Goal: Information Seeking & Learning: Get advice/opinions

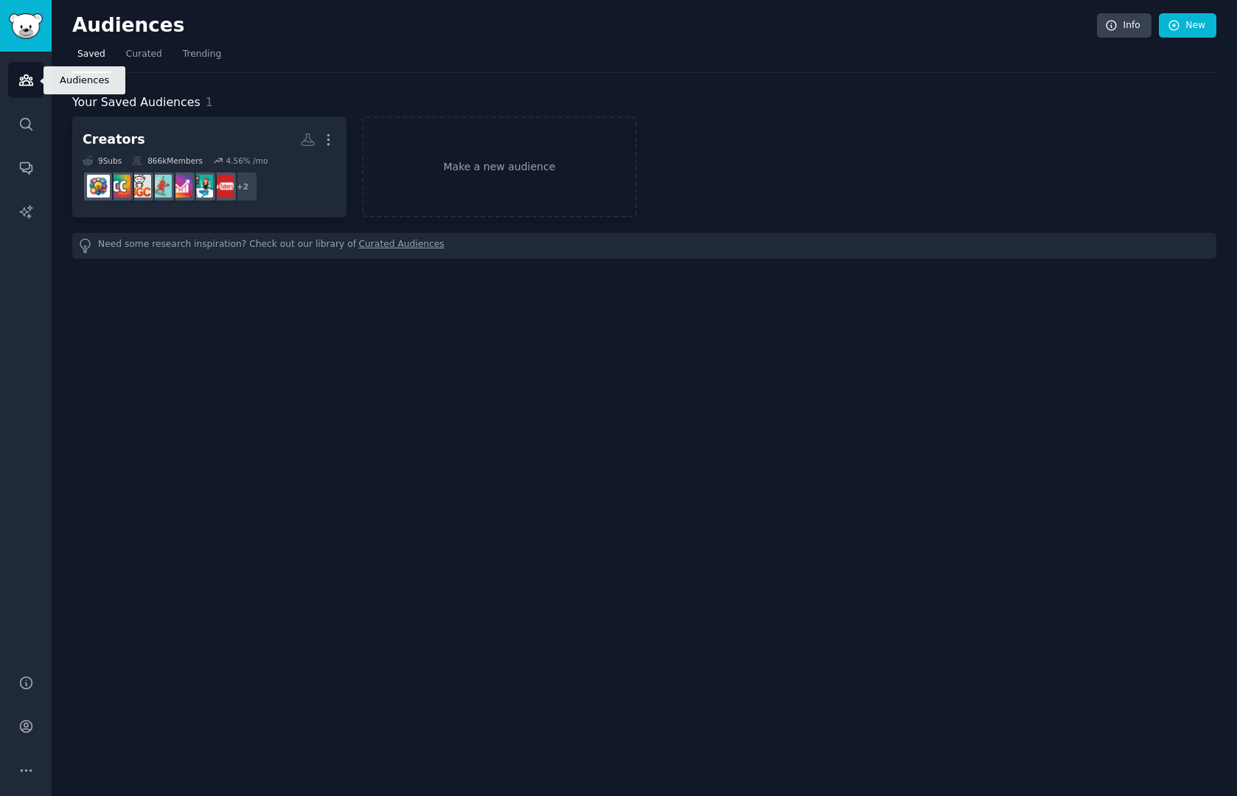
click at [24, 69] on link "Audiences" at bounding box center [26, 80] width 36 height 36
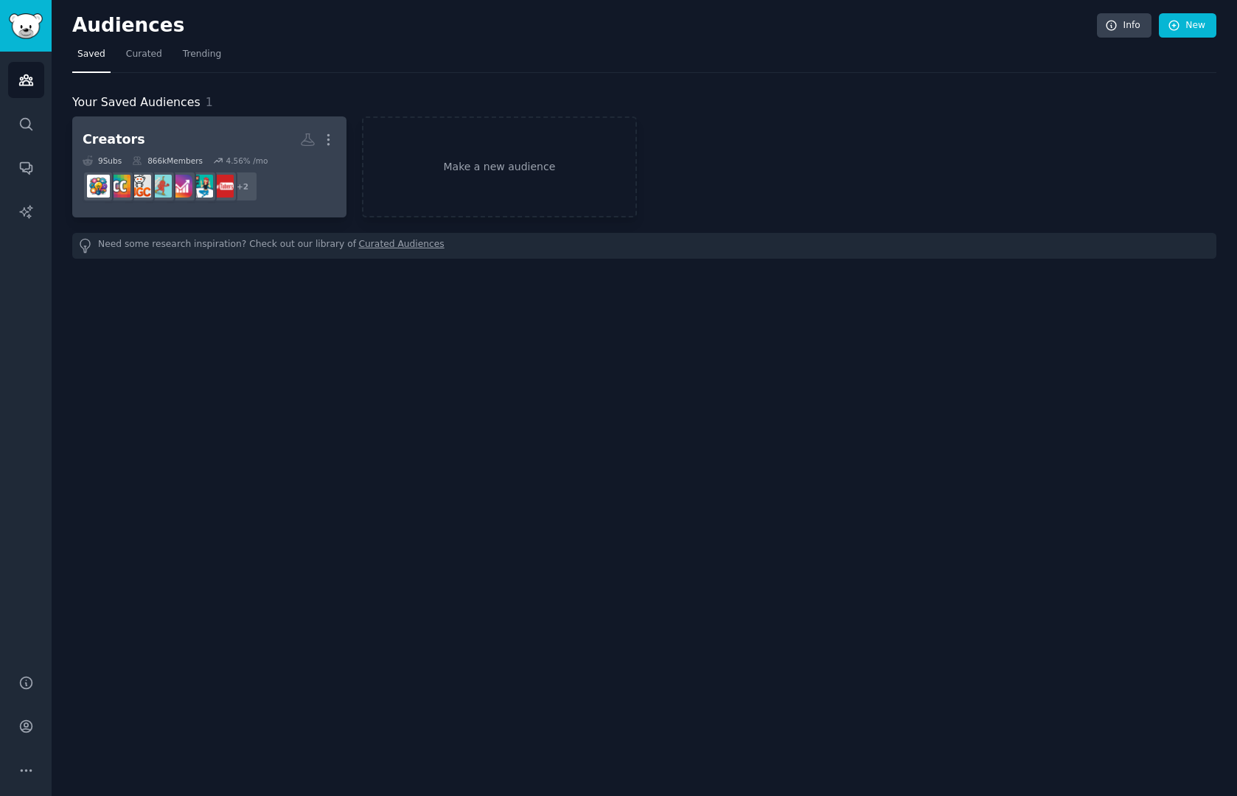
click at [169, 150] on h2 "Creators More" at bounding box center [210, 140] width 254 height 26
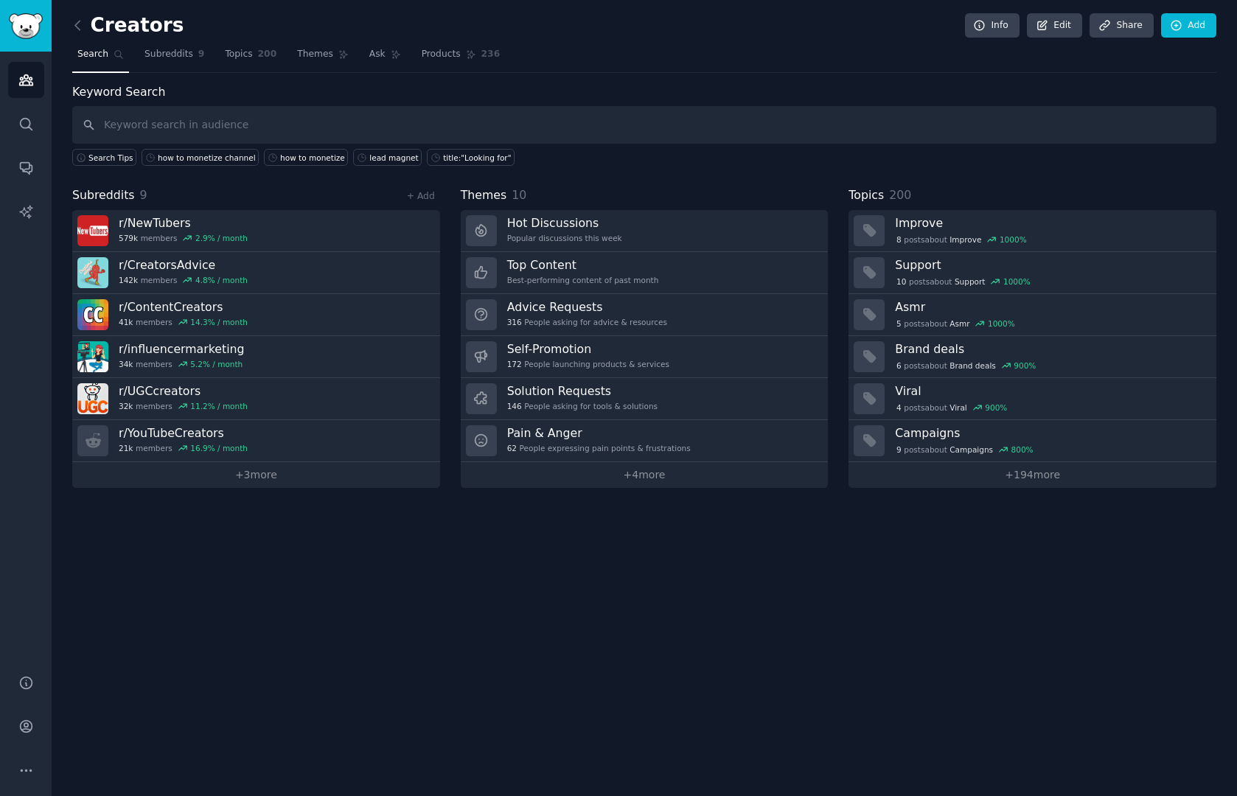
click at [146, 127] on input "text" at bounding box center [644, 125] width 1144 height 38
type input "audience intelligence platform"
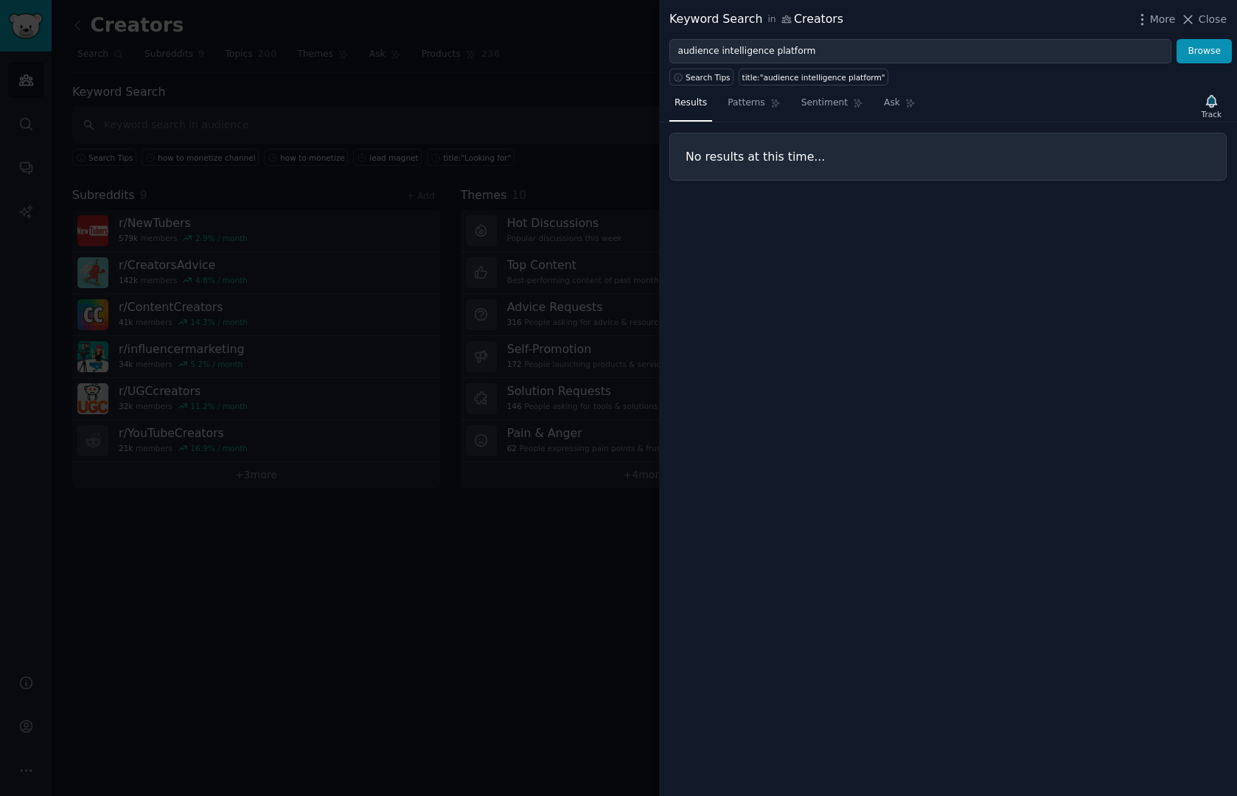
click at [457, 125] on div at bounding box center [618, 398] width 1237 height 796
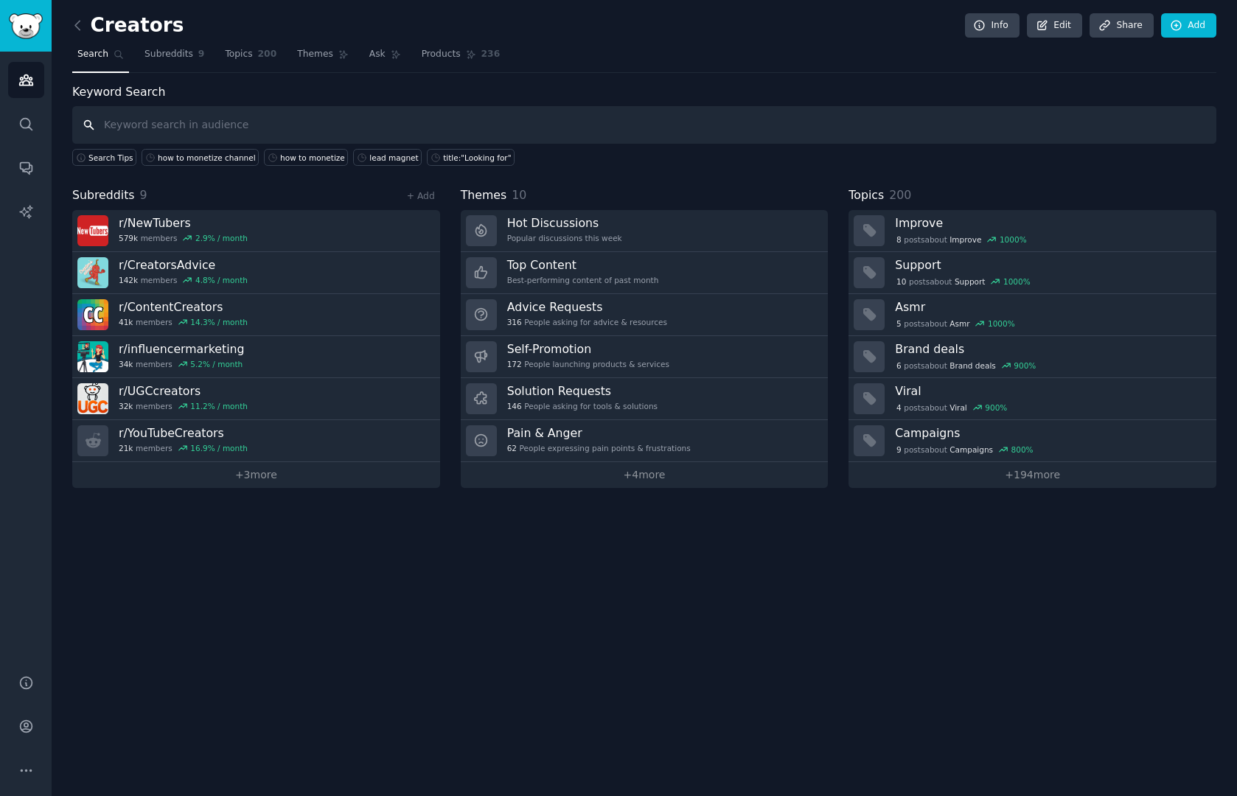
click at [252, 138] on input "text" at bounding box center [644, 125] width 1144 height 38
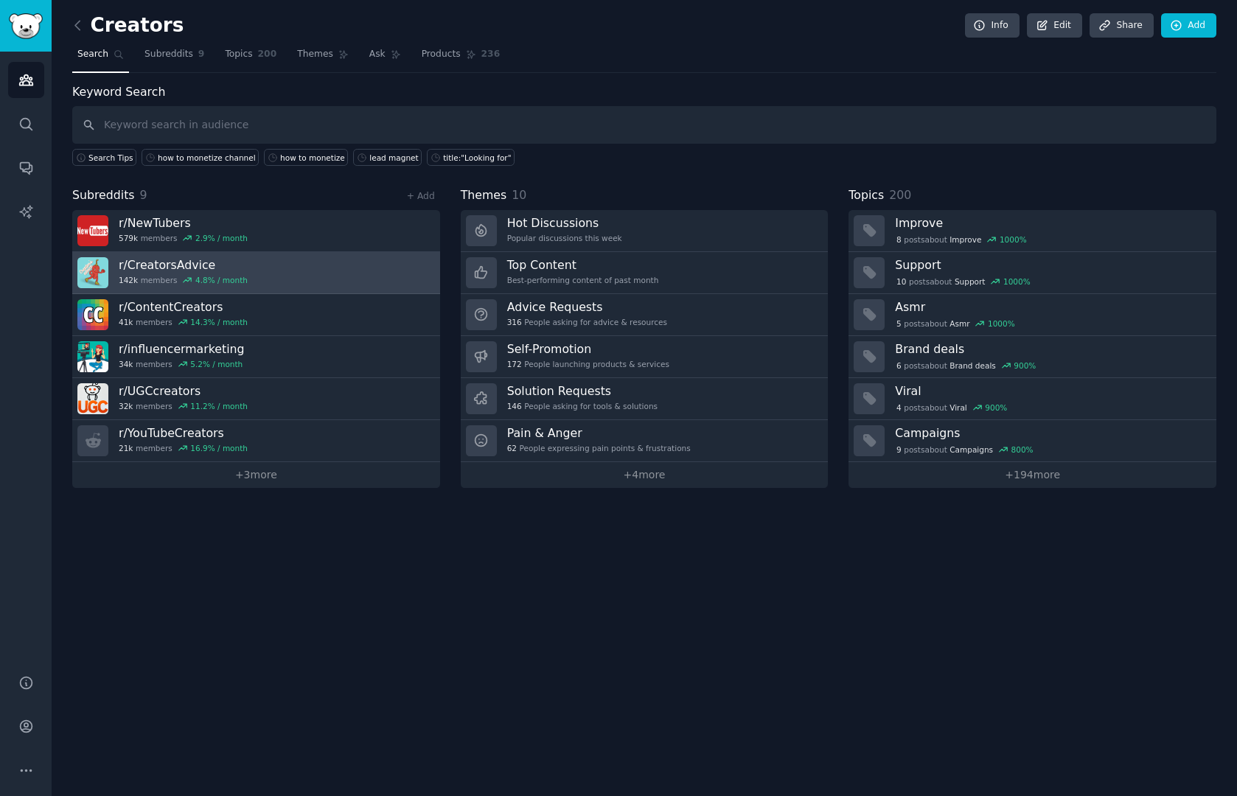
click at [290, 273] on link "r/ CreatorsAdvice 142k members 4.8 % / month" at bounding box center [256, 273] width 368 height 42
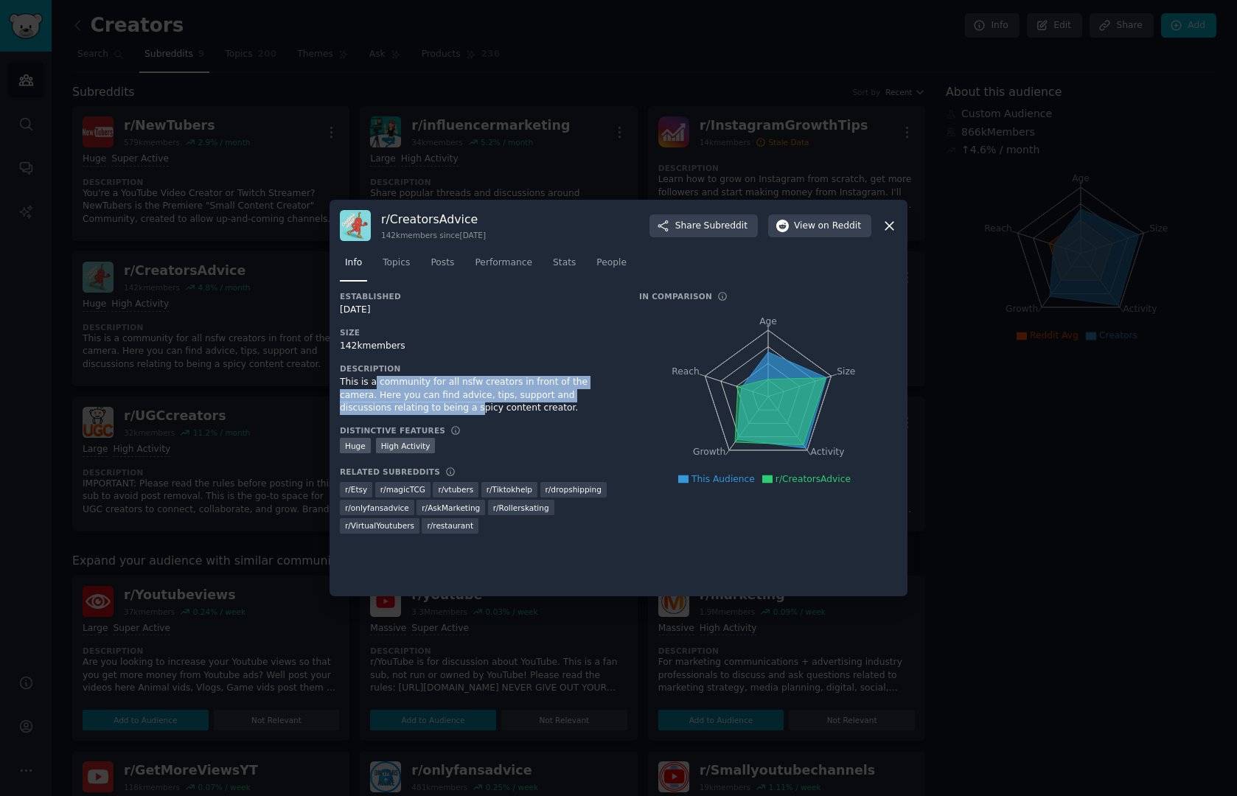
drag, startPoint x: 376, startPoint y: 378, endPoint x: 388, endPoint y: 410, distance: 34.1
click at [388, 410] on div "This is a community for all nsfw creators in front of the camera. Here you can …" at bounding box center [479, 395] width 279 height 39
click at [483, 405] on div "This is a community for all nsfw creators in front of the camera. Here you can …" at bounding box center [479, 395] width 279 height 39
click at [306, 133] on div at bounding box center [618, 398] width 1237 height 796
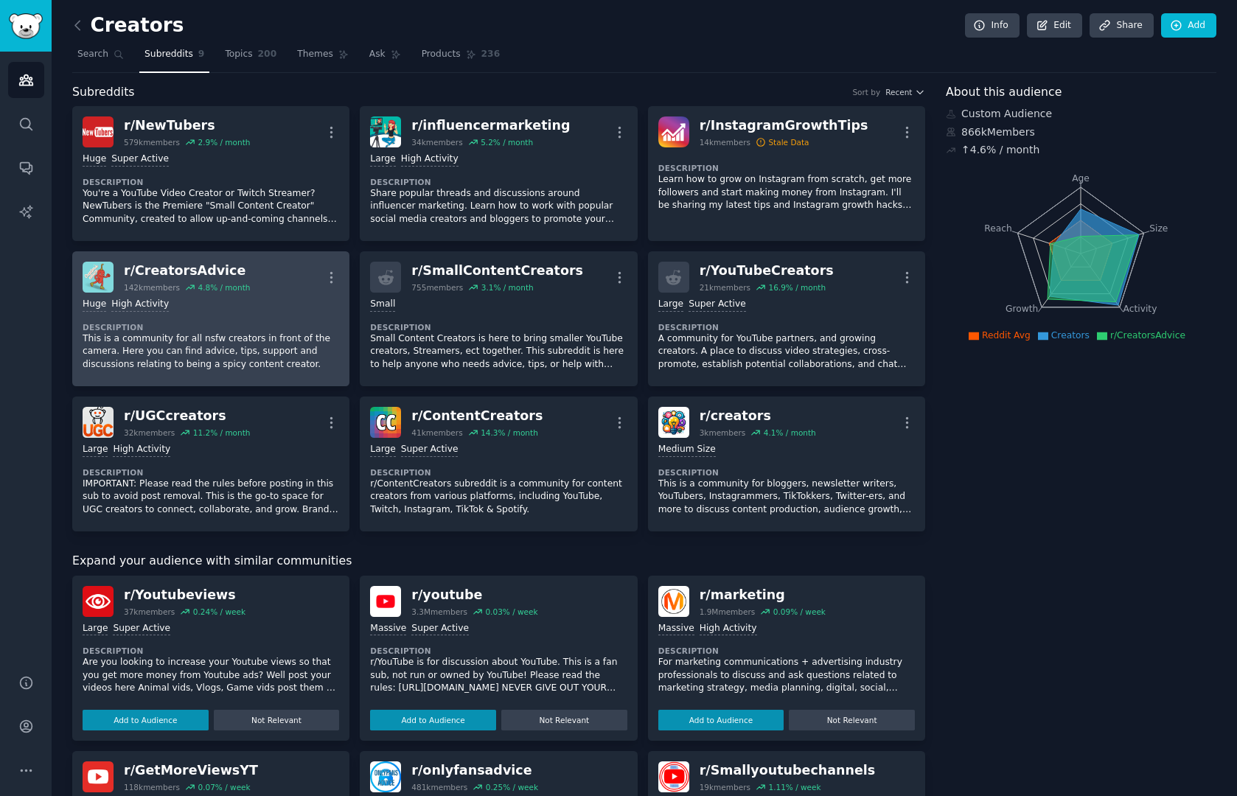
click at [133, 343] on p "This is a community for all nsfw creators in front of the camera. Here you can …" at bounding box center [211, 351] width 256 height 39
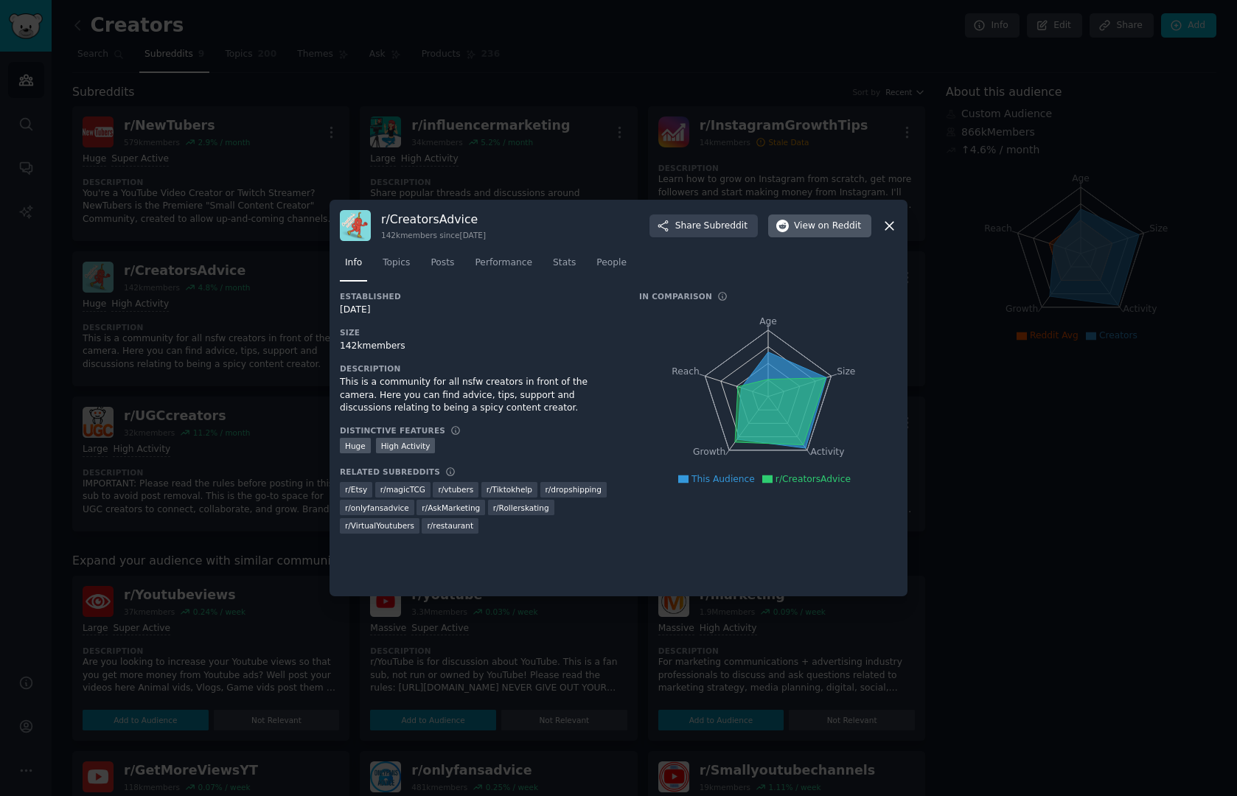
click at [844, 226] on span "on Reddit" at bounding box center [839, 226] width 43 height 13
click at [887, 228] on icon at bounding box center [889, 226] width 8 height 8
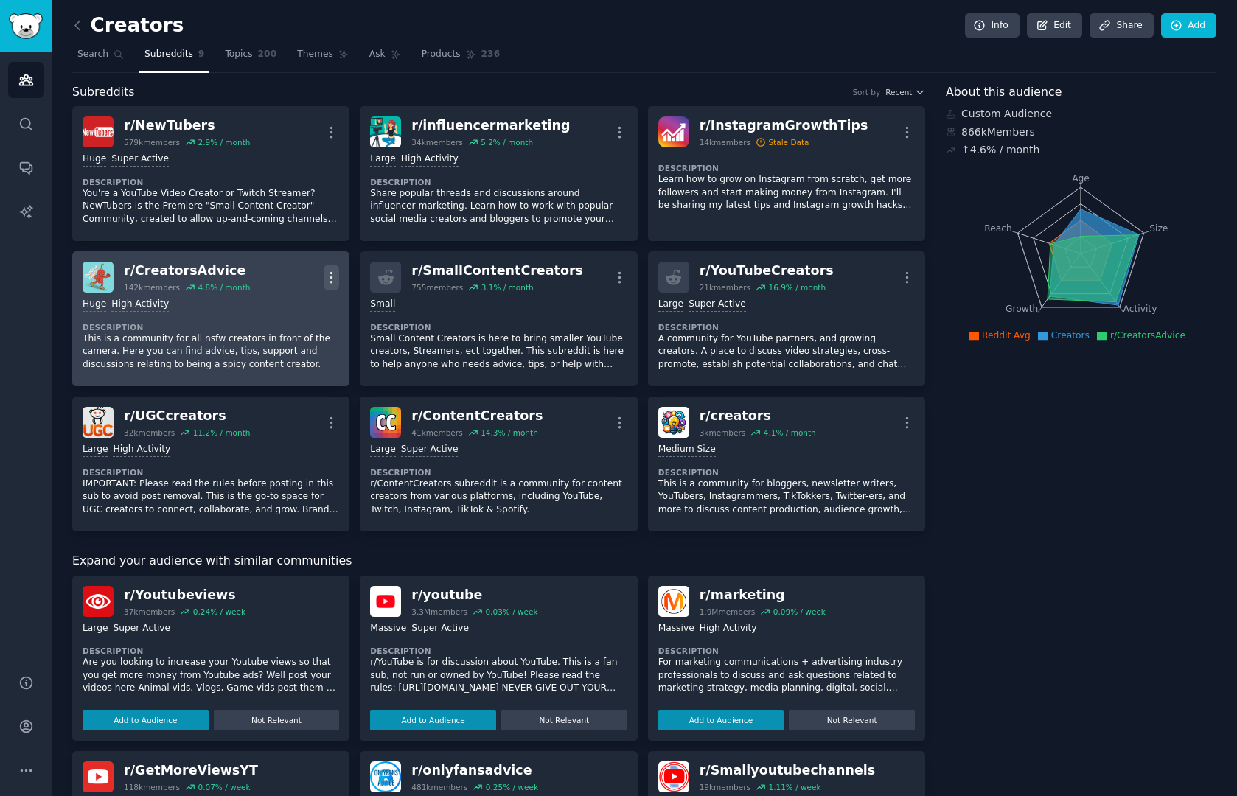
click at [330, 278] on icon "button" at bounding box center [331, 277] width 15 height 15
click at [293, 332] on div "Delete" at bounding box center [272, 333] width 88 height 31
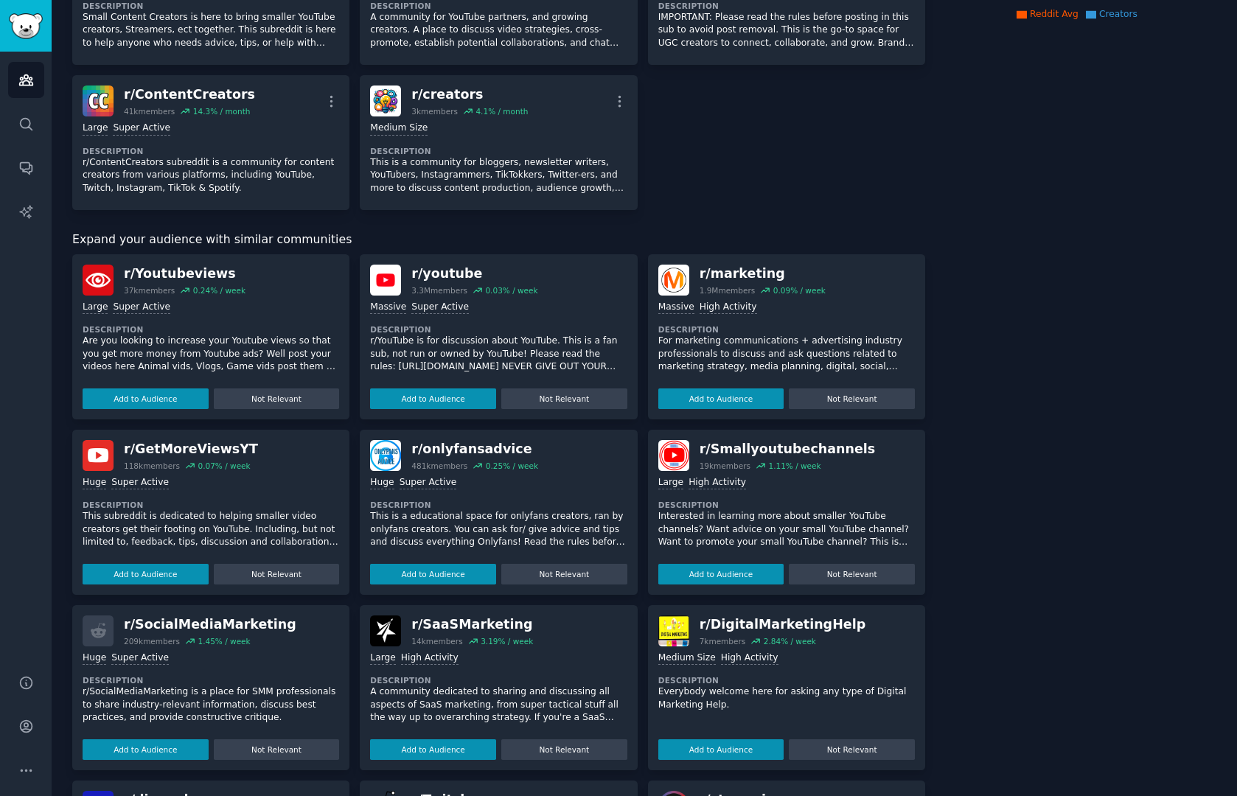
scroll to position [326, 0]
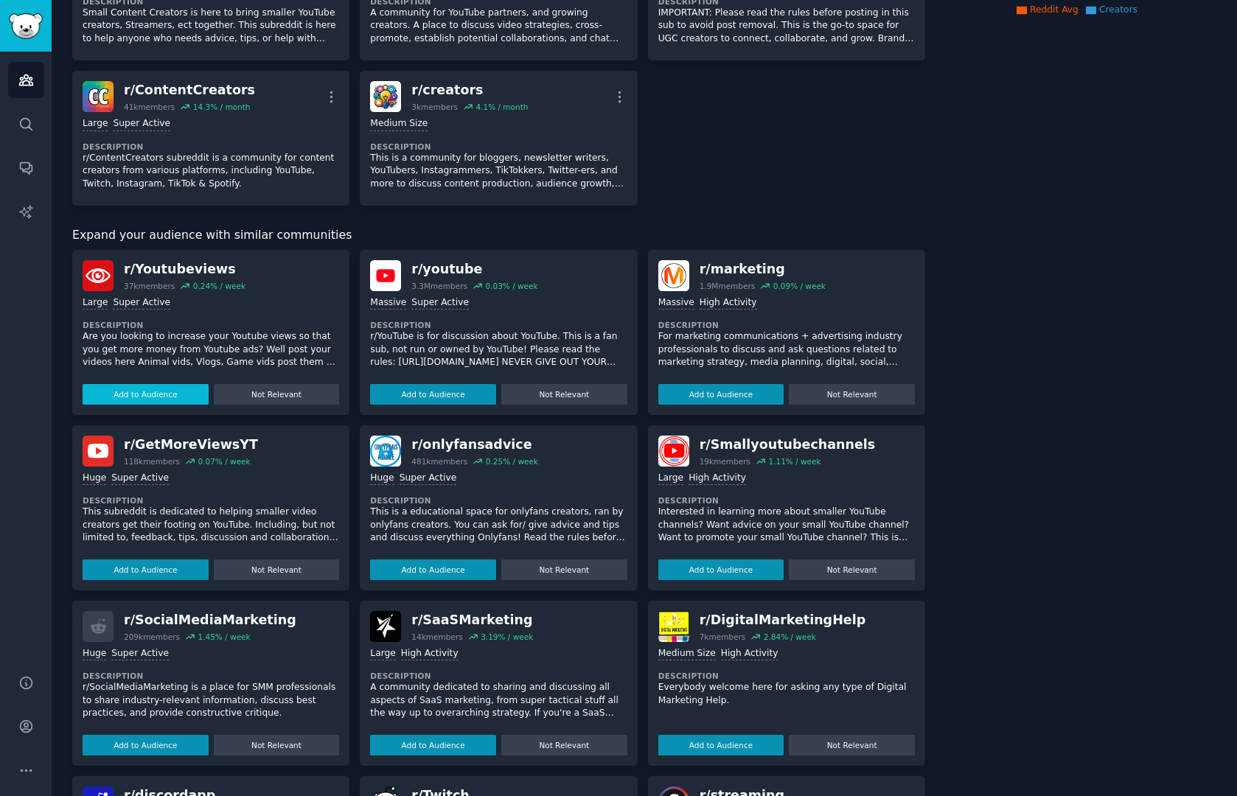
click at [183, 396] on button "Add to Audience" at bounding box center [146, 394] width 126 height 21
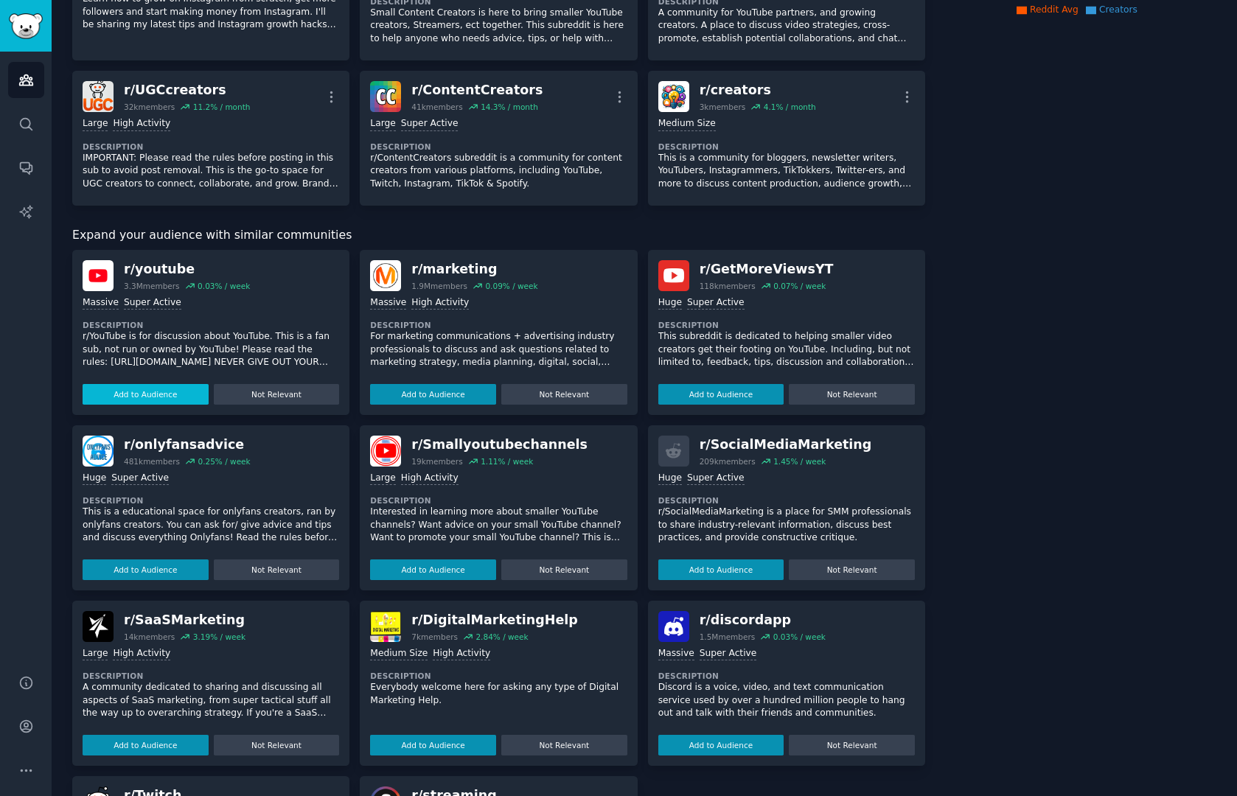
click at [158, 395] on button "Add to Audience" at bounding box center [146, 394] width 126 height 21
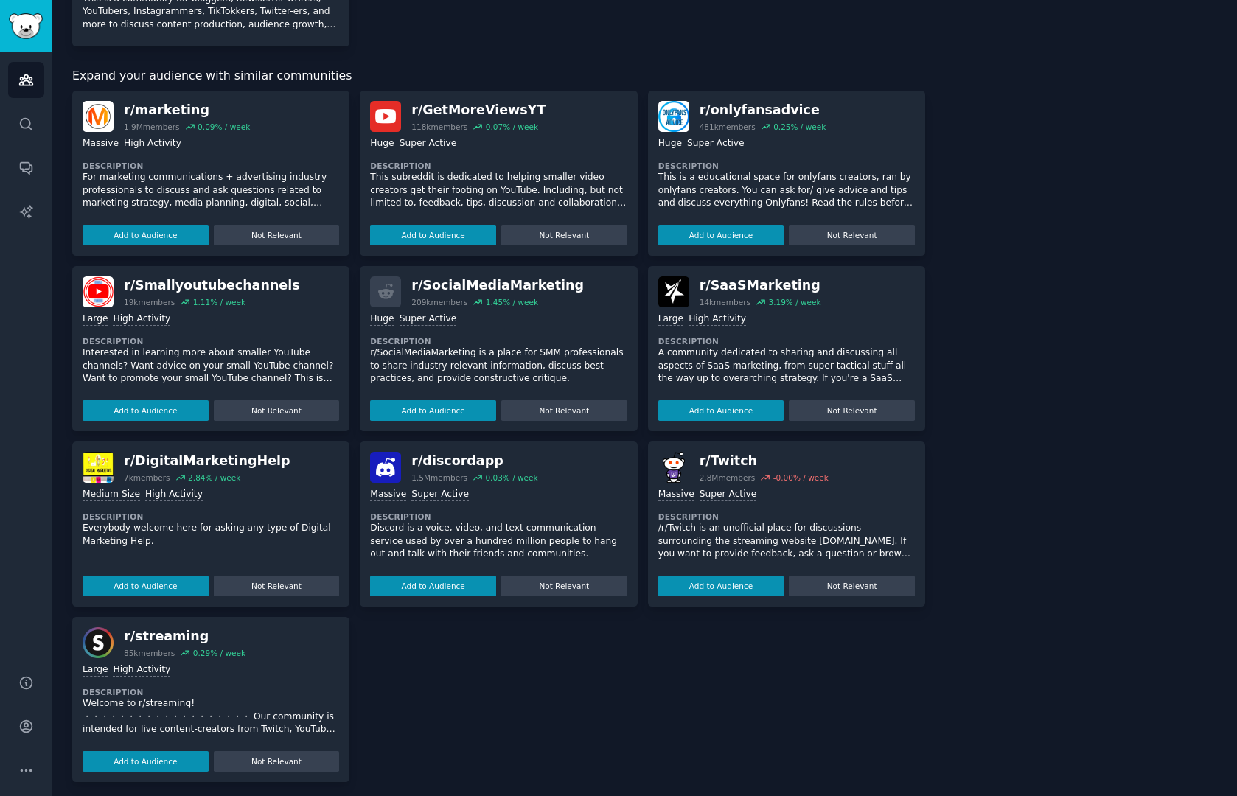
scroll to position [629, 0]
click at [466, 226] on button "Add to Audience" at bounding box center [433, 236] width 126 height 21
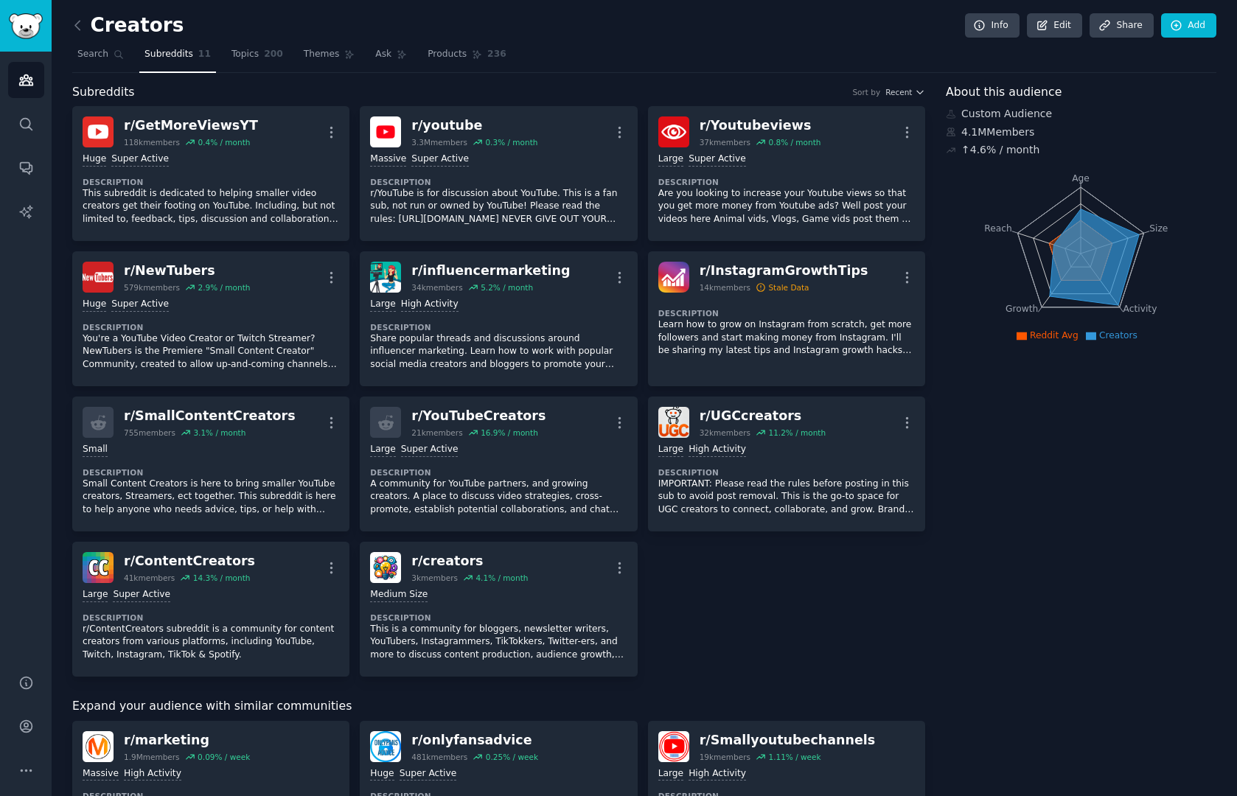
scroll to position [0, 0]
click at [438, 62] on link "Products 236" at bounding box center [466, 58] width 88 height 30
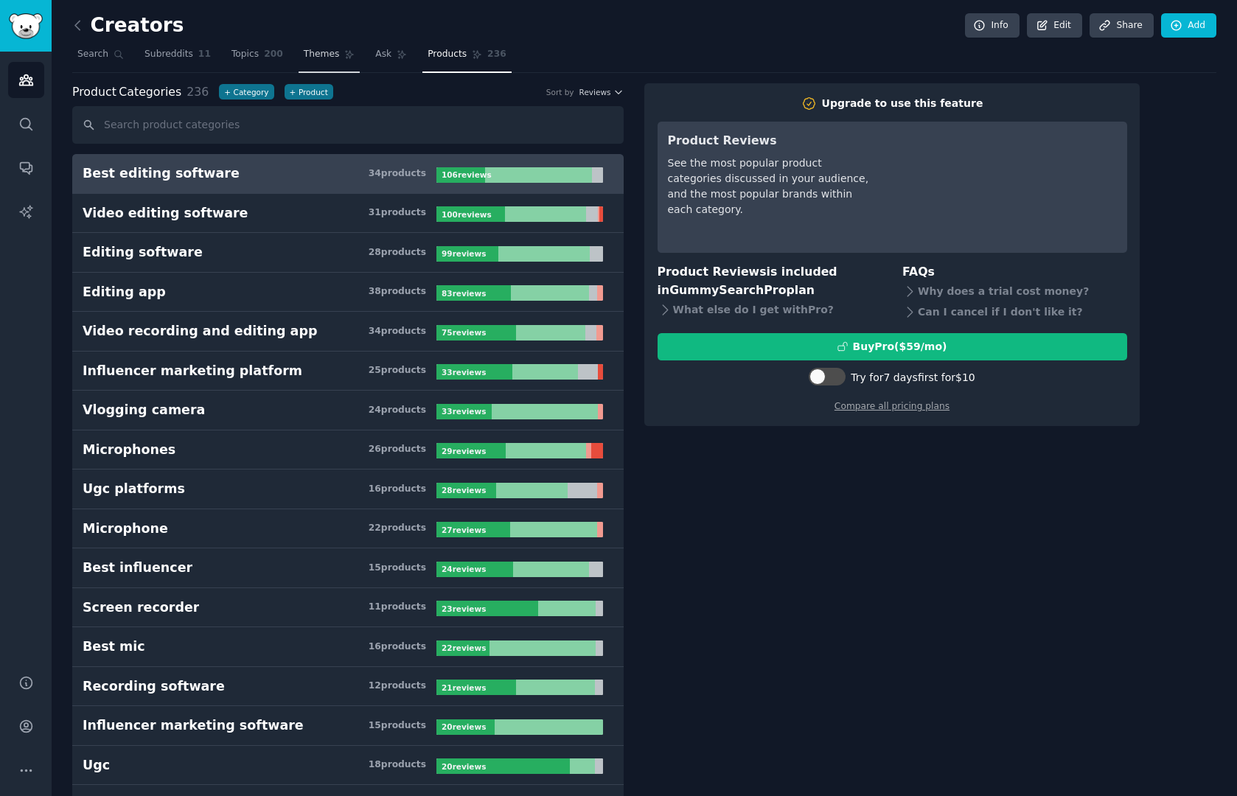
click at [315, 58] on span "Themes" at bounding box center [322, 54] width 36 height 13
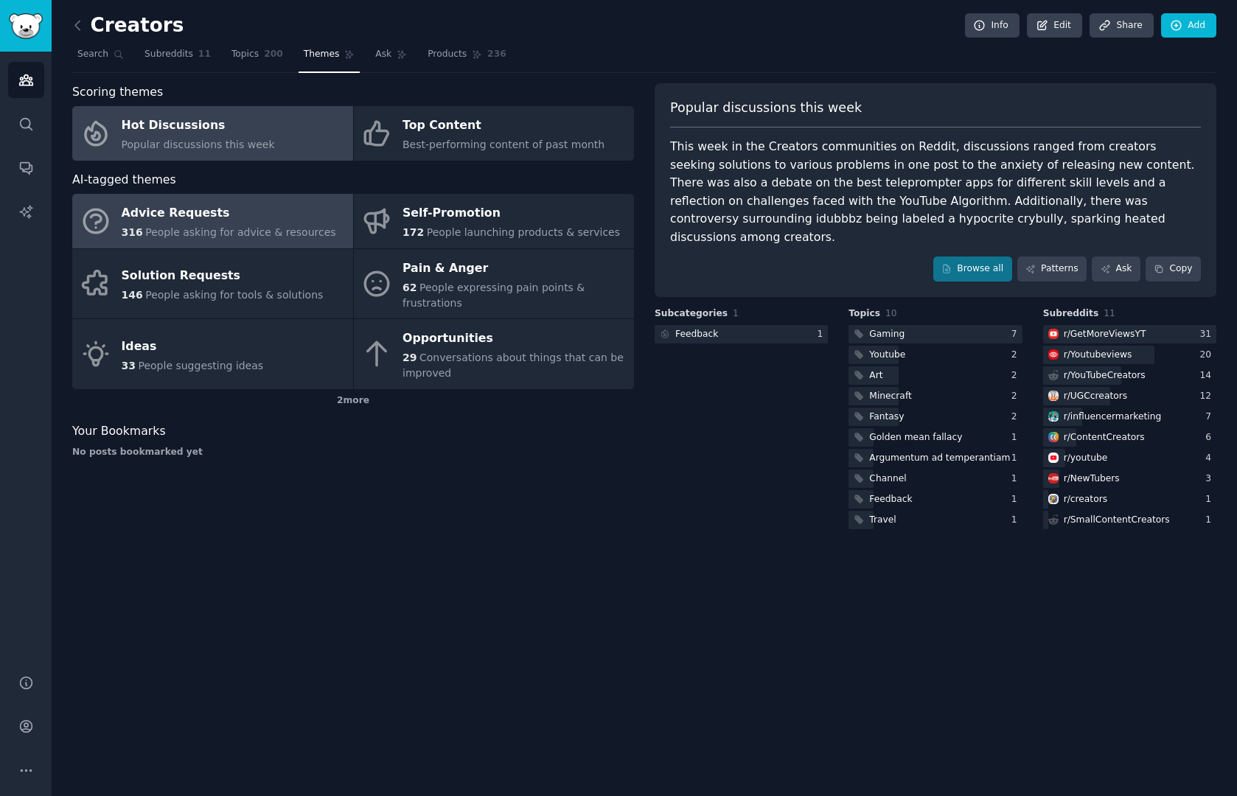
click at [260, 226] on span "People asking for advice & resources" at bounding box center [240, 232] width 190 height 12
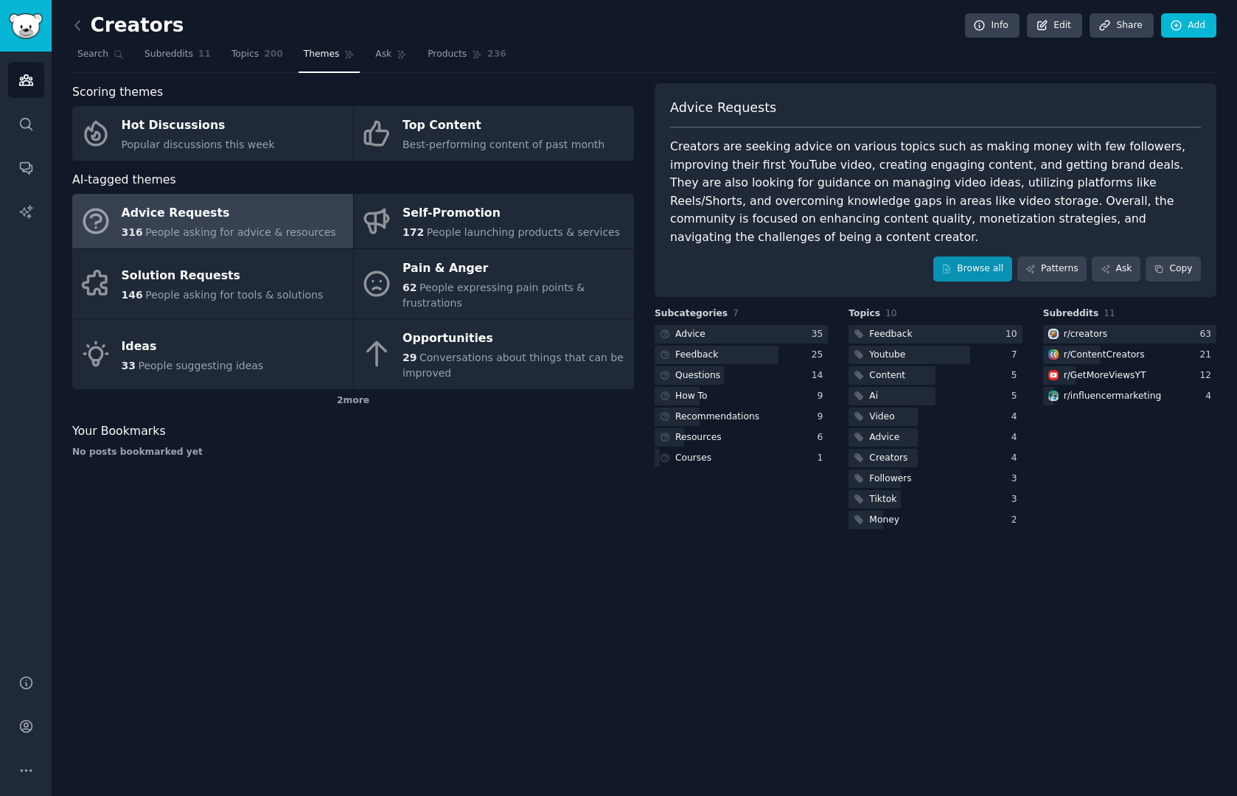
click at [955, 256] on link "Browse all" at bounding box center [972, 268] width 79 height 25
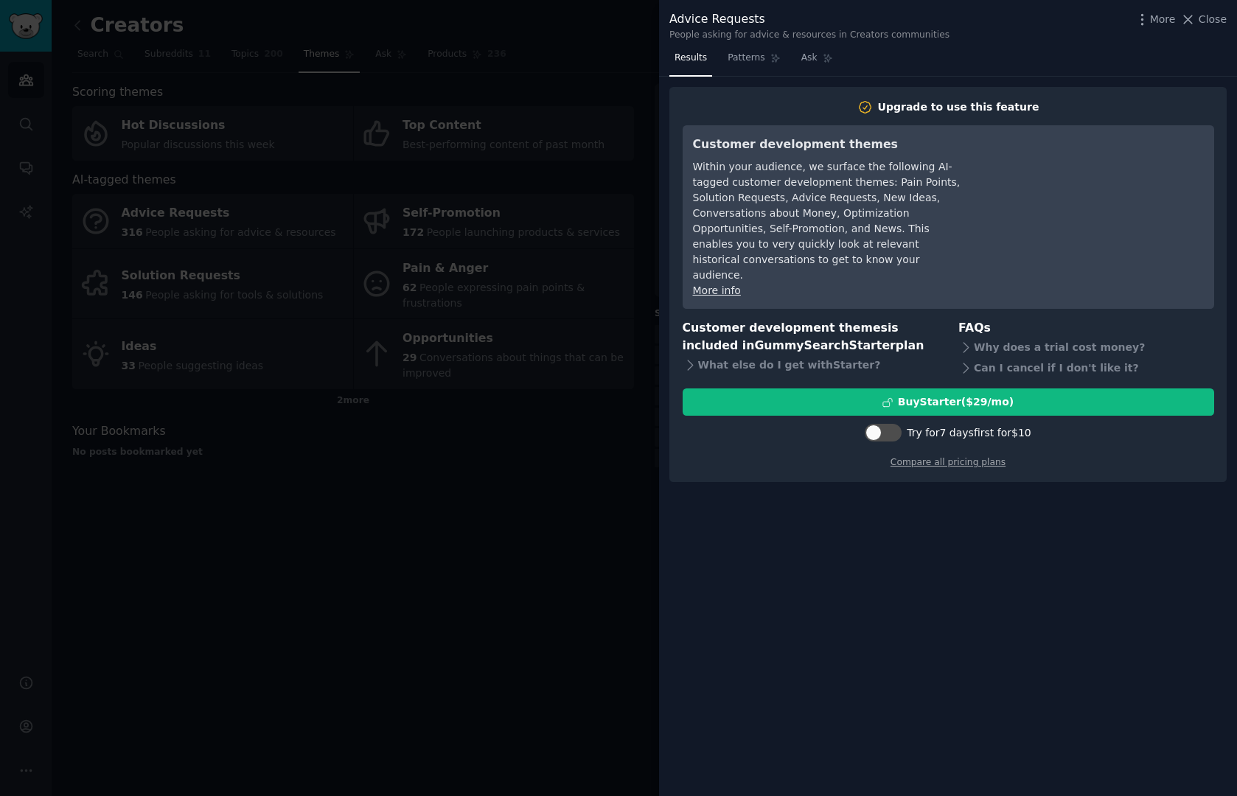
click at [635, 509] on div at bounding box center [618, 398] width 1237 height 796
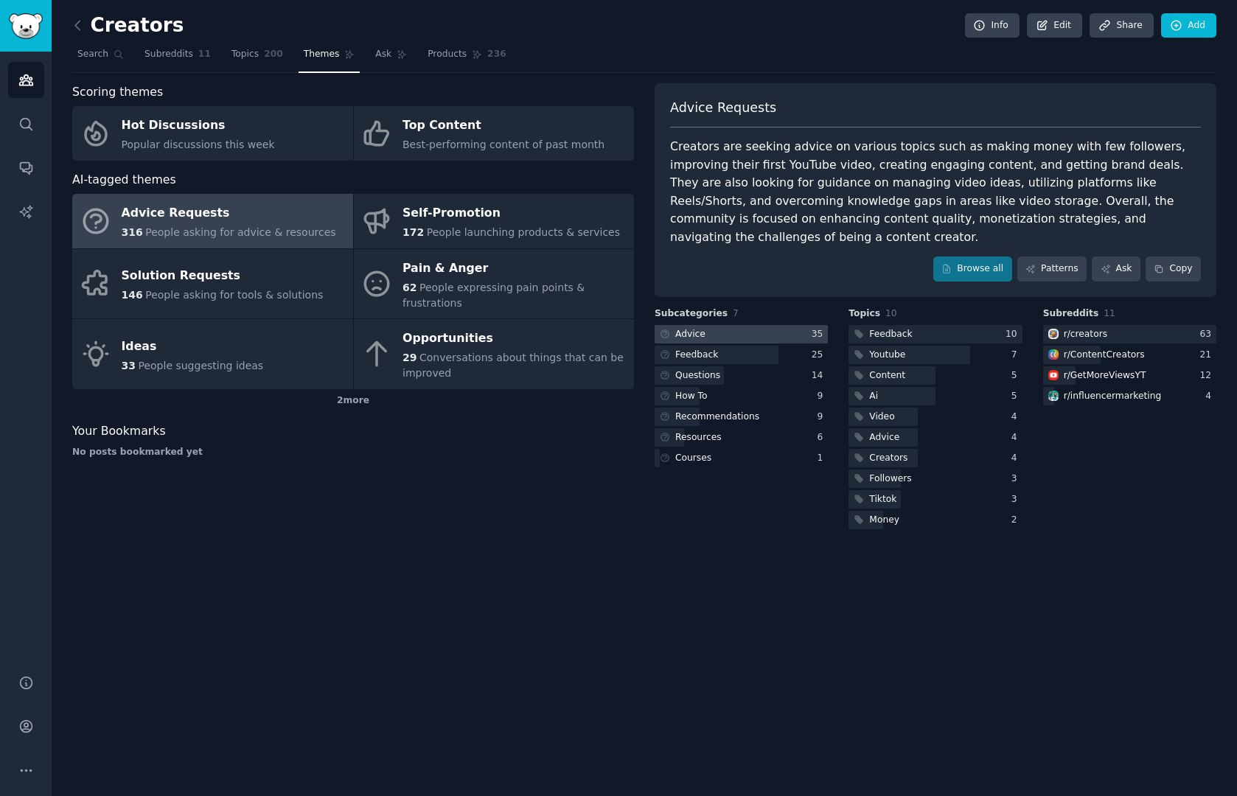
click at [720, 325] on div at bounding box center [740, 334] width 173 height 18
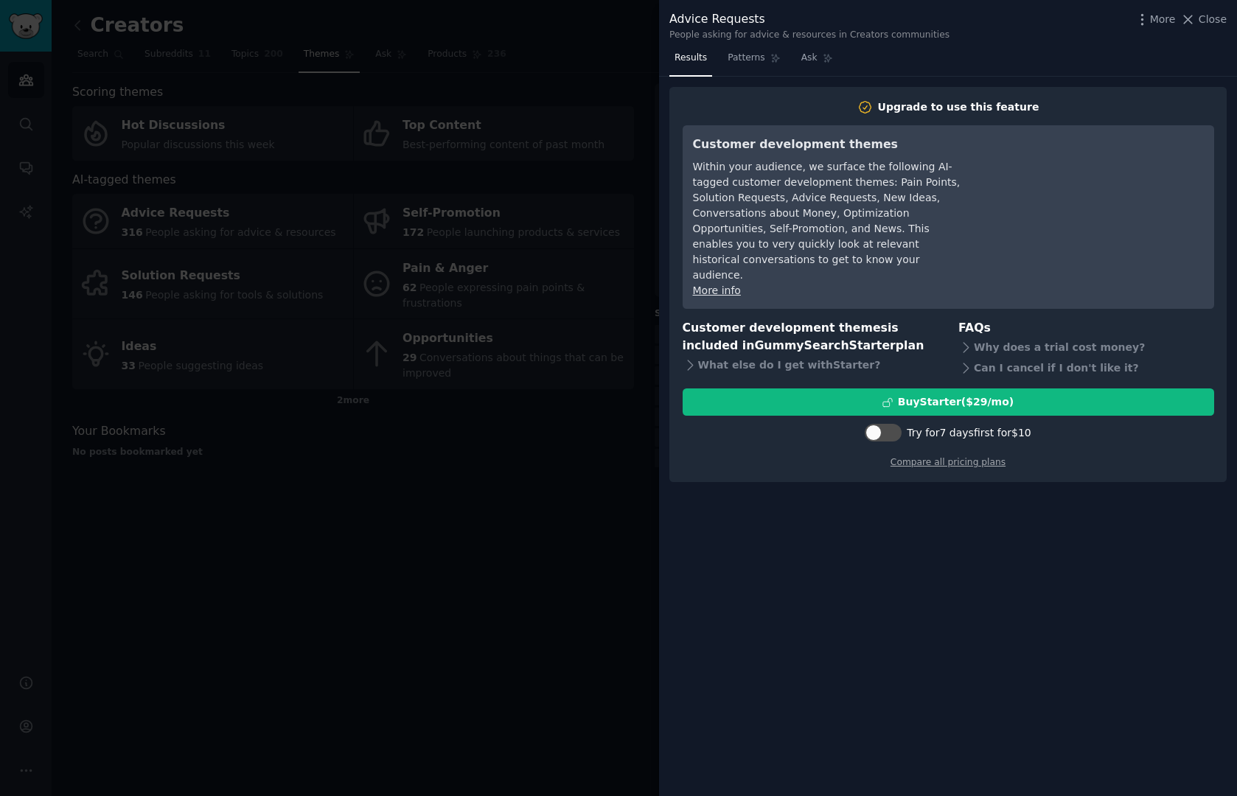
click at [654, 523] on div at bounding box center [618, 398] width 1237 height 796
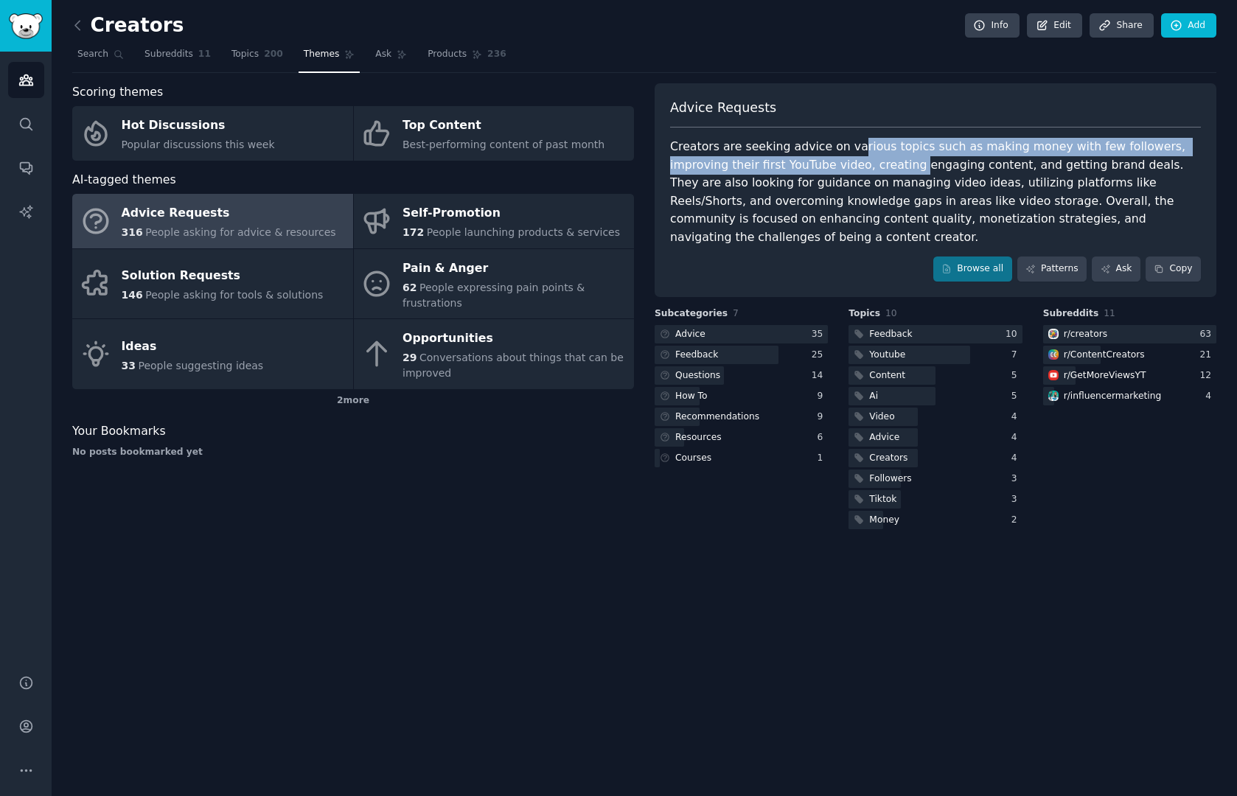
drag, startPoint x: 848, startPoint y: 146, endPoint x: 848, endPoint y: 156, distance: 10.3
click at [848, 156] on div "Creators are seeking advice on various topics such as making money with few fol…" at bounding box center [935, 192] width 531 height 108
click at [387, 65] on link "Ask" at bounding box center [391, 58] width 42 height 30
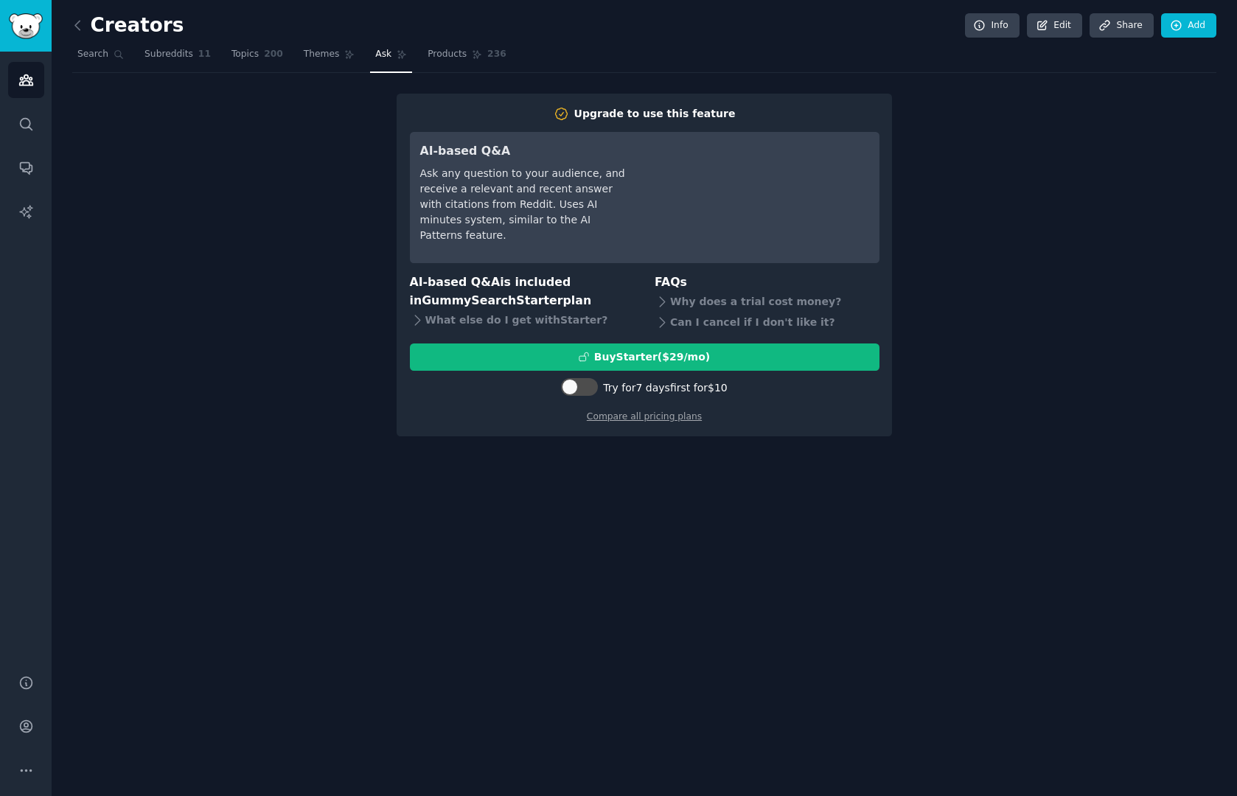
click at [513, 186] on div "Ask any question to your audience, and receive a relevant and recent answer wit…" at bounding box center [523, 204] width 207 height 77
click at [521, 320] on div "What else do I get with Starter ?" at bounding box center [522, 320] width 225 height 21
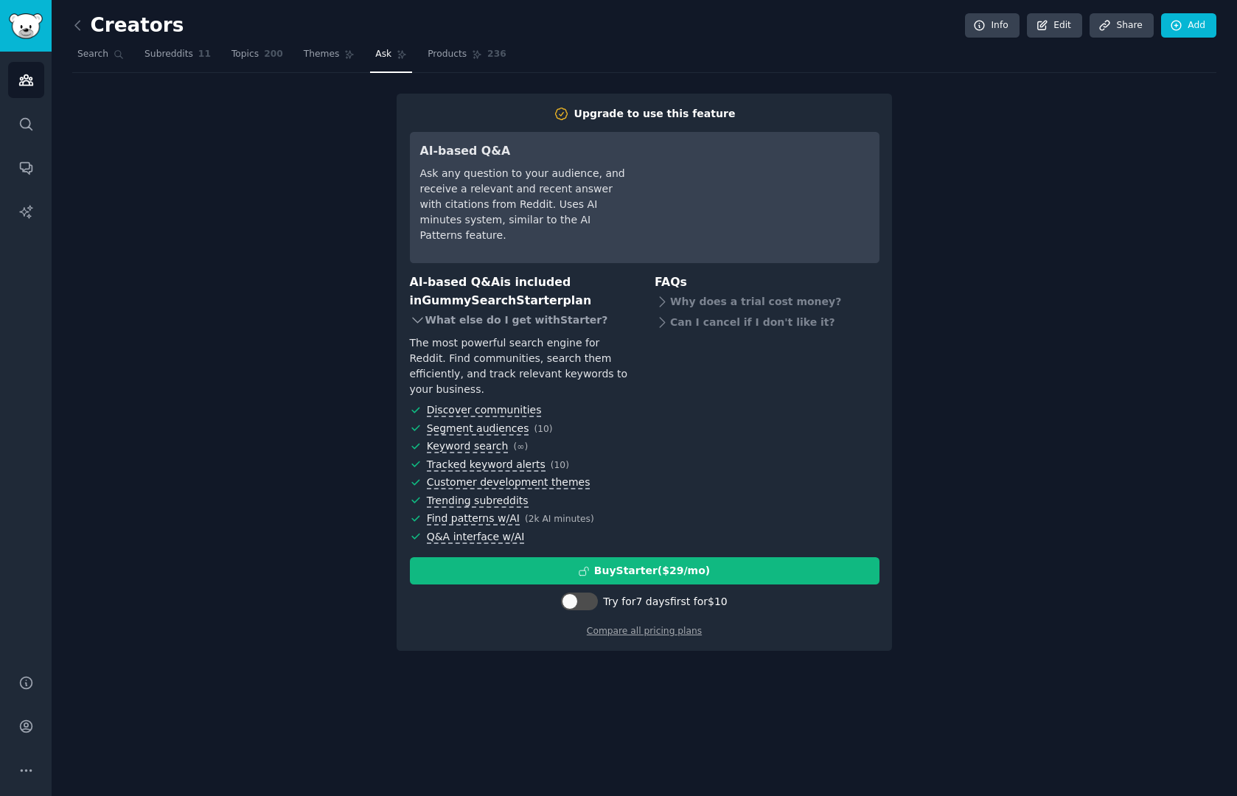
click at [521, 320] on div "What else do I get with Starter ?" at bounding box center [522, 320] width 225 height 21
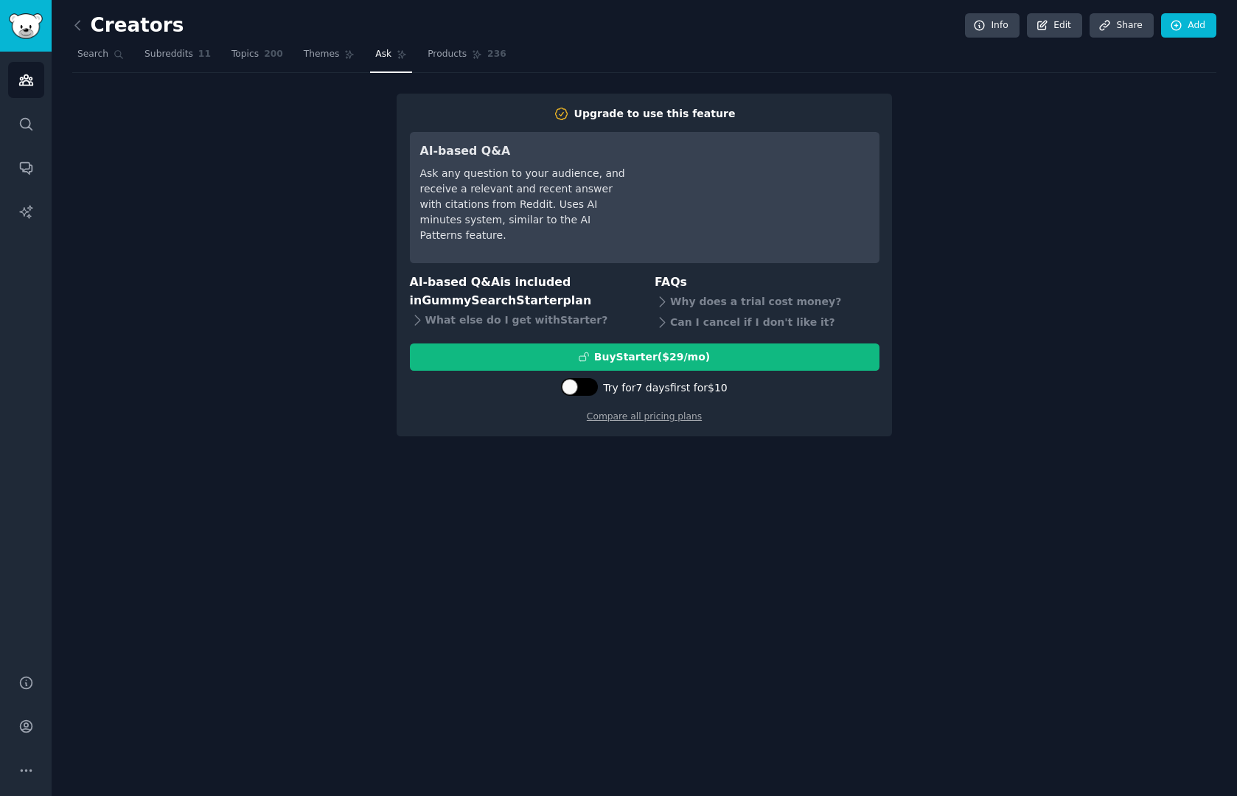
click at [585, 383] on div at bounding box center [586, 386] width 7 height 7
click at [584, 391] on div at bounding box center [577, 387] width 37 height 18
click at [581, 386] on div at bounding box center [579, 387] width 37 height 18
click at [573, 388] on icon at bounding box center [569, 387] width 8 height 8
click at [573, 388] on div at bounding box center [570, 387] width 16 height 16
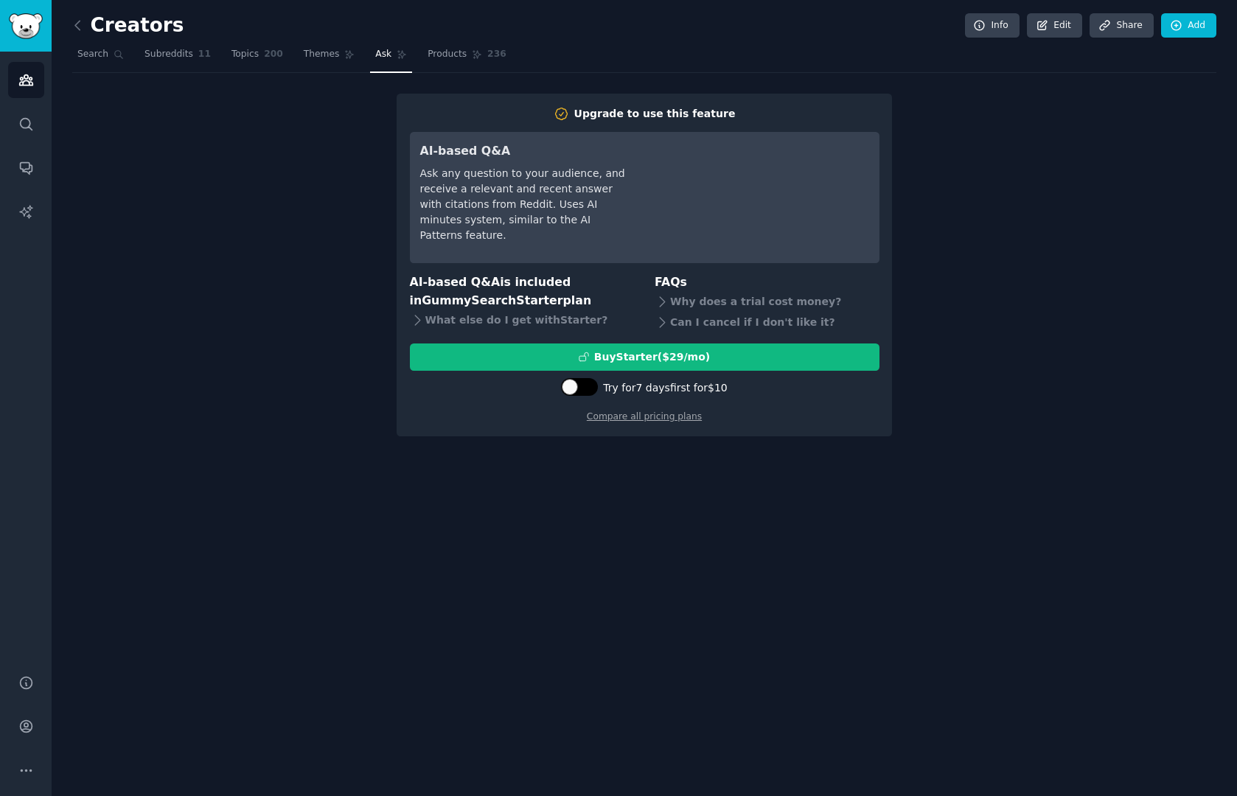
checkbox input "true"
click at [609, 365] on button "Try Starter for $10" at bounding box center [644, 356] width 469 height 27
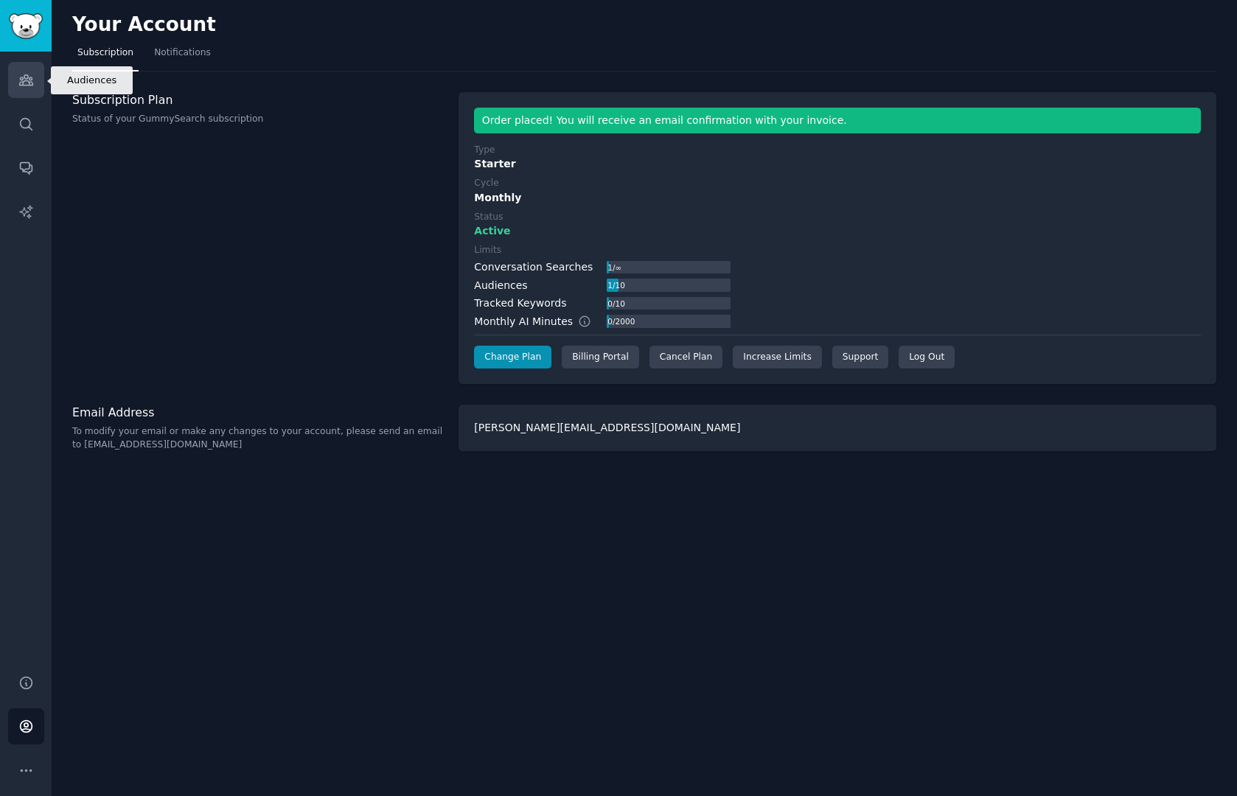
click at [32, 75] on icon "Sidebar" at bounding box center [25, 79] width 15 height 15
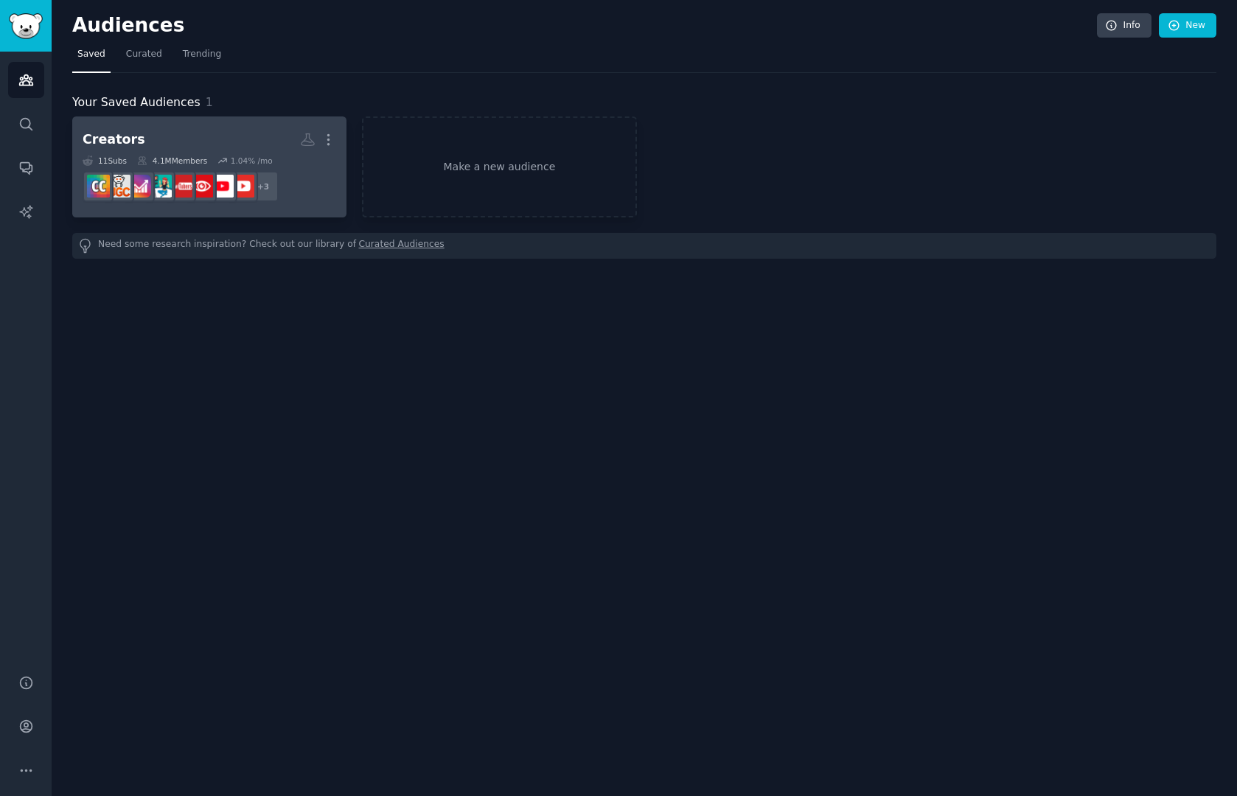
click at [186, 132] on h2 "Creators More" at bounding box center [210, 140] width 254 height 26
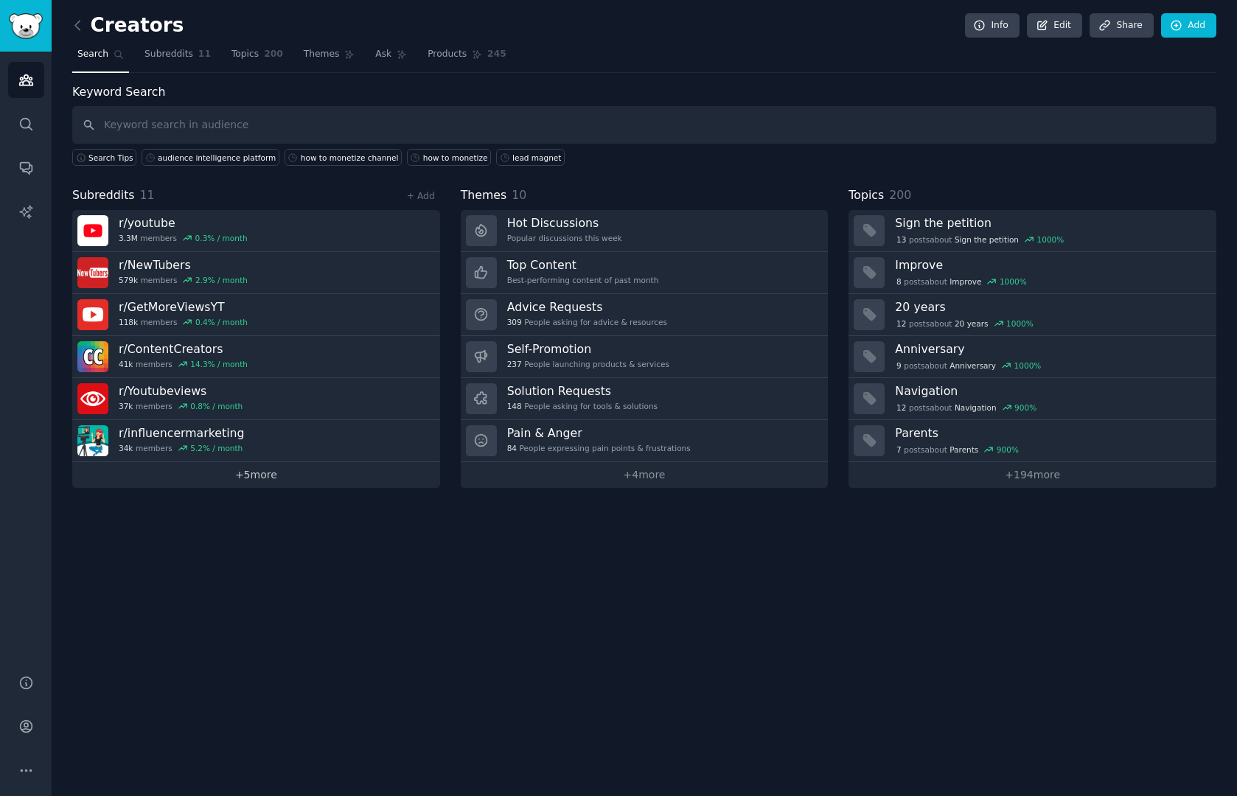
click at [249, 472] on link "+ 5 more" at bounding box center [256, 475] width 368 height 26
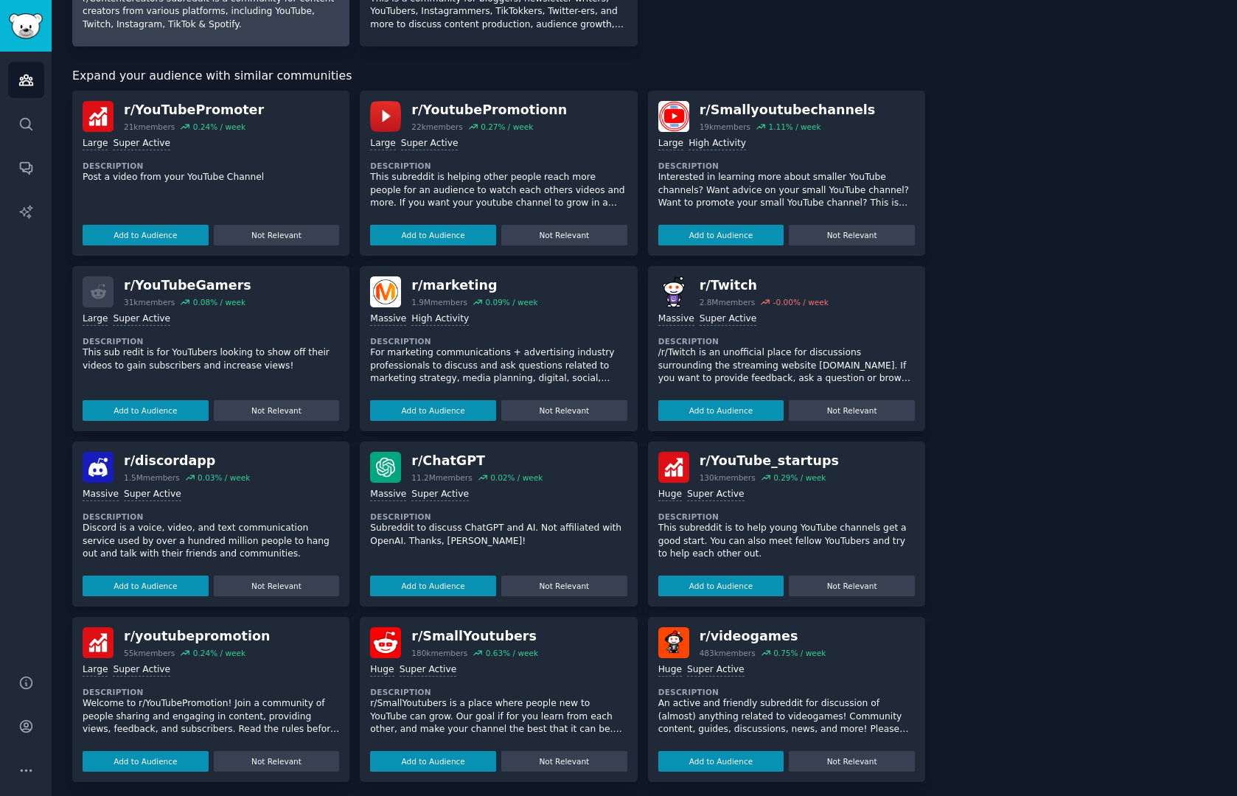
scroll to position [629, 0]
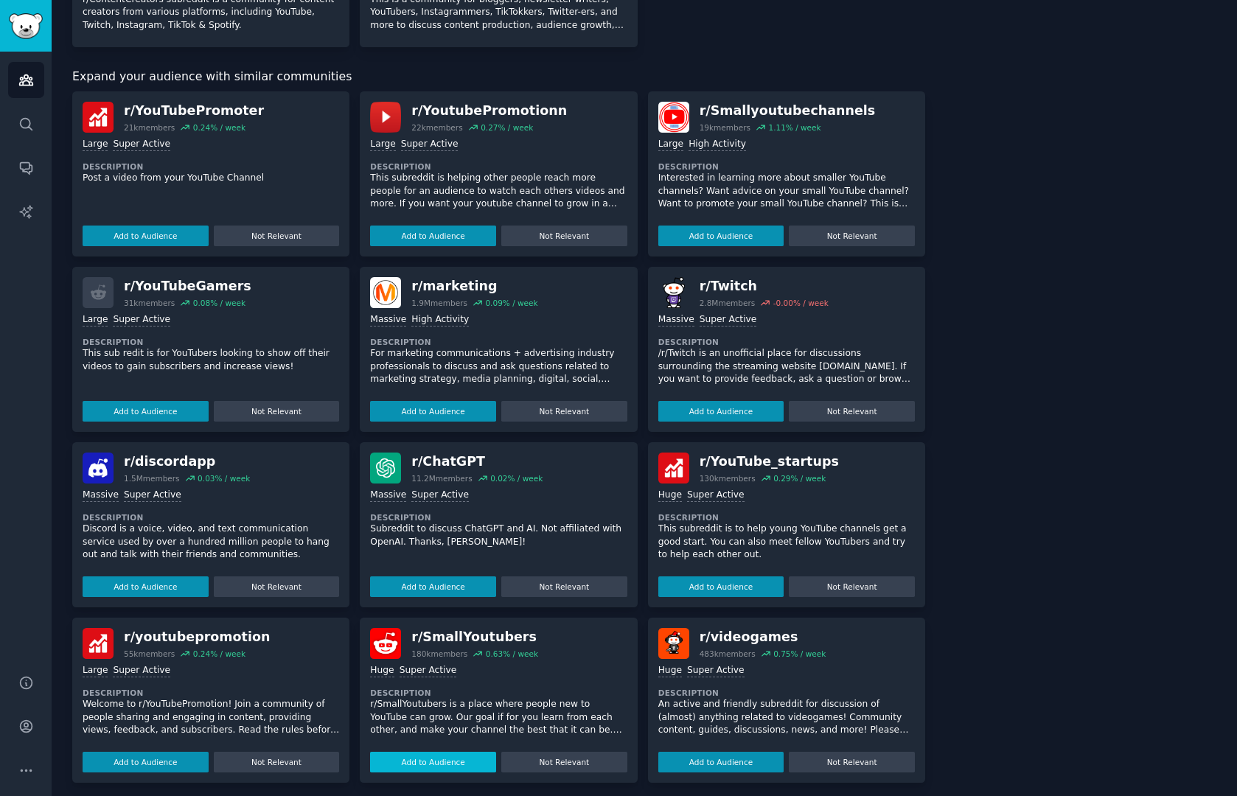
click at [419, 759] on button "Add to Audience" at bounding box center [433, 762] width 126 height 21
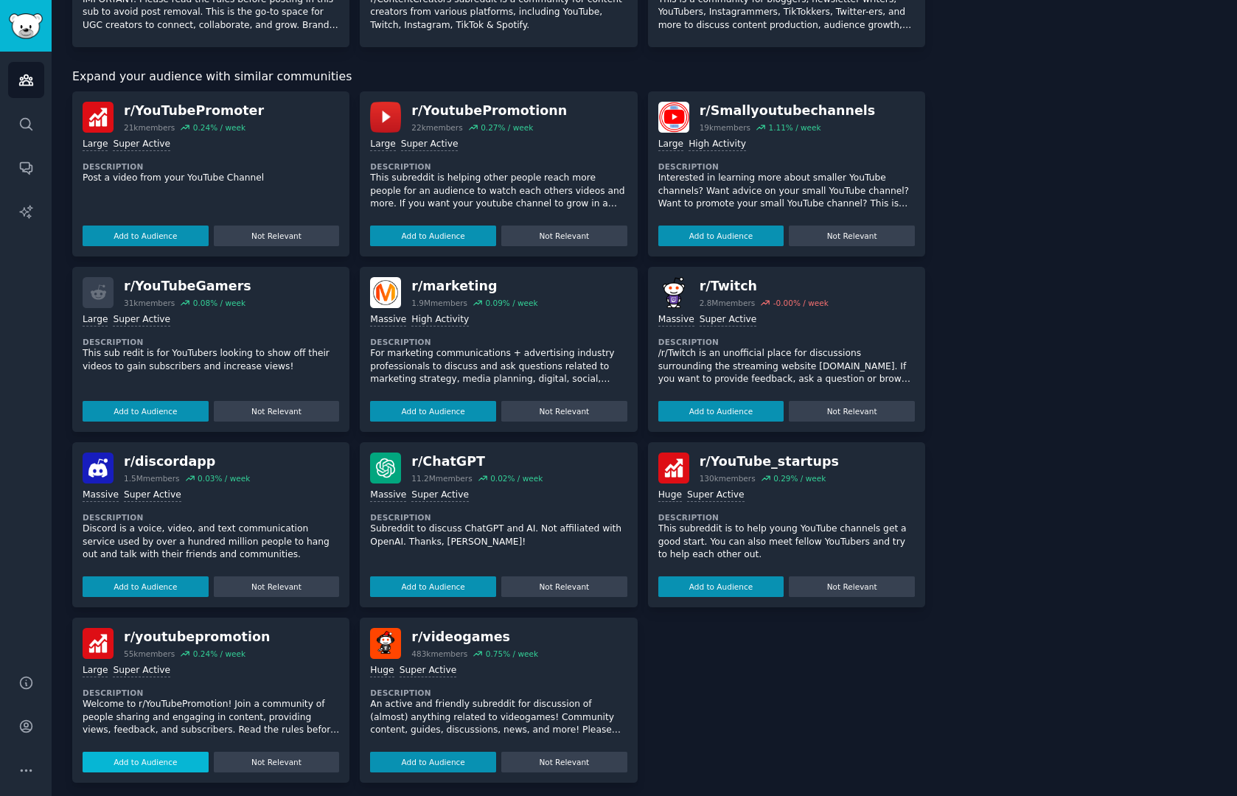
click at [150, 756] on button "Add to Audience" at bounding box center [146, 762] width 126 height 21
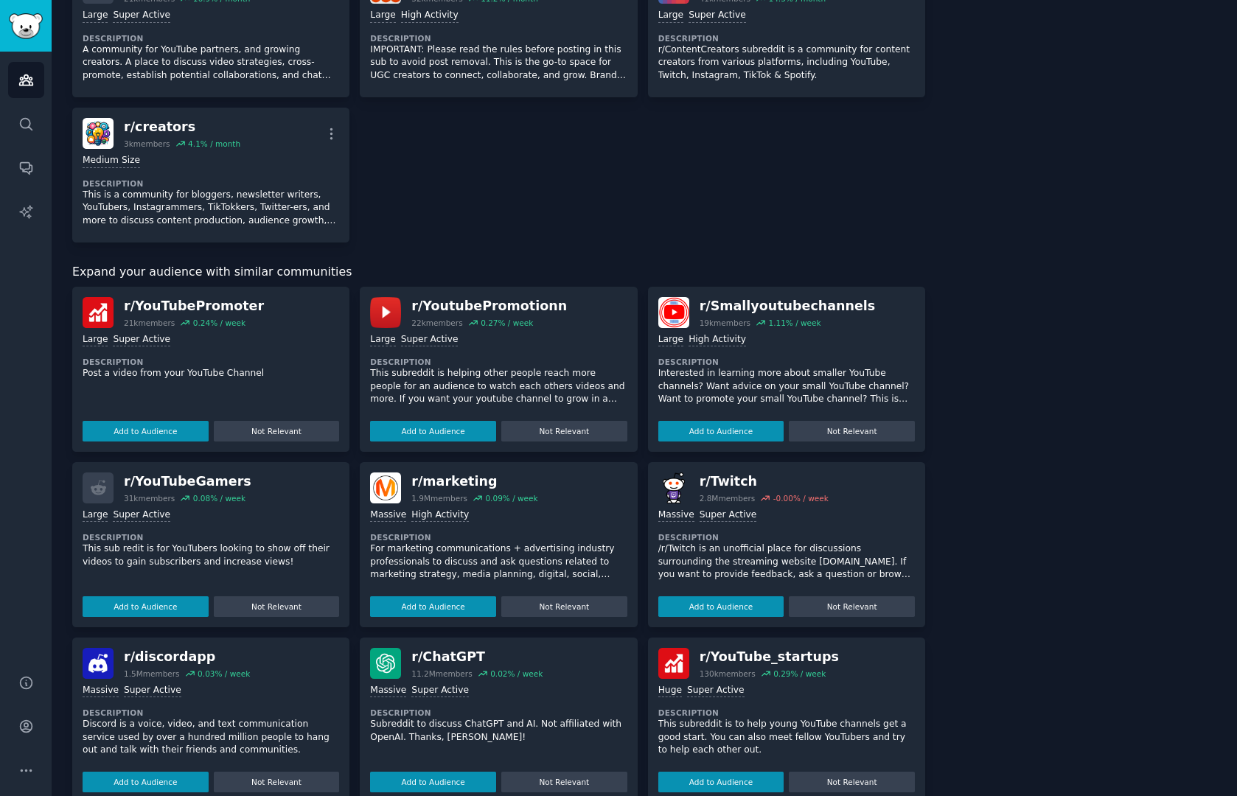
scroll to position [577, 0]
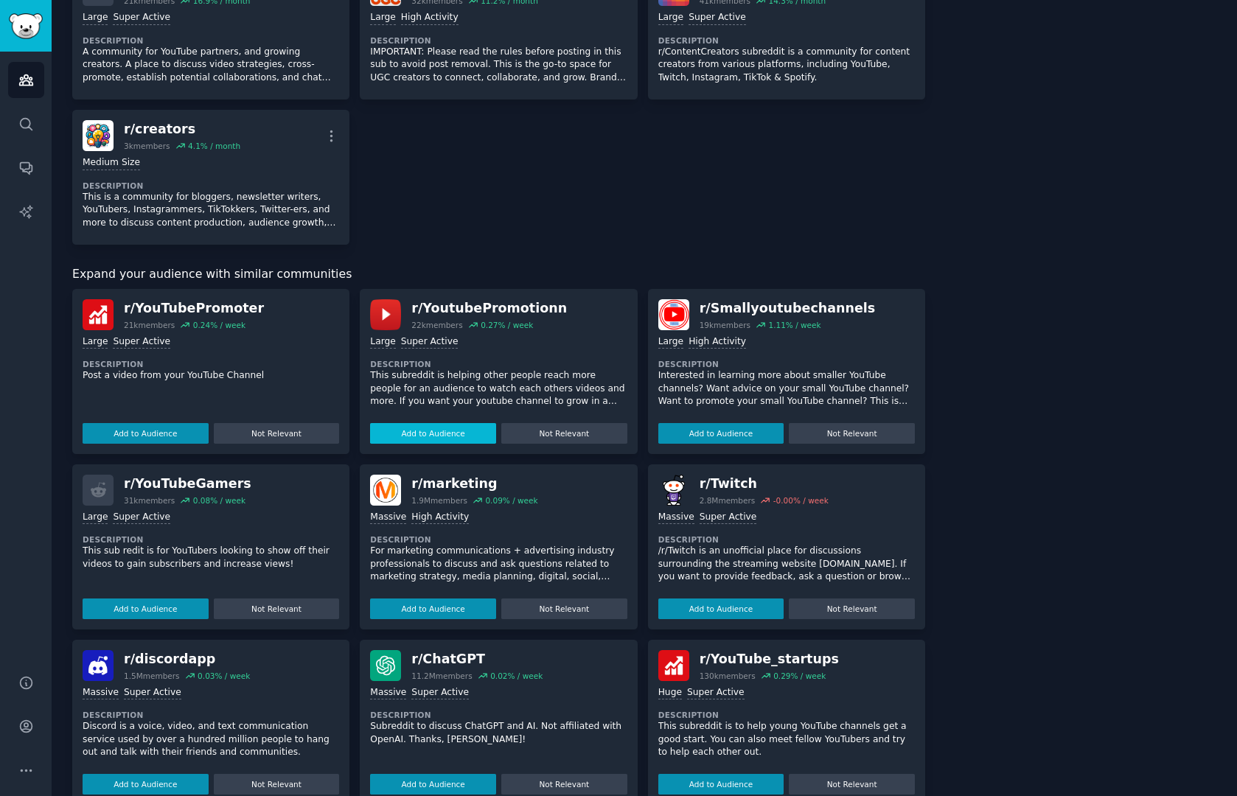
click at [463, 423] on button "Add to Audience" at bounding box center [433, 433] width 126 height 21
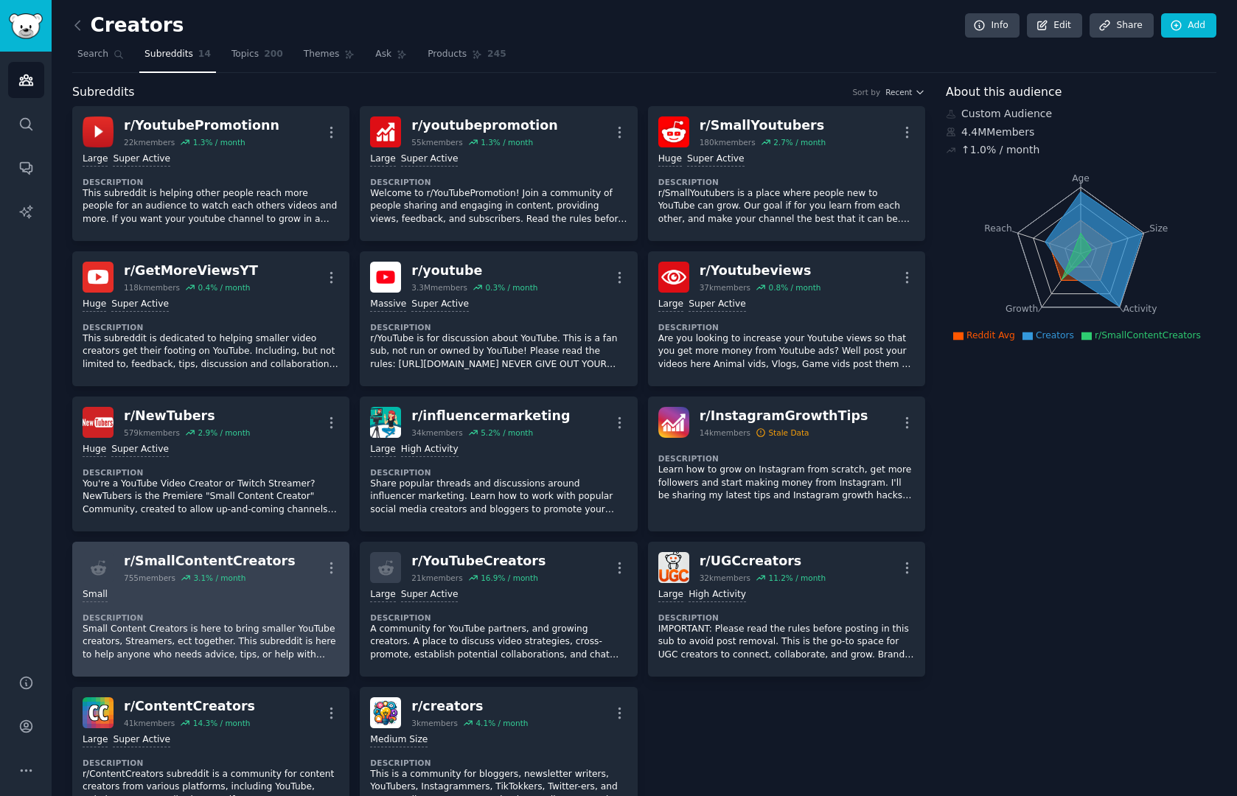
scroll to position [0, 0]
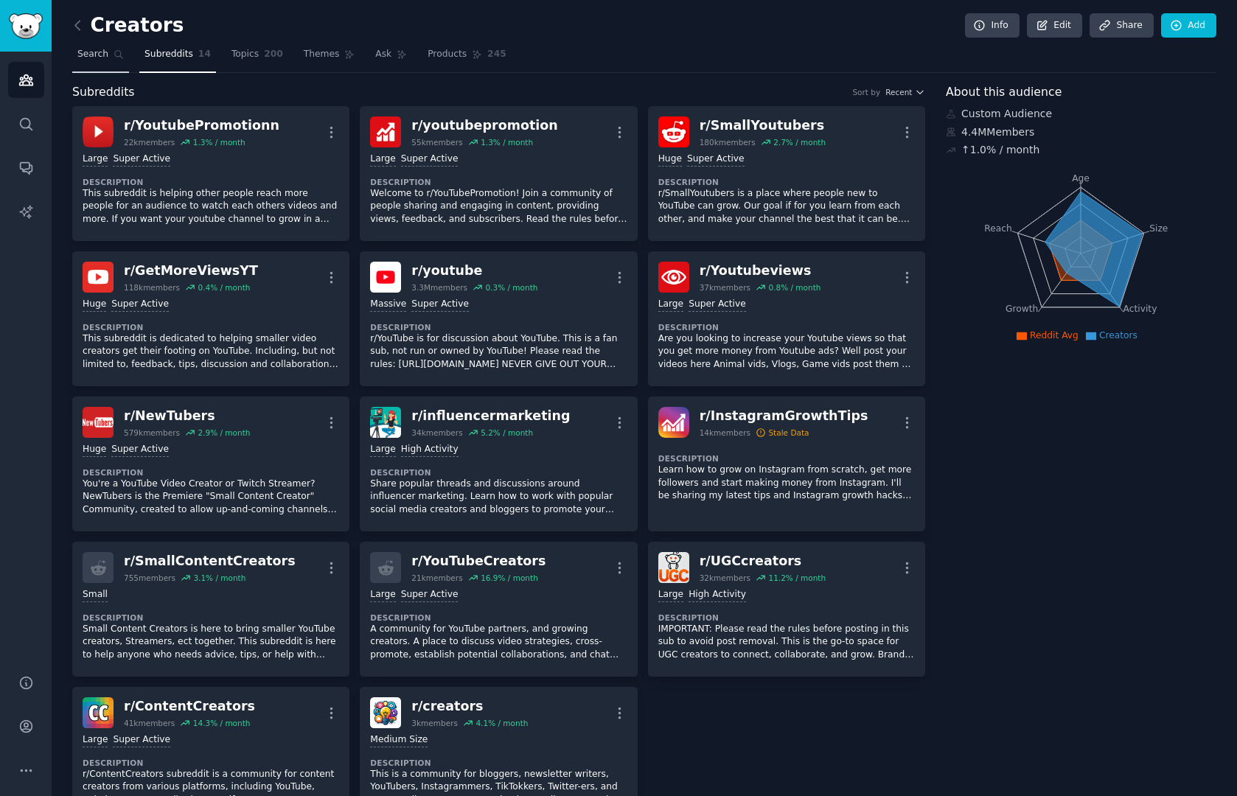
click at [109, 54] on link "Search" at bounding box center [100, 58] width 57 height 30
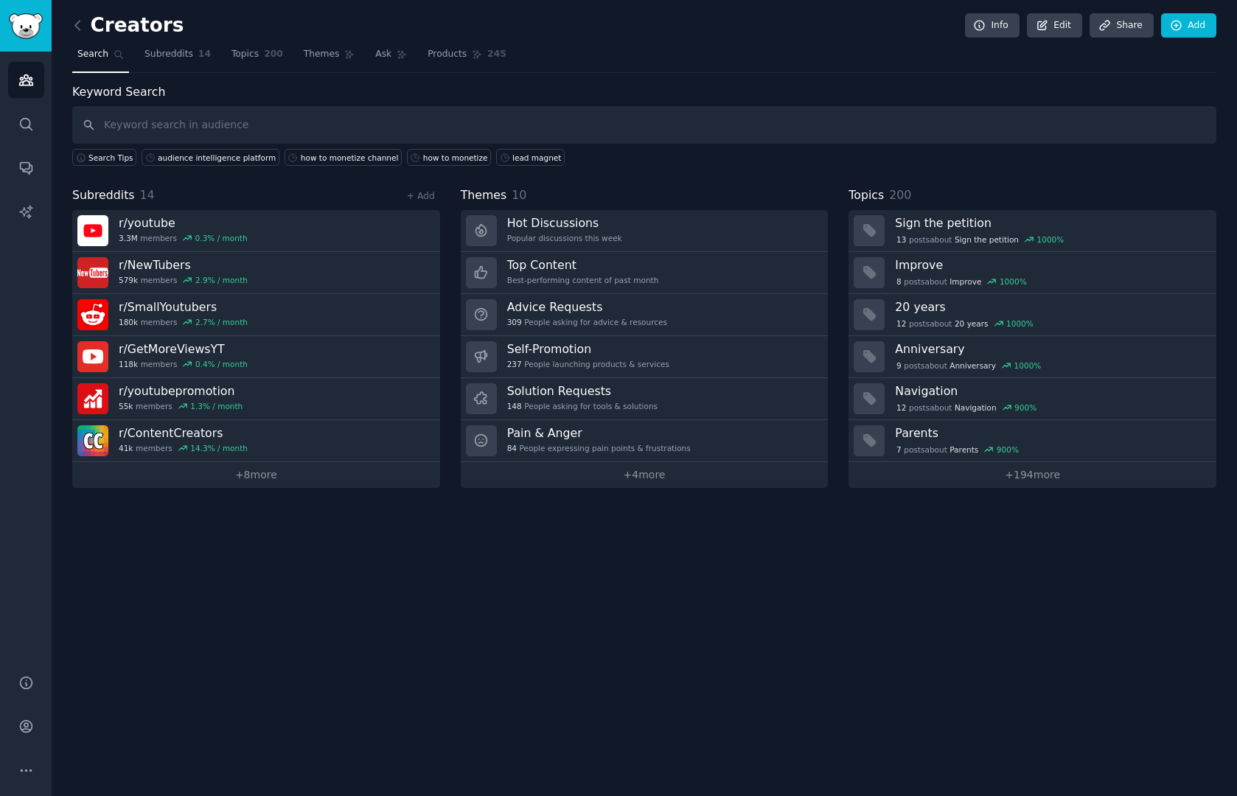
click at [217, 120] on input "text" at bounding box center [644, 125] width 1144 height 38
click at [175, 65] on link "Subreddits 14" at bounding box center [177, 58] width 77 height 30
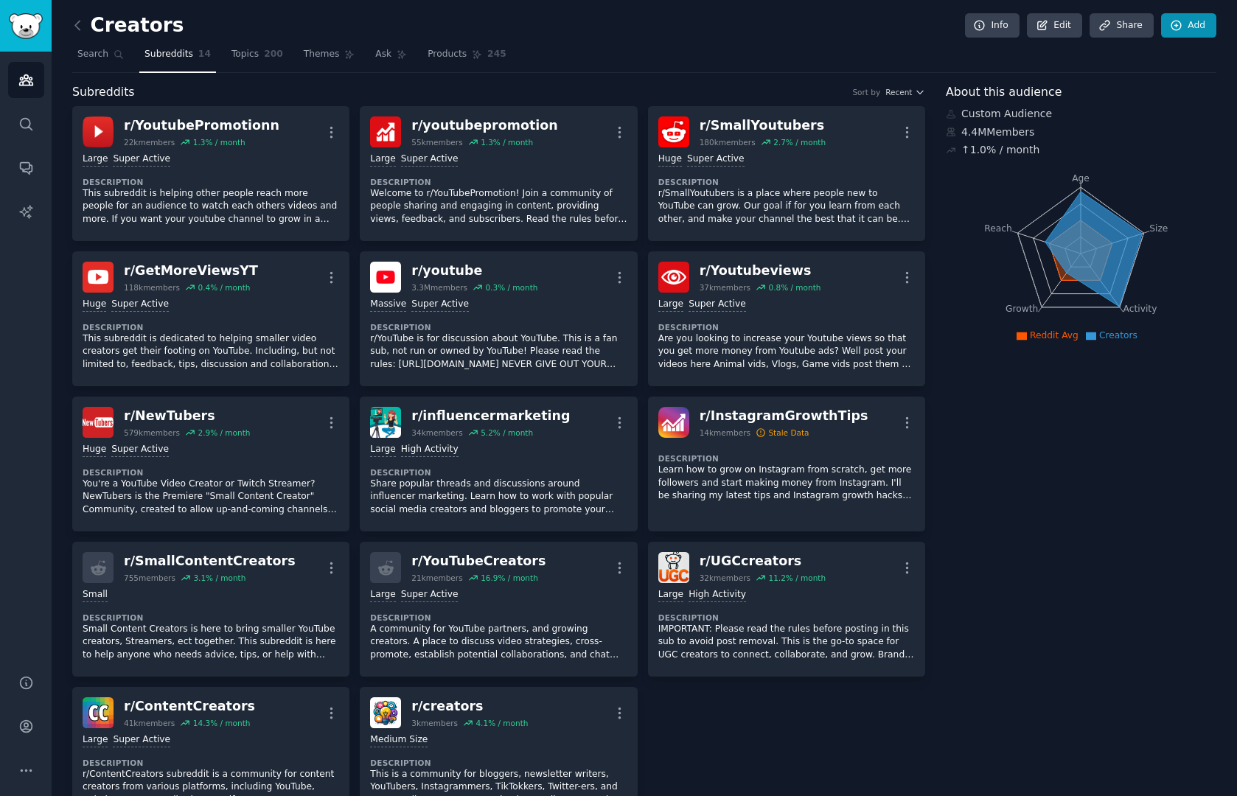
click at [1168, 18] on link "Add" at bounding box center [1188, 25] width 55 height 25
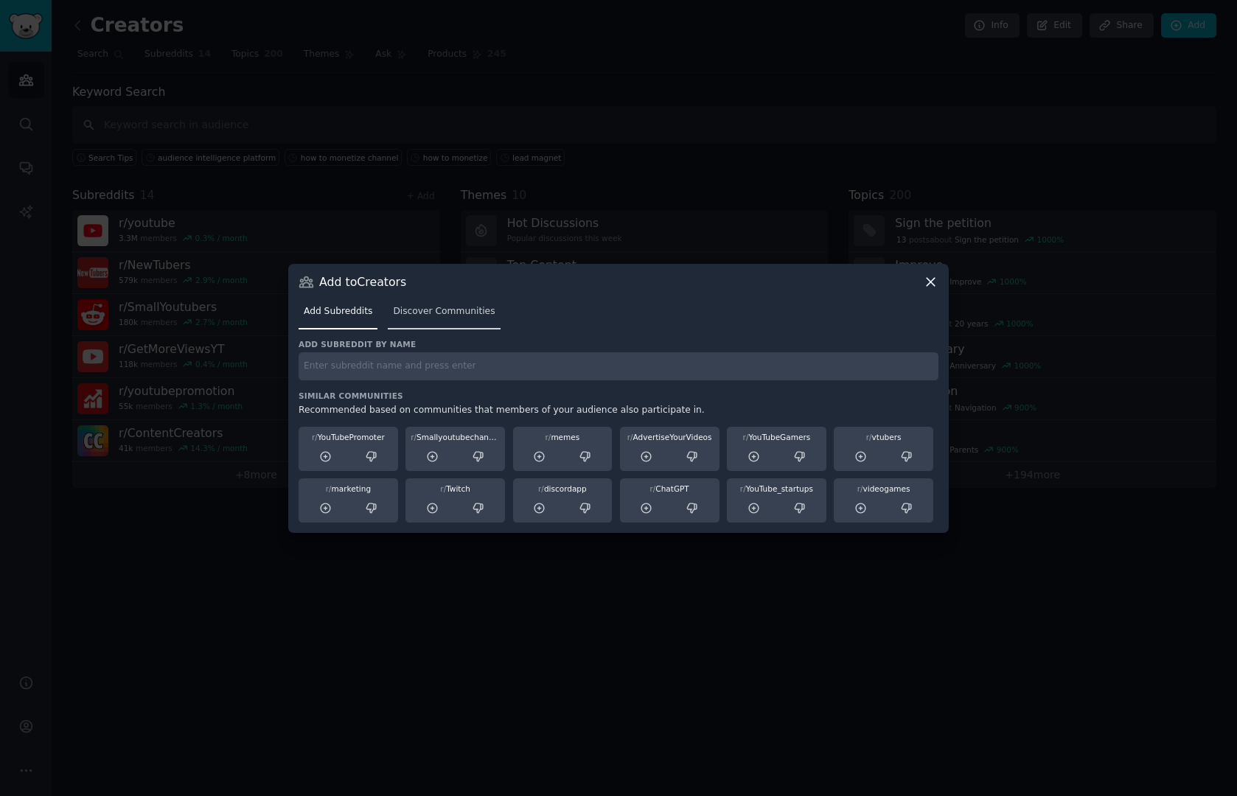
click at [444, 314] on span "Discover Communities" at bounding box center [444, 311] width 102 height 13
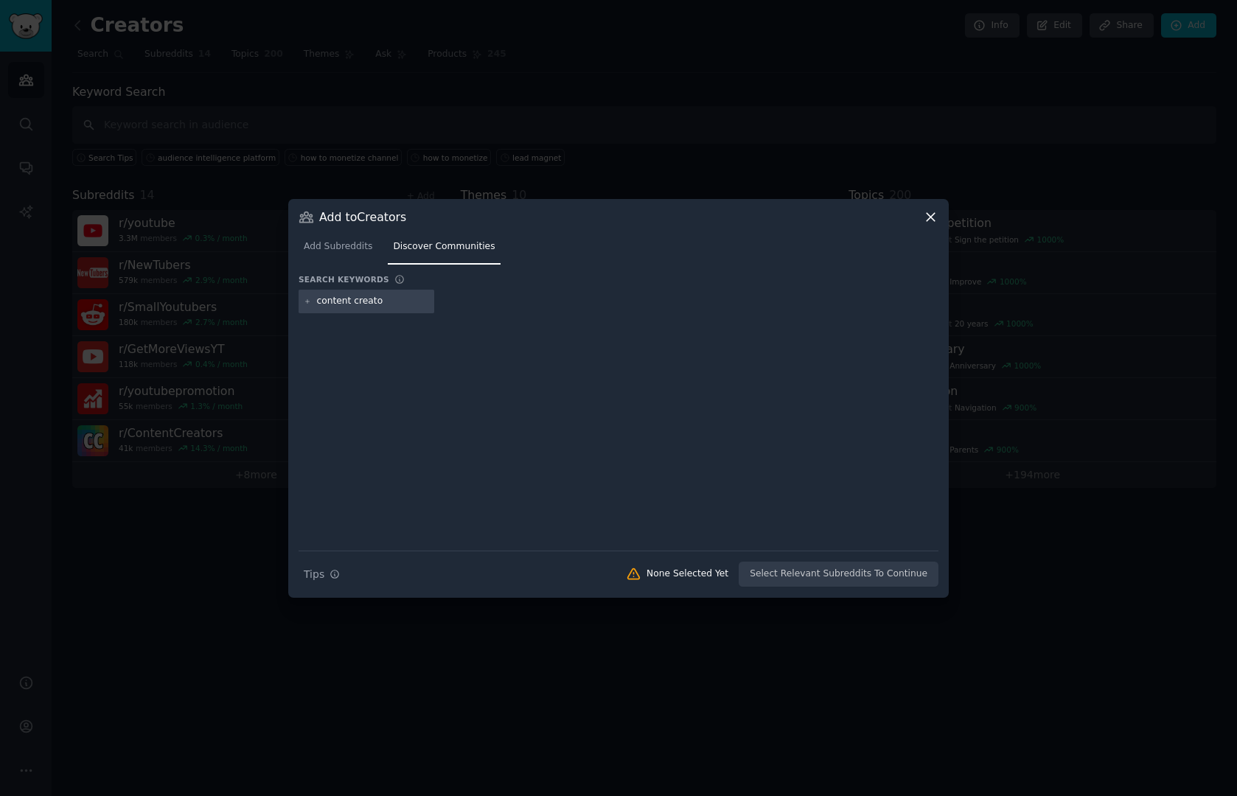
type input "content creator"
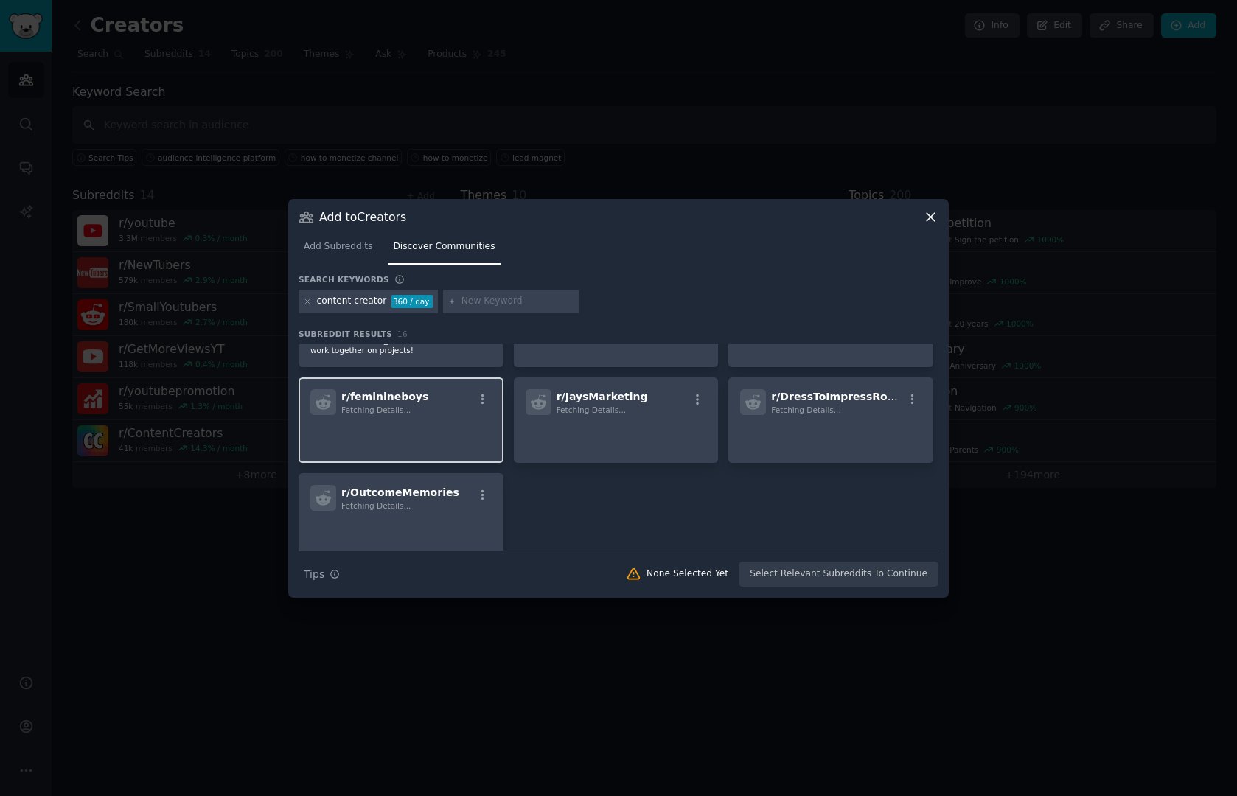
scroll to position [436, 0]
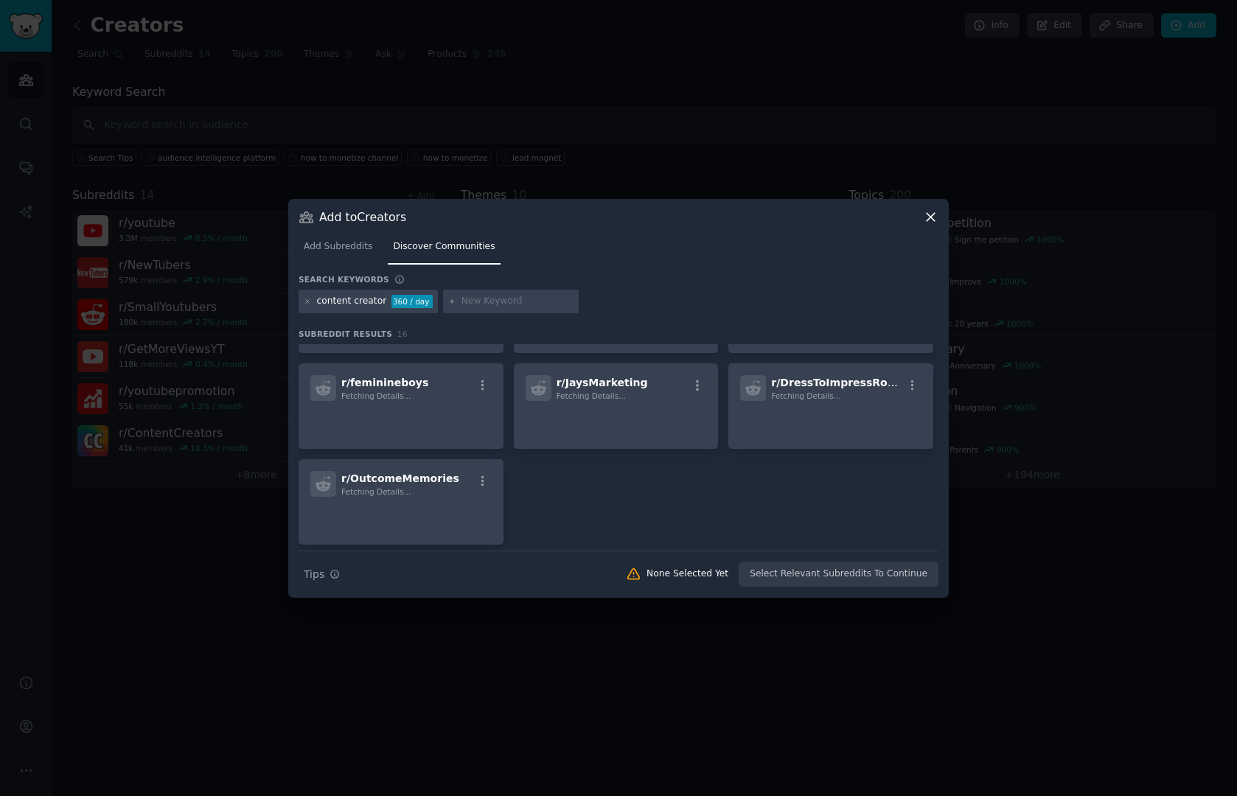
click at [367, 301] on div "content creator" at bounding box center [352, 301] width 70 height 13
click at [490, 299] on input "text" at bounding box center [517, 301] width 112 height 13
type input "influencer"
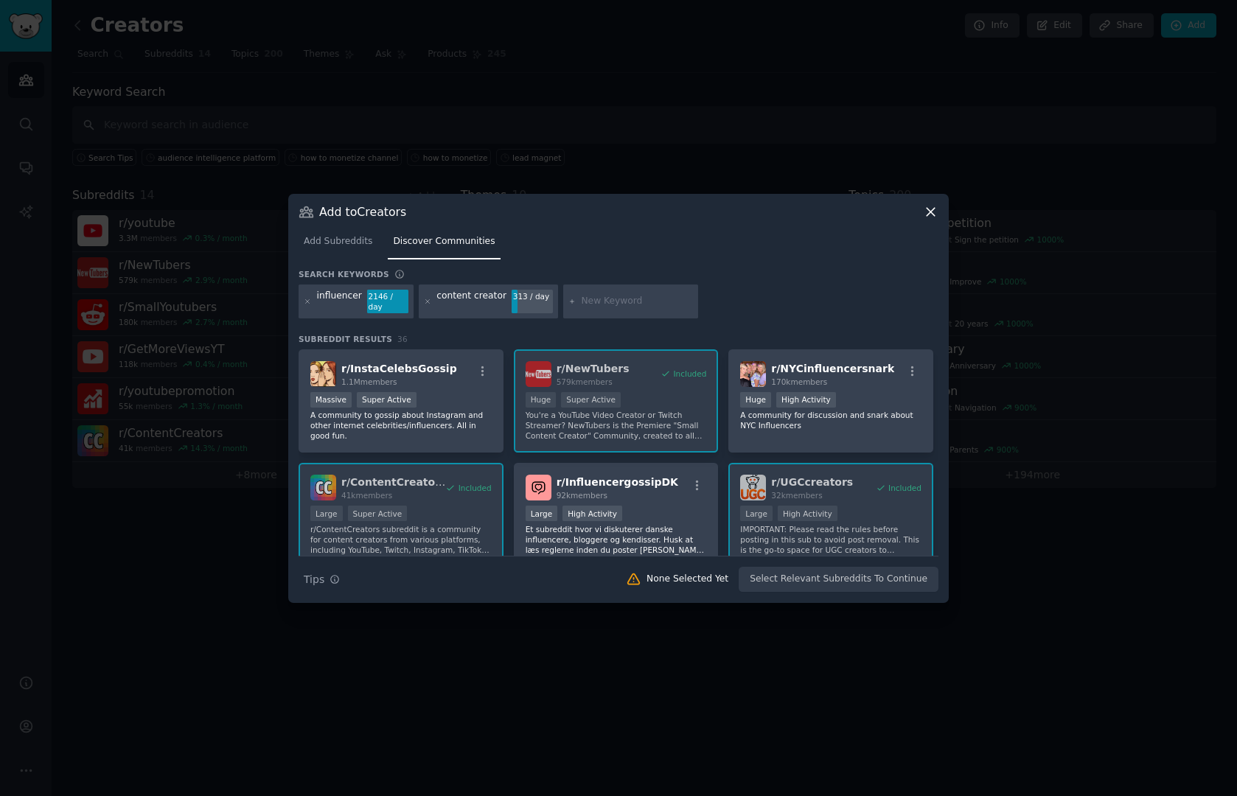
click at [597, 299] on input "text" at bounding box center [637, 301] width 112 height 13
type input "instagram"
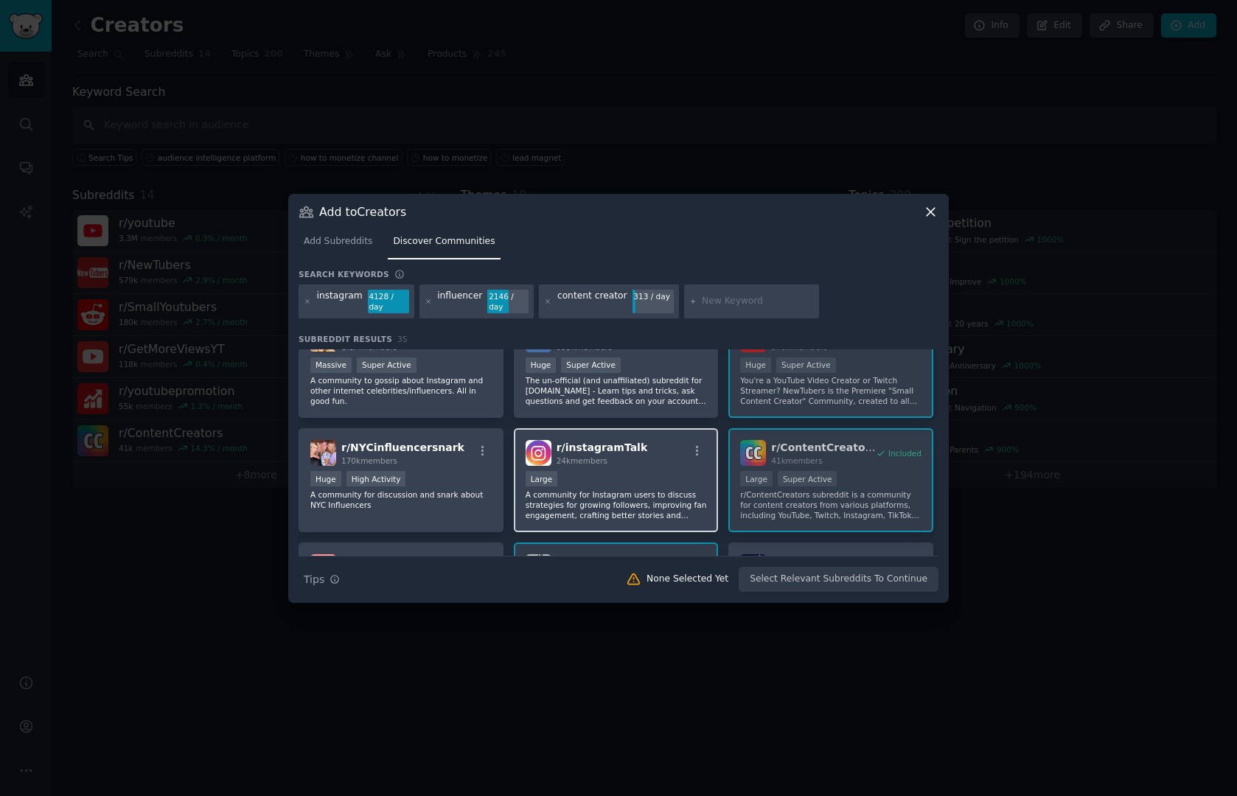
scroll to position [36, 0]
click at [564, 504] on p "A community for Instagram users to discuss strategies for growing followers, im…" at bounding box center [615, 503] width 181 height 31
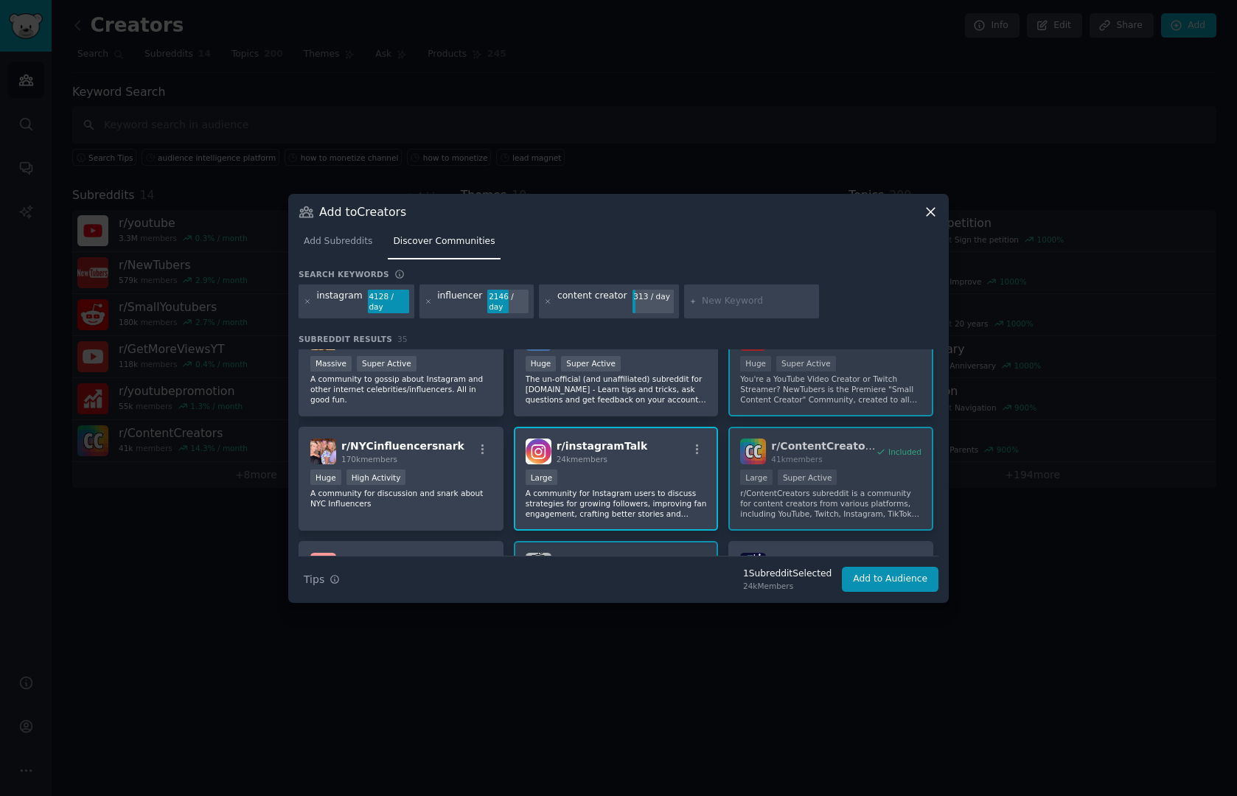
scroll to position [84, 0]
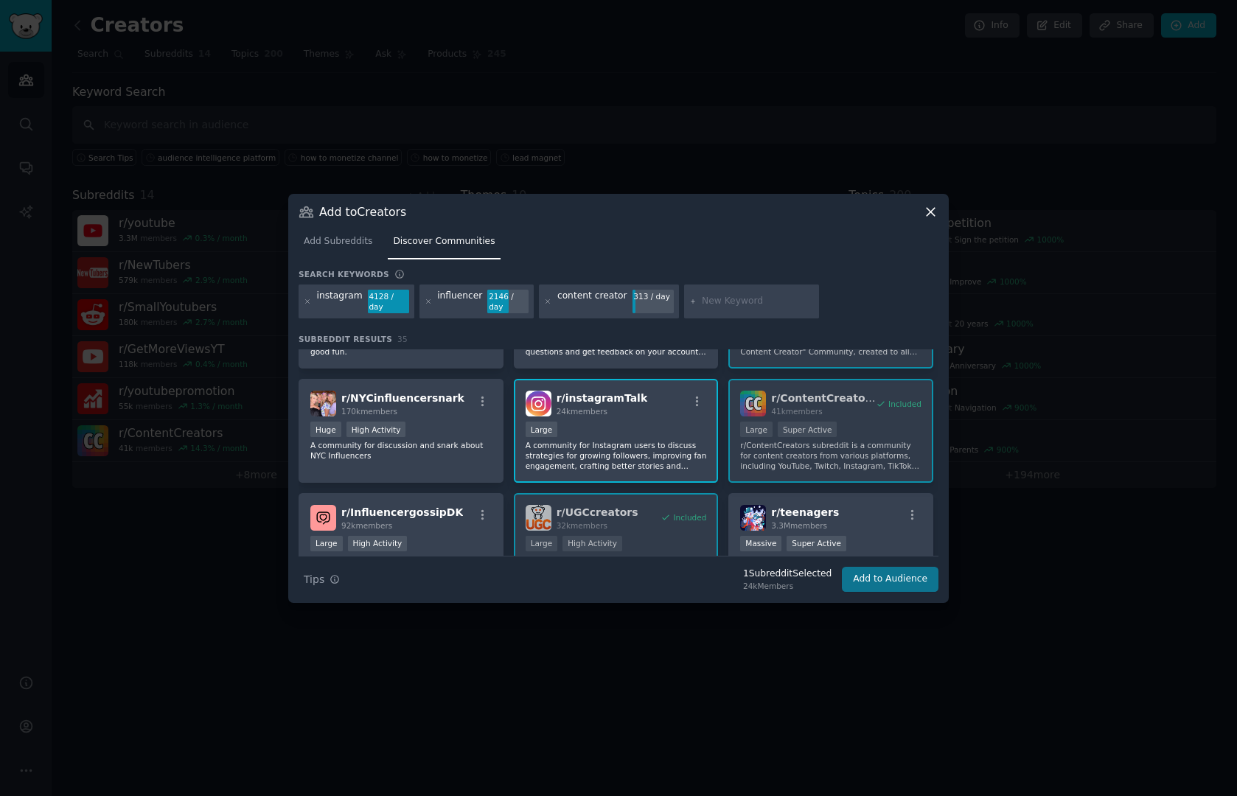
click at [877, 573] on button "Add to Audience" at bounding box center [890, 579] width 97 height 25
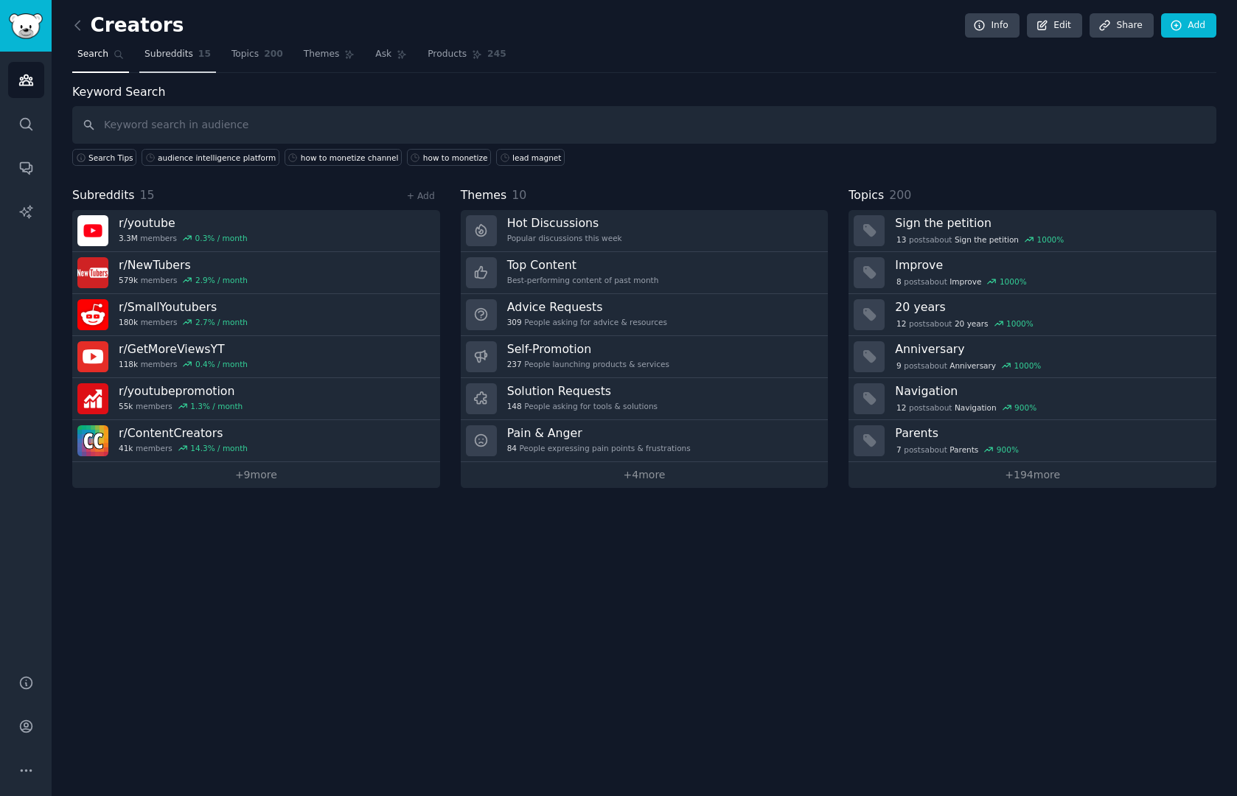
click at [186, 56] on span "Subreddits" at bounding box center [168, 54] width 49 height 13
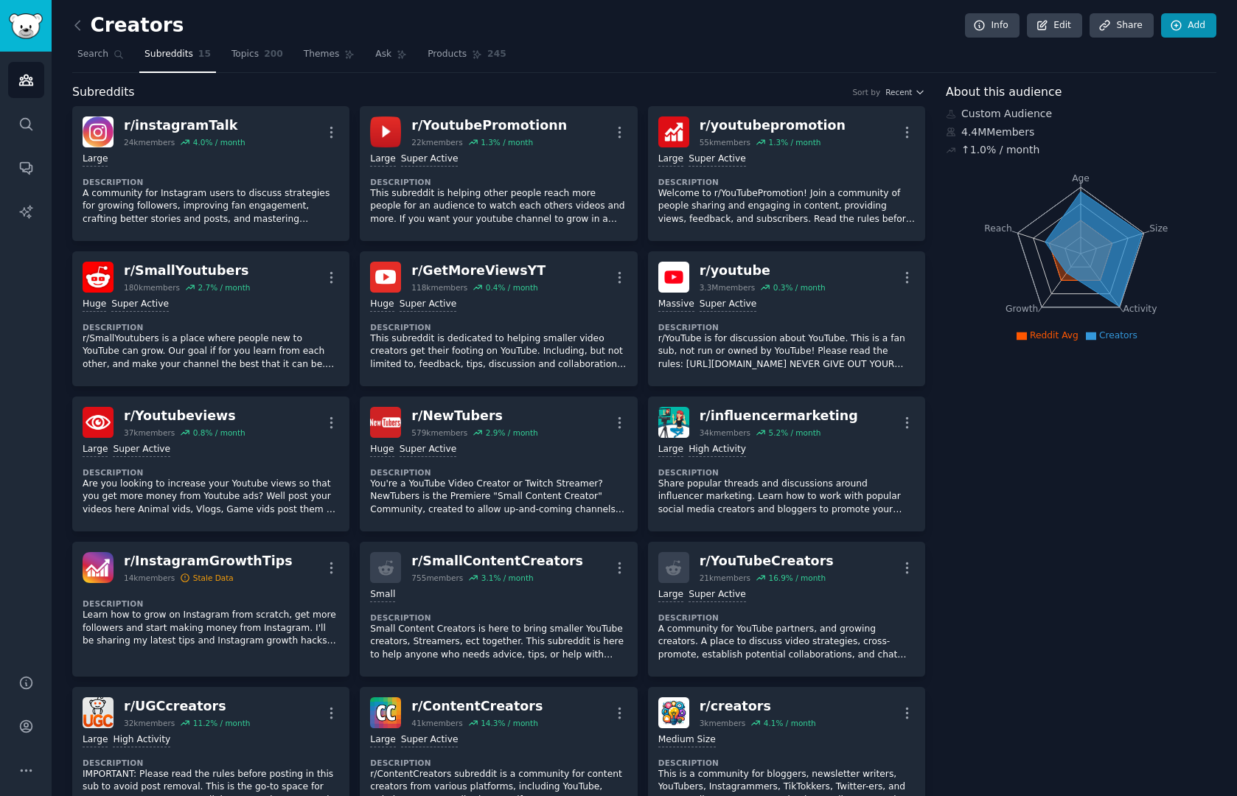
click at [1195, 15] on link "Add" at bounding box center [1188, 25] width 55 height 25
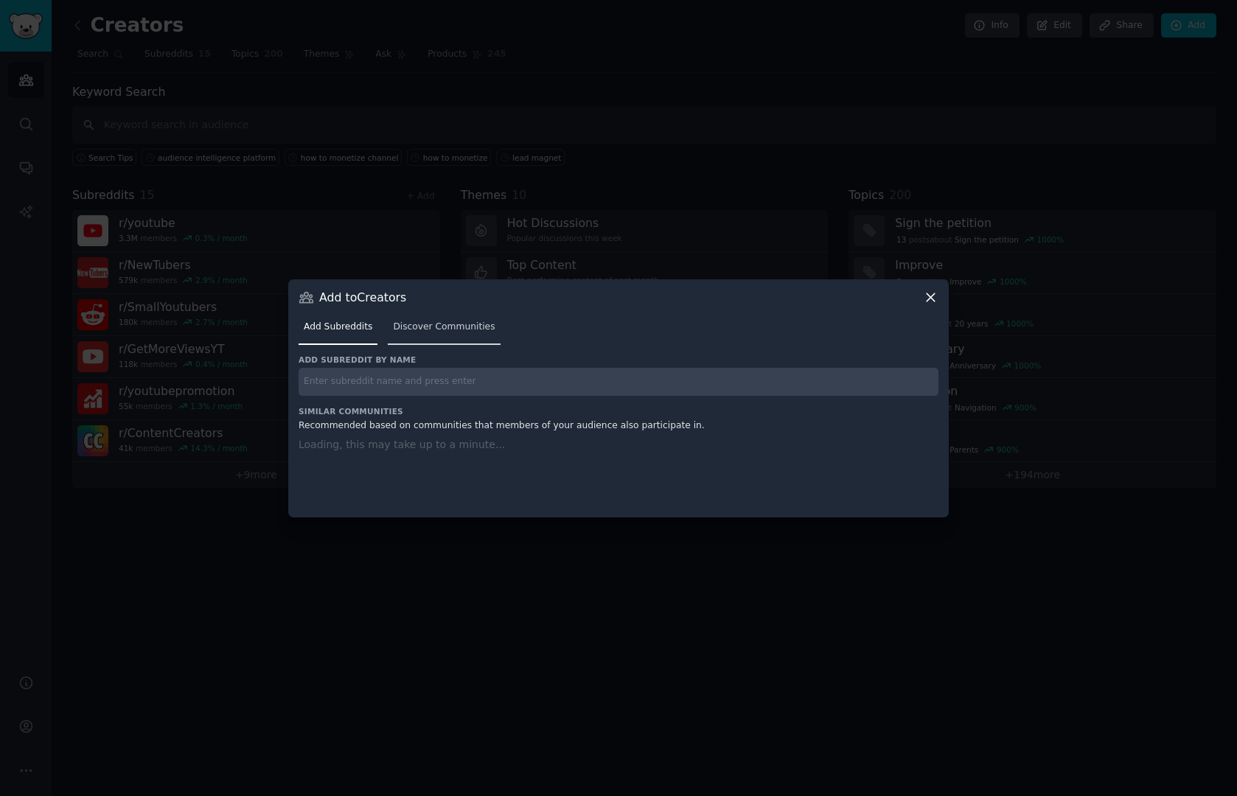
click at [453, 322] on span "Discover Communities" at bounding box center [444, 327] width 102 height 13
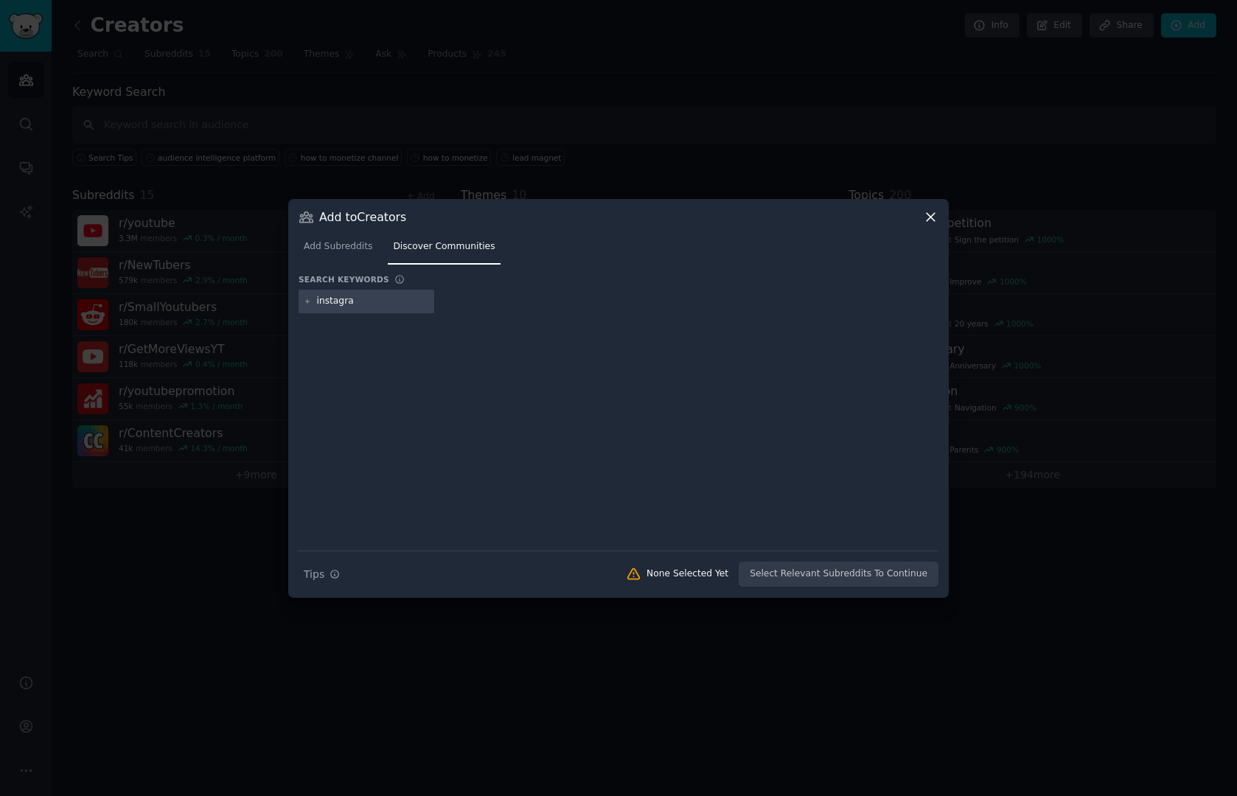
type input "instagram"
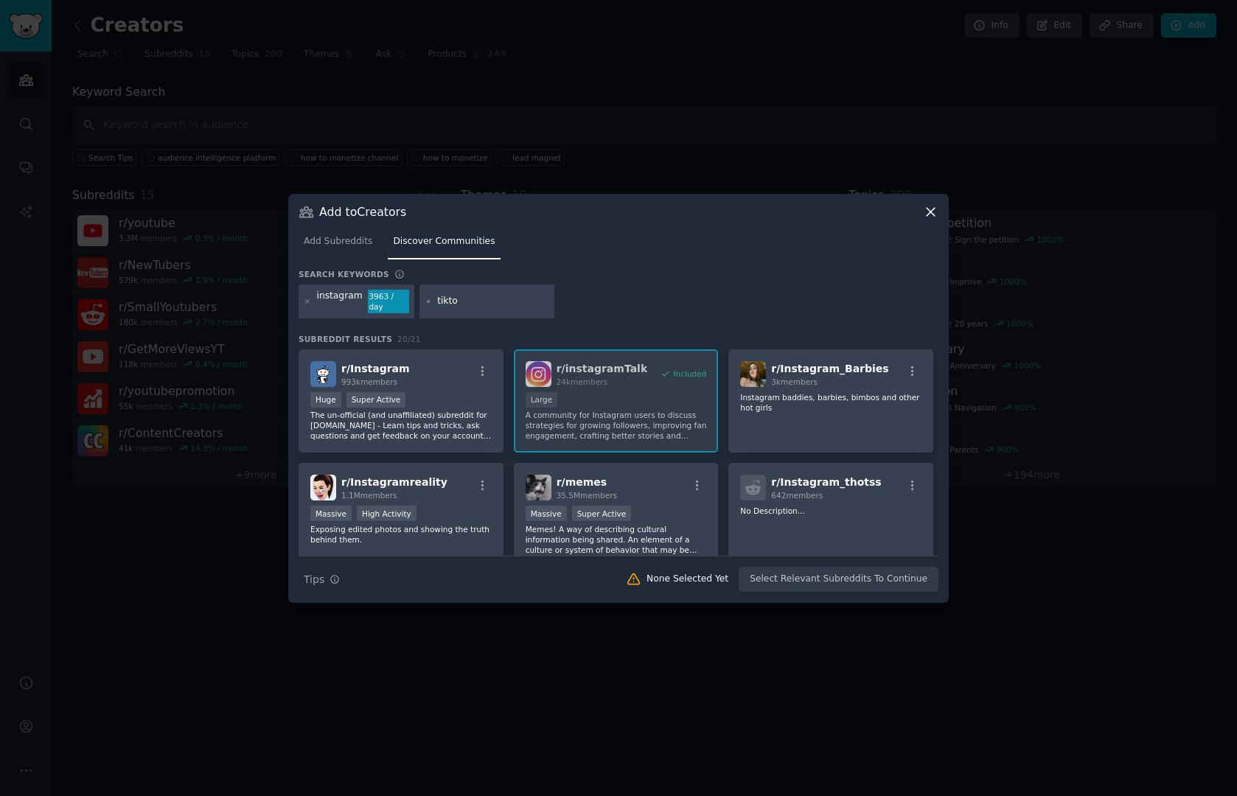
type input "tiktok"
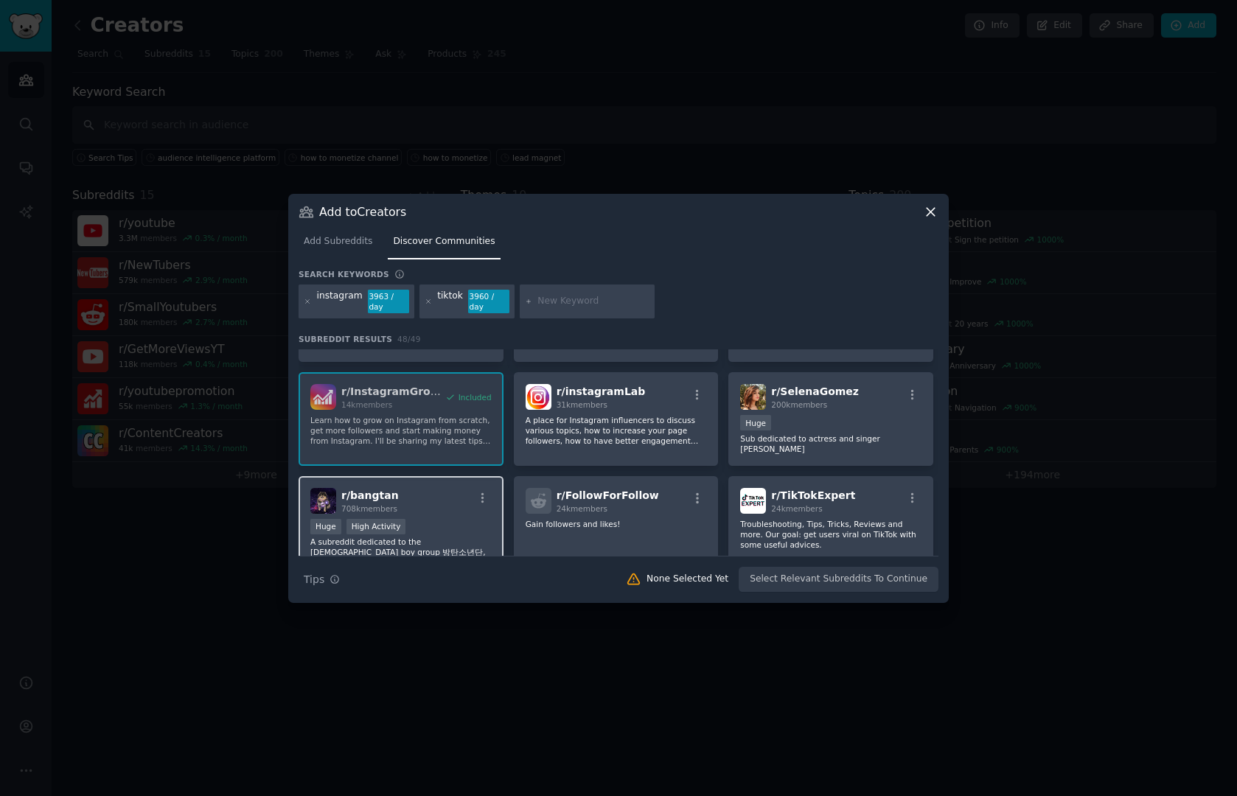
scroll to position [963, 0]
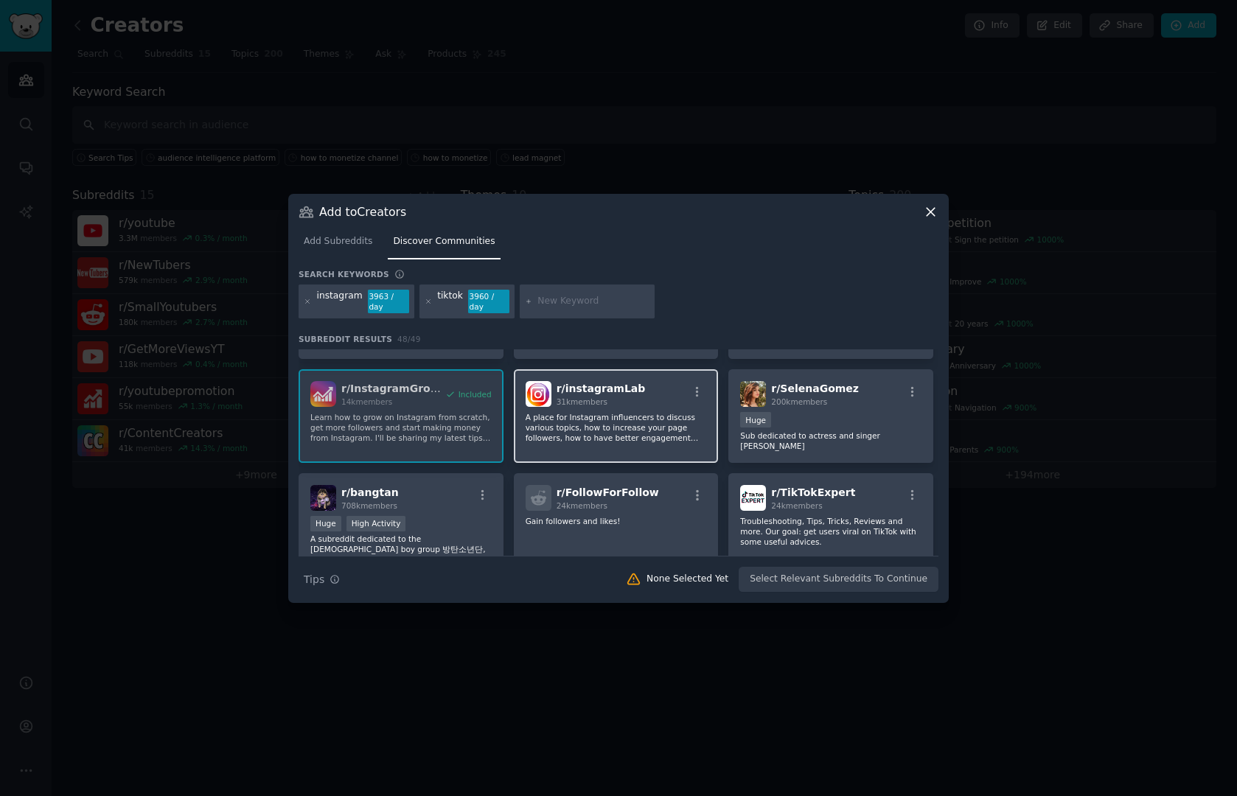
click at [607, 450] on div "r/ instagramLab 31k members A place for Instagram influencers to discuss variou…" at bounding box center [616, 416] width 205 height 94
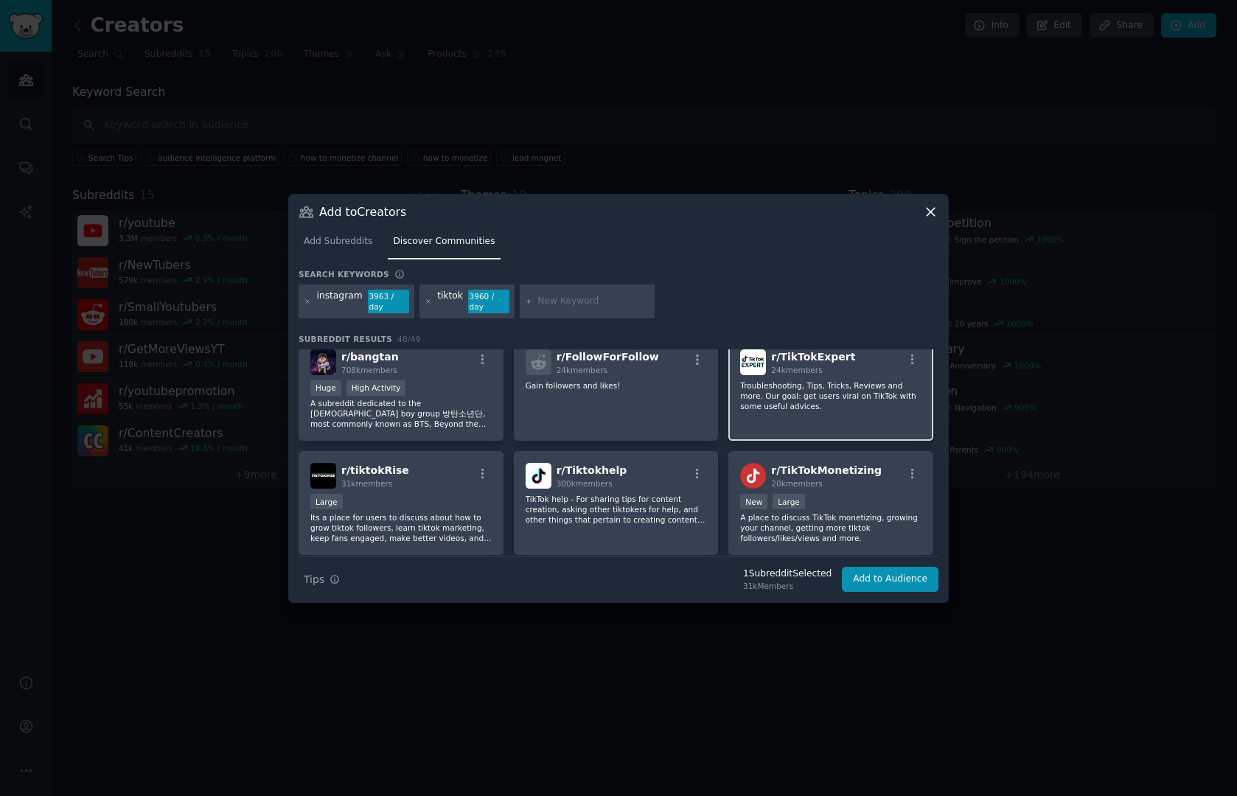
scroll to position [1129, 0]
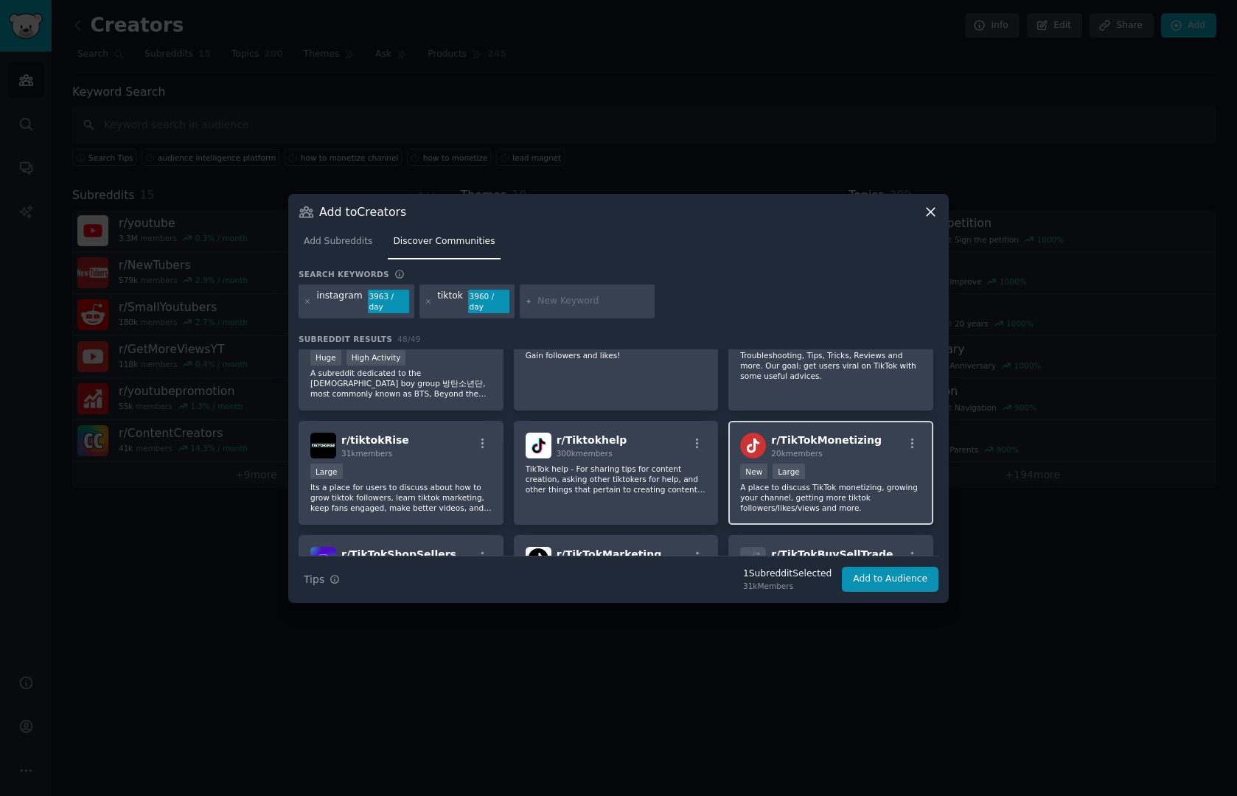
click at [791, 514] on div "r/ TikTokMonetizing 20k members New Large A place to discuss TikTok monetizing,…" at bounding box center [830, 473] width 205 height 104
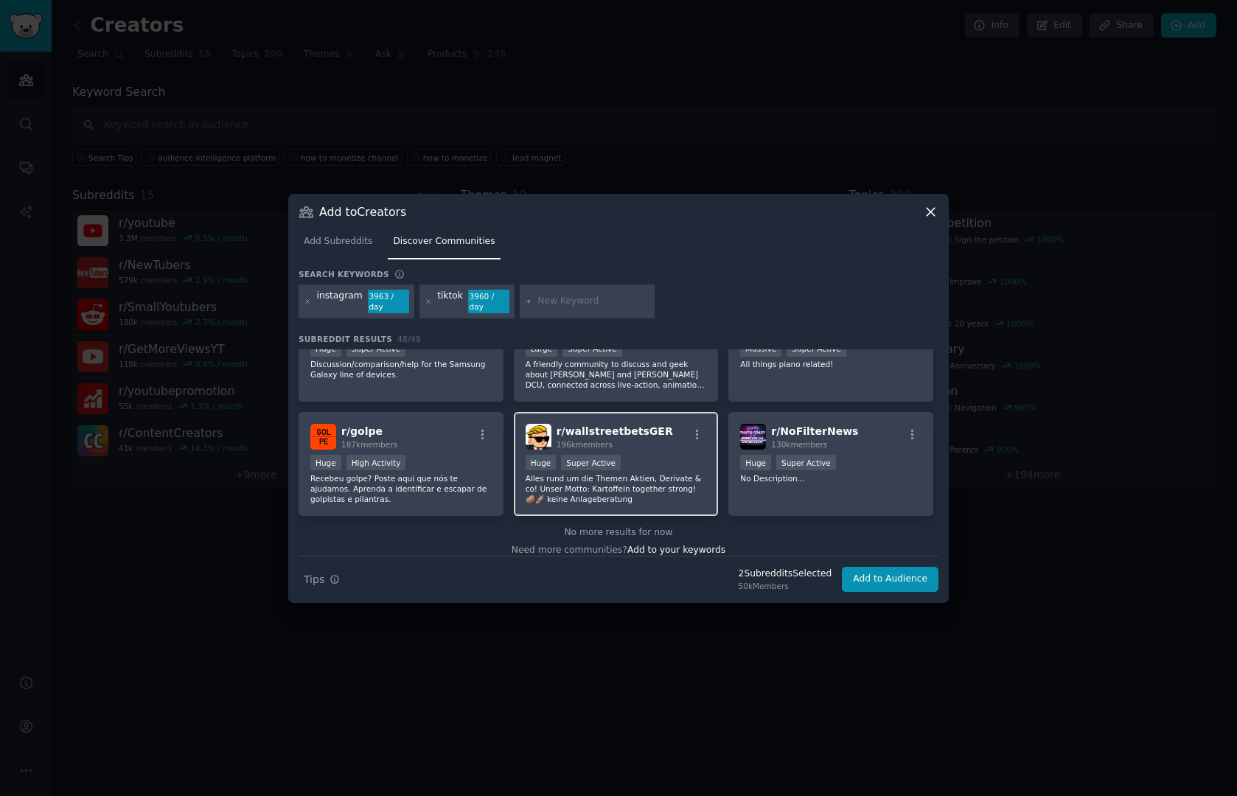
scroll to position [1598, 0]
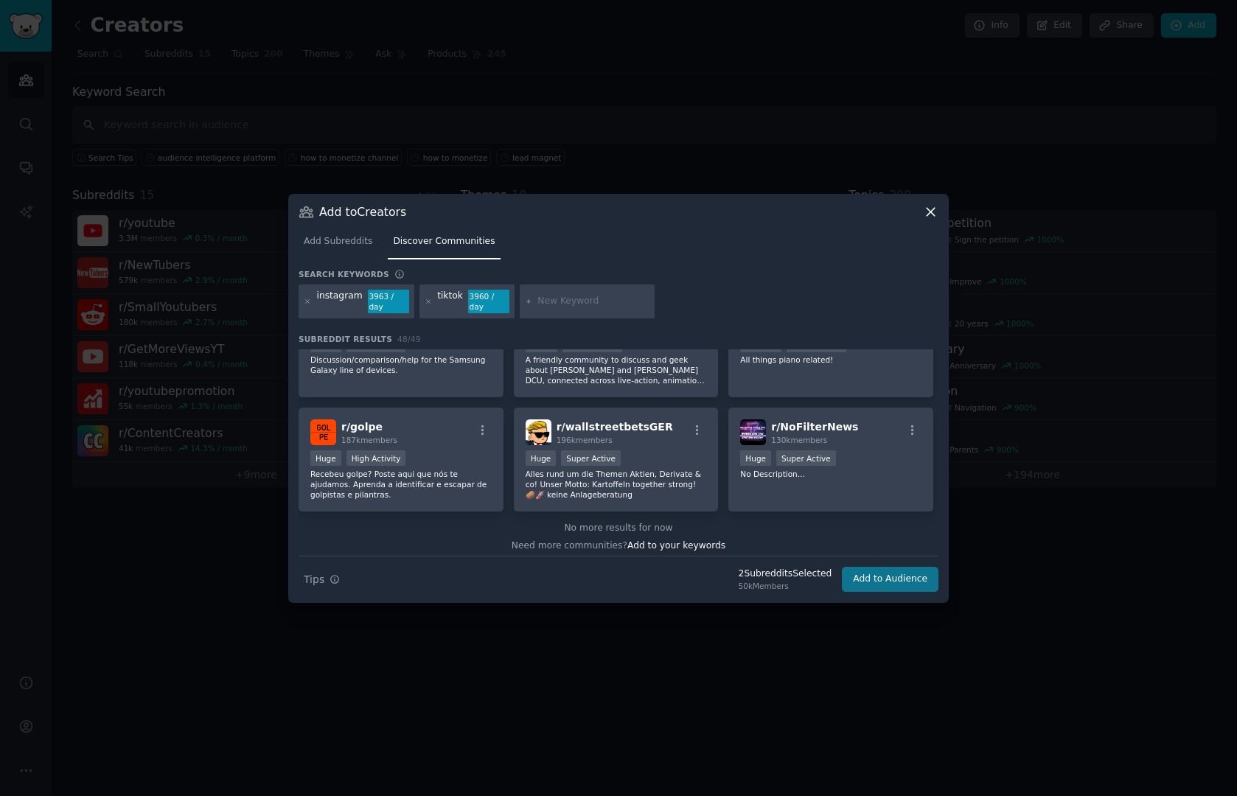
click at [871, 581] on button "Add to Audience" at bounding box center [890, 579] width 97 height 25
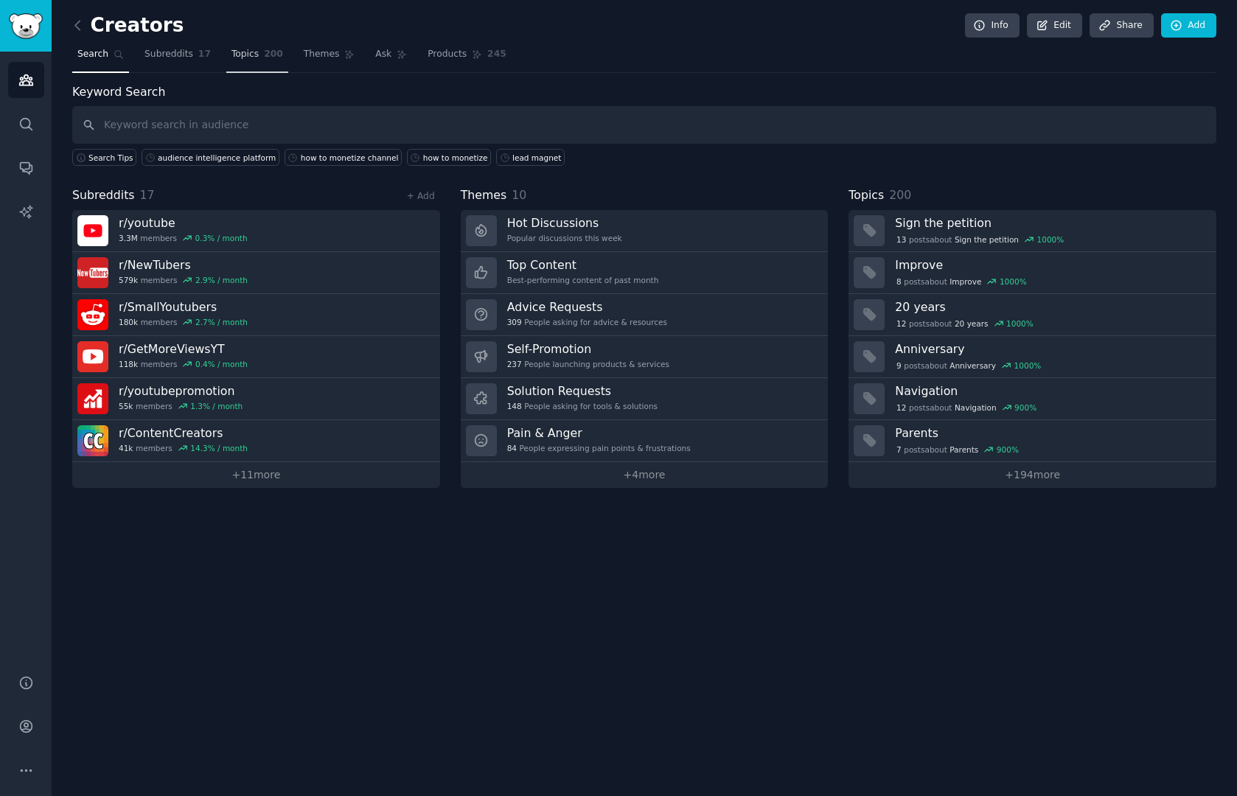
click at [248, 57] on span "Topics" at bounding box center [244, 54] width 27 height 13
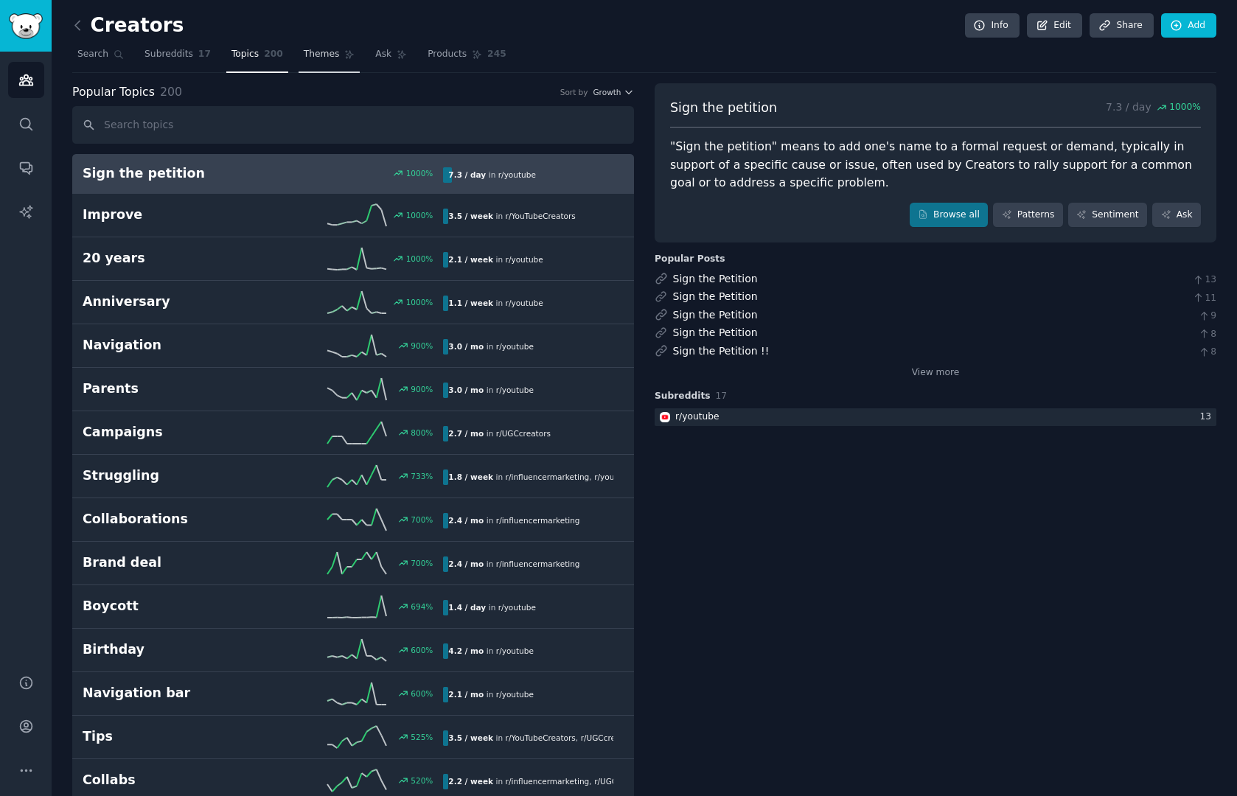
click at [334, 56] on link "Themes" at bounding box center [329, 58] width 62 height 30
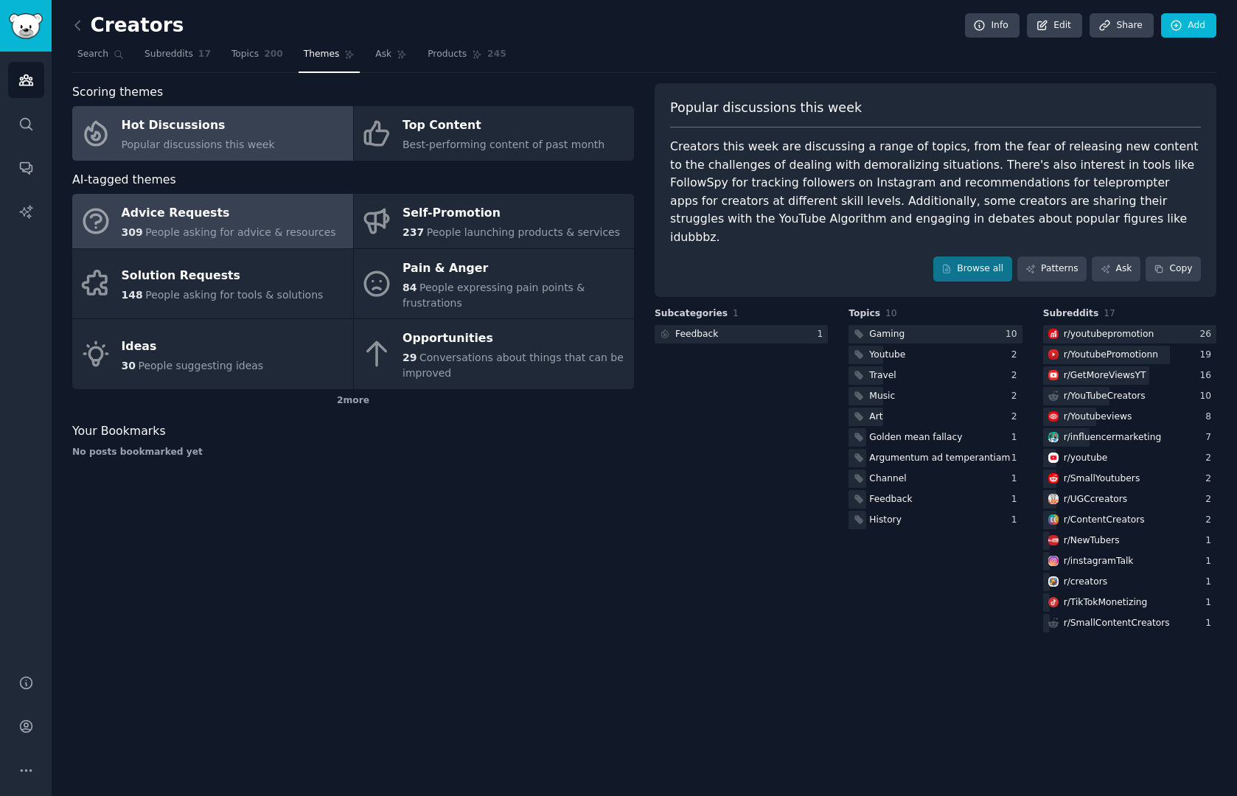
click at [300, 213] on div "Advice Requests" at bounding box center [229, 214] width 214 height 24
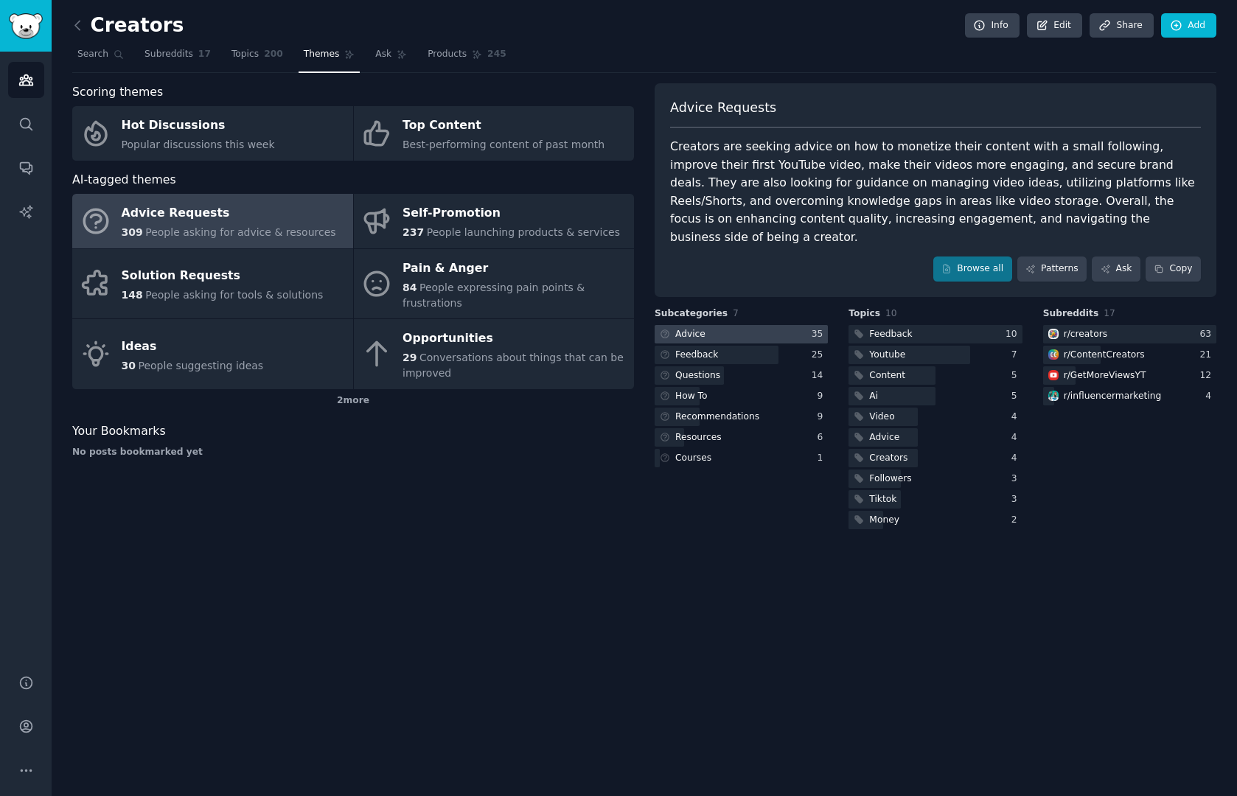
click at [741, 325] on div at bounding box center [740, 334] width 173 height 18
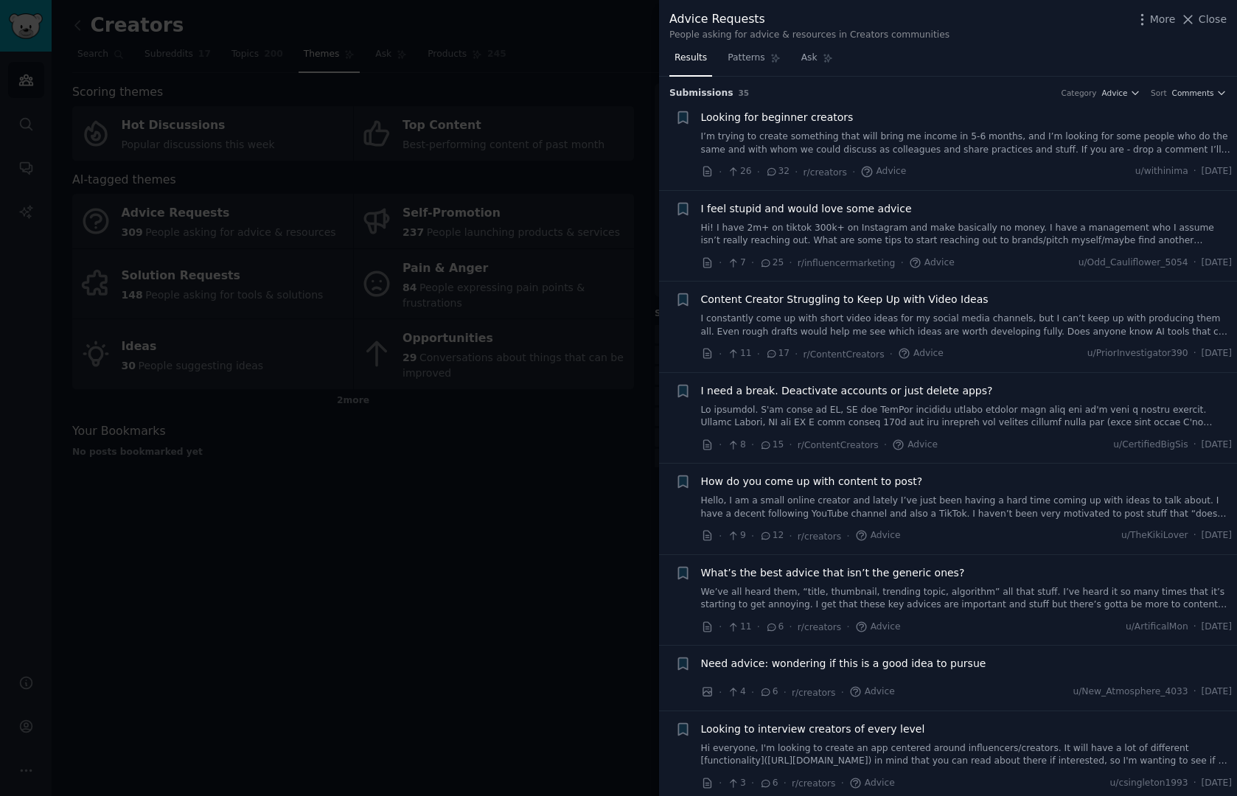
click at [800, 153] on link "I’m trying to create something that will bring me income in 5-6 months, and I’m…" at bounding box center [966, 143] width 531 height 26
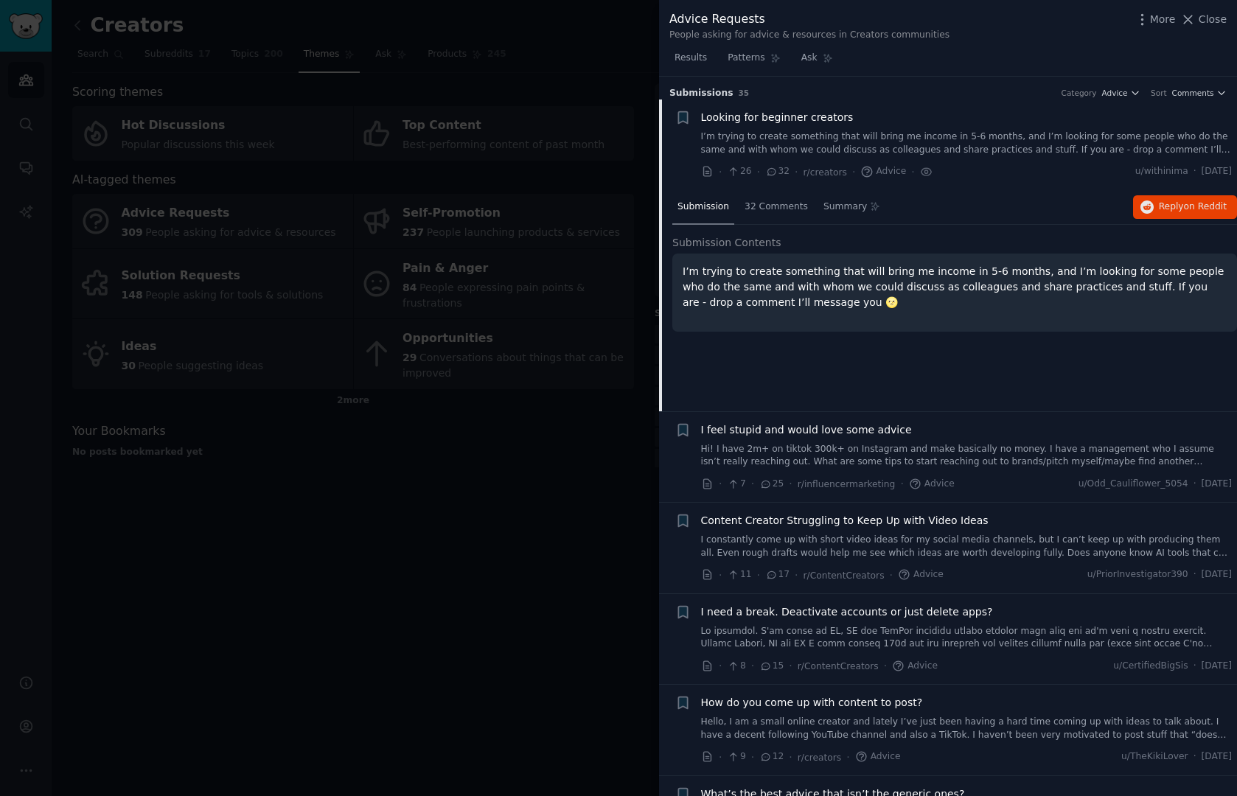
scroll to position [23, 0]
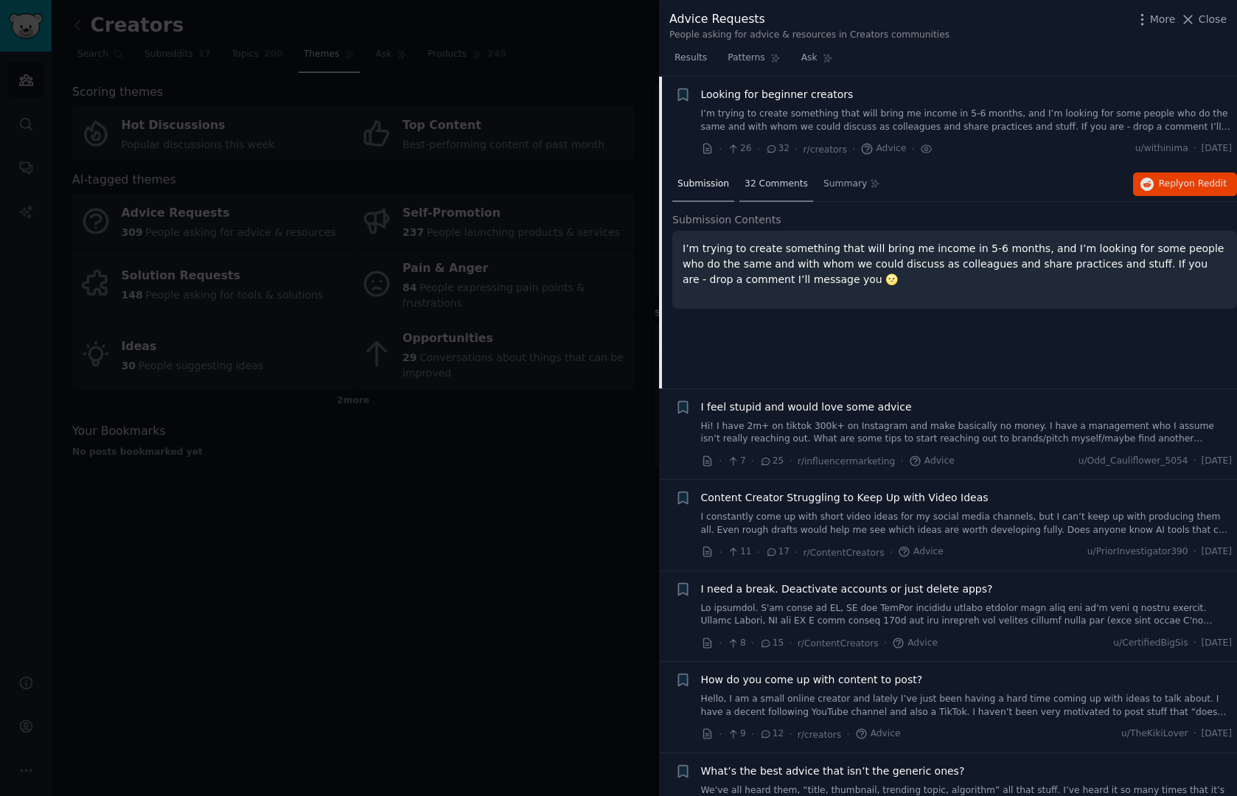
click at [781, 181] on span "32 Comments" at bounding box center [775, 184] width 63 height 13
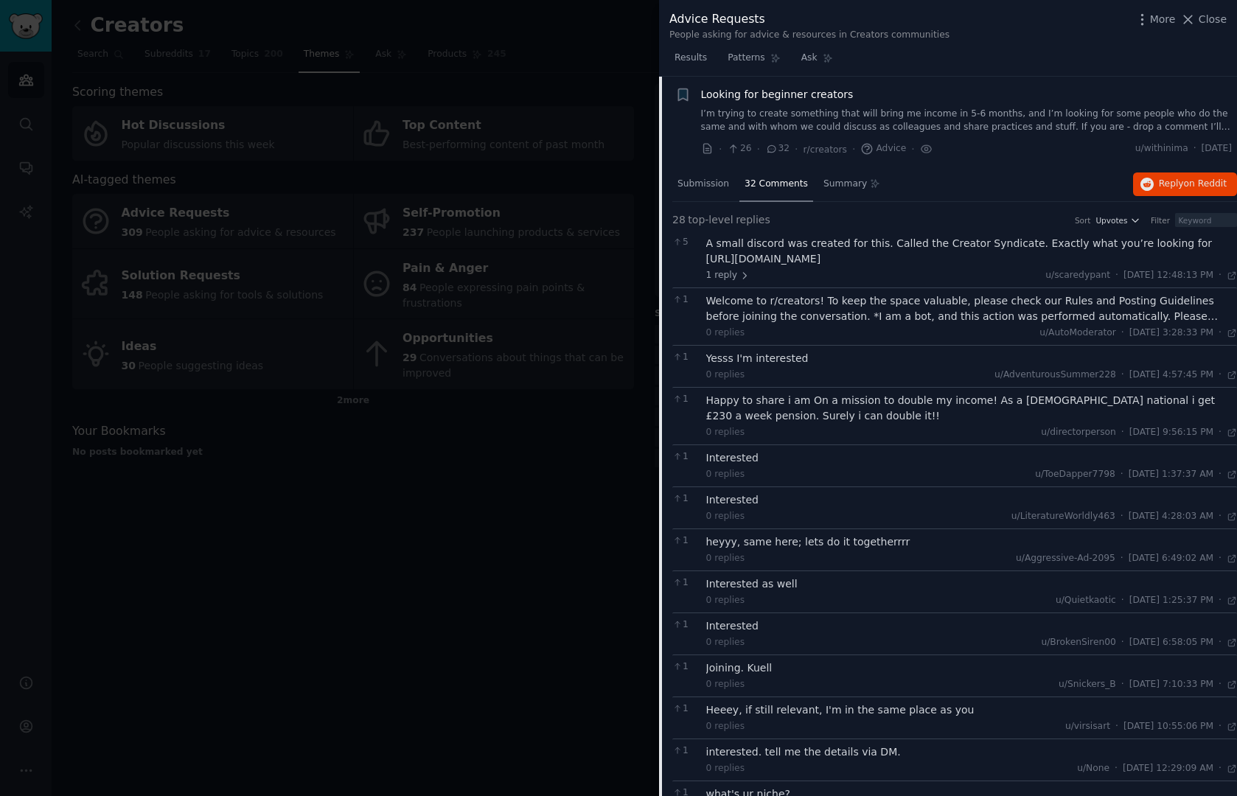
click at [794, 246] on div "A small discord was created for this. Called the Creator Syndicate. Exactly wha…" at bounding box center [971, 251] width 531 height 31
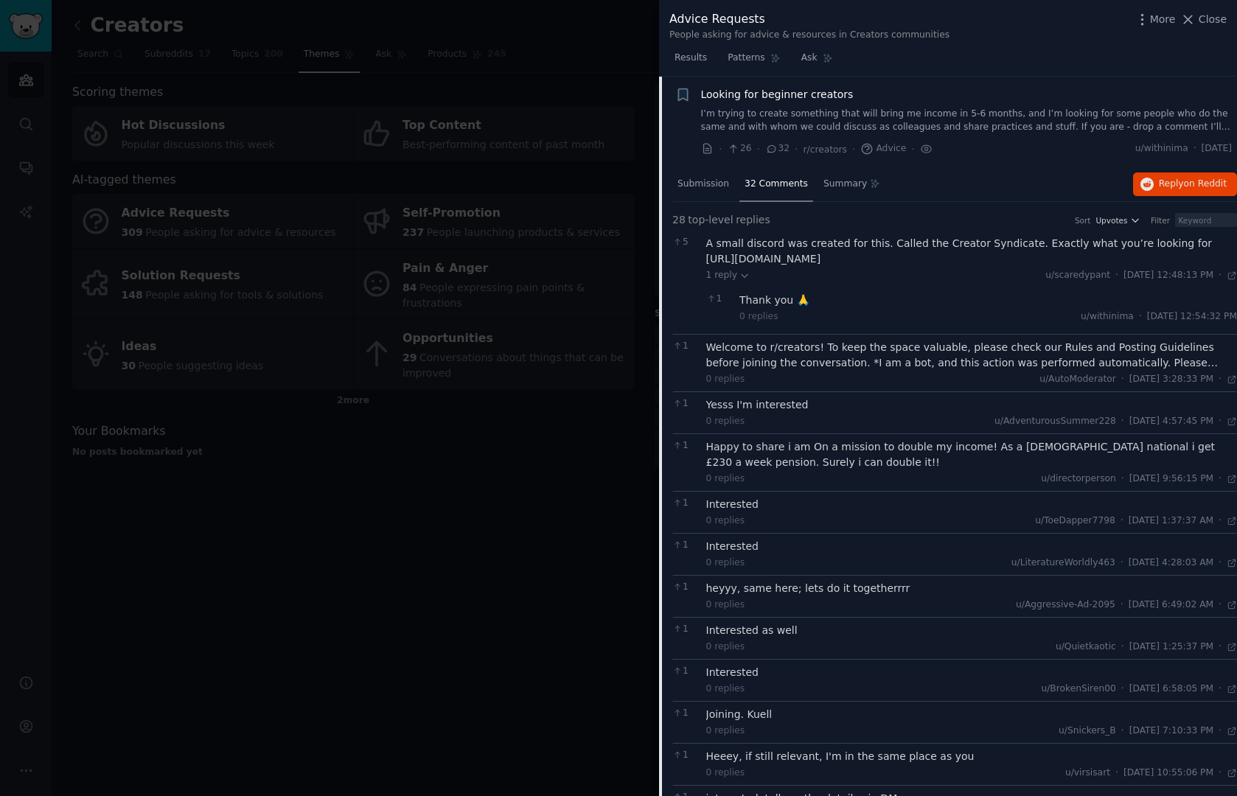
click at [792, 259] on div "A small discord was created for this. Called the Creator Syndicate. Exactly wha…" at bounding box center [971, 251] width 531 height 31
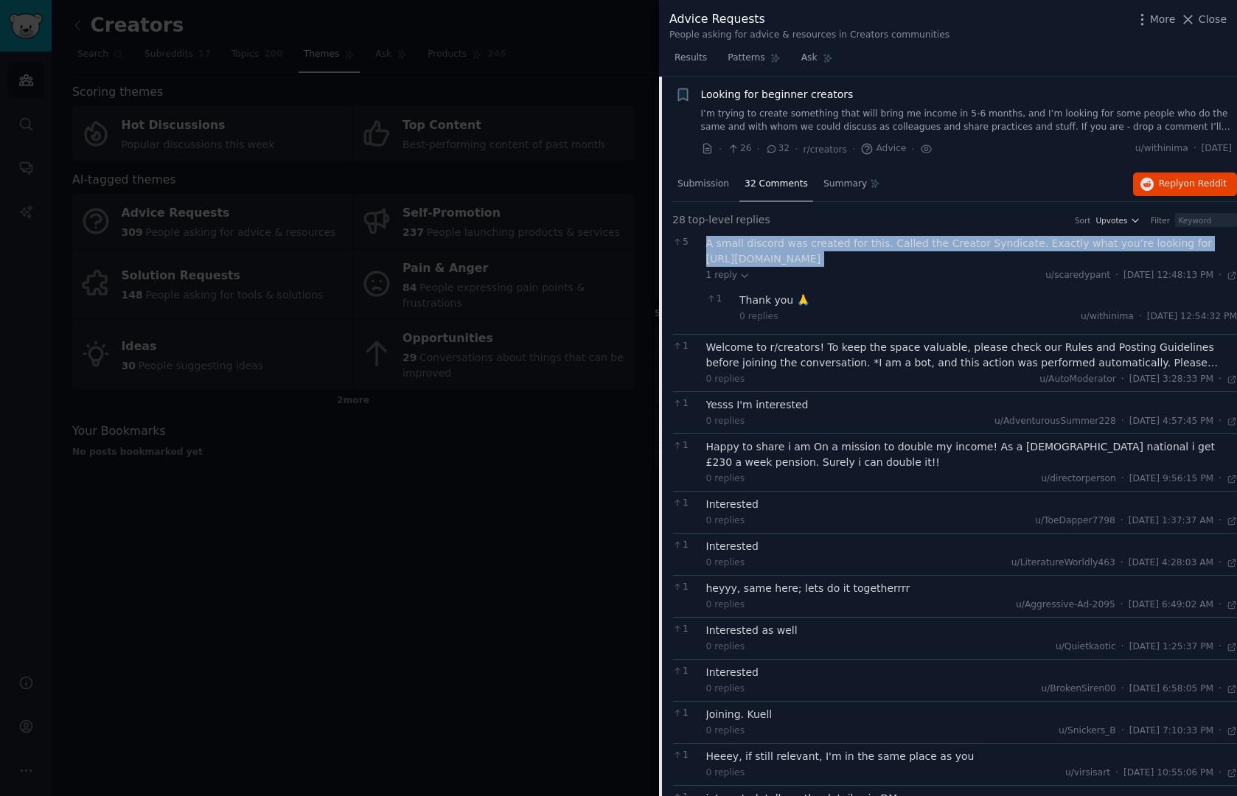
click at [792, 259] on div "A small discord was created for this. Called the Creator Syndicate. Exactly wha…" at bounding box center [971, 251] width 531 height 31
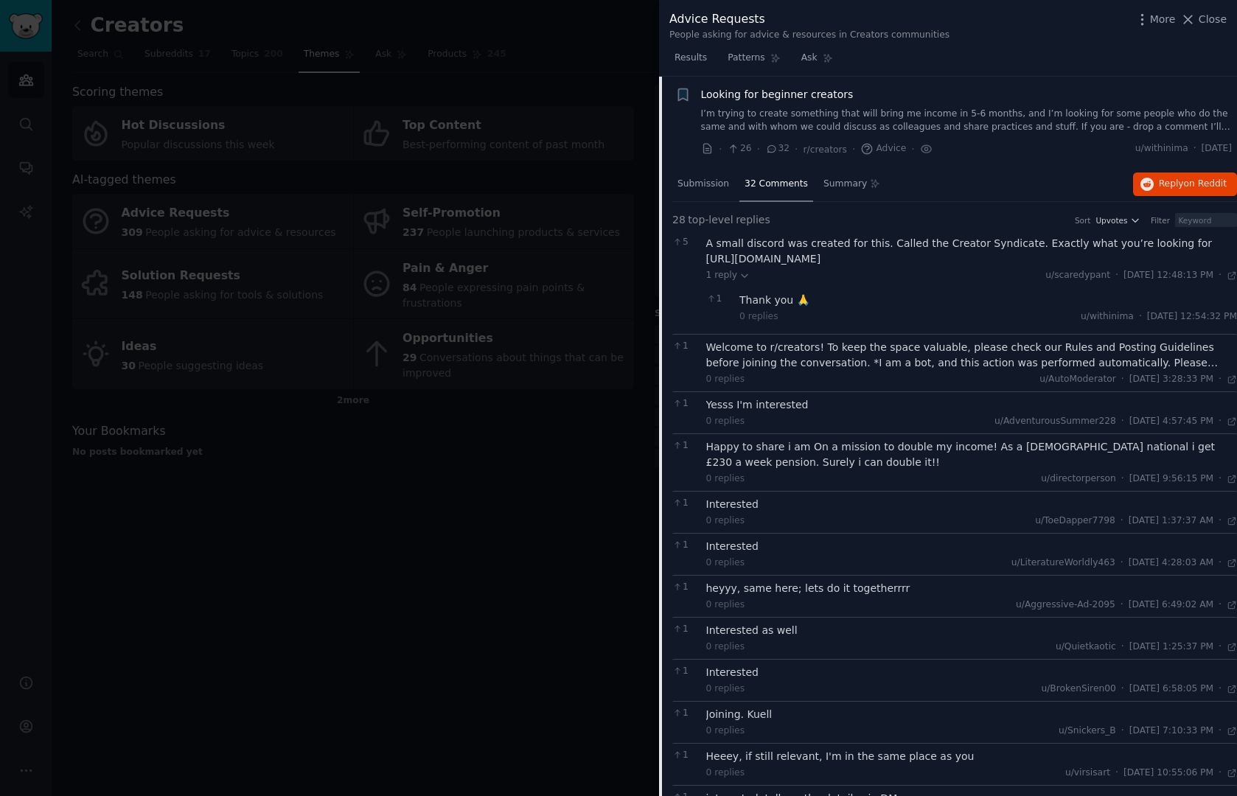
click at [706, 256] on div "A small discord was created for this. Called the Creator Syndicate. Exactly wha…" at bounding box center [971, 251] width 531 height 31
drag, startPoint x: 849, startPoint y: 254, endPoint x: 707, endPoint y: 251, distance: 141.5
click at [707, 251] on div "A small discord was created for this. Called the Creator Syndicate. Exactly wha…" at bounding box center [971, 251] width 531 height 31
copy div "[URL][DOMAIN_NAME]"
click at [952, 240] on div "A small discord was created for this. Called the Creator Syndicate. Exactly wha…" at bounding box center [971, 251] width 531 height 31
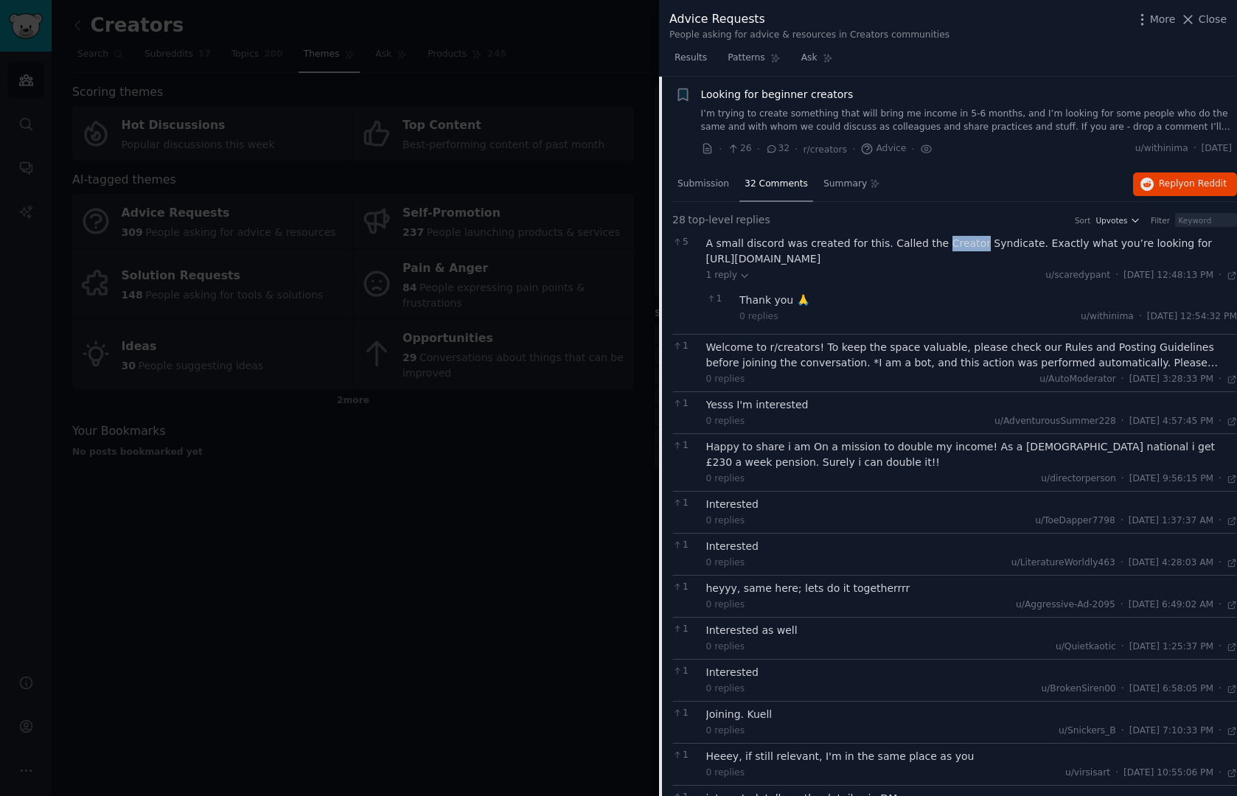
click at [952, 240] on div "A small discord was created for this. Called the Creator Syndicate. Exactly wha…" at bounding box center [971, 251] width 531 height 31
copy div "Creator Syndicate"
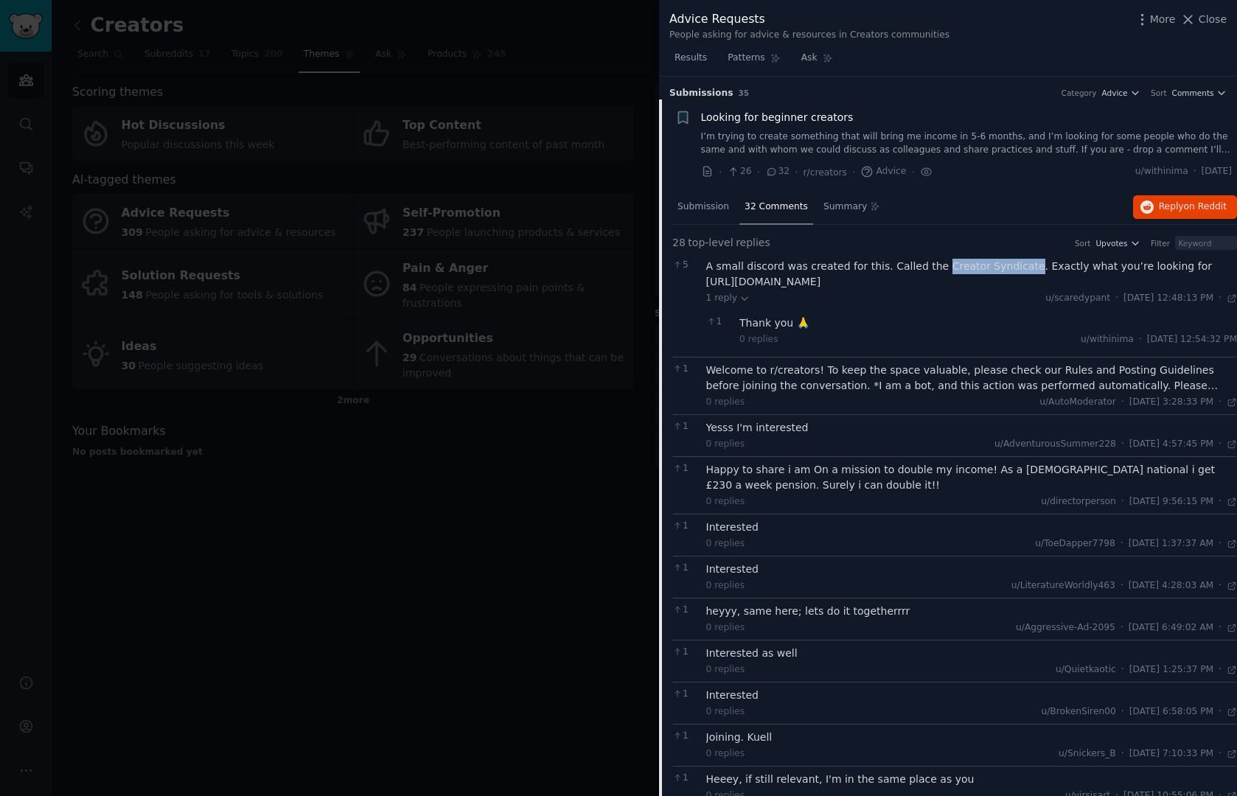
scroll to position [0, 0]
click at [830, 205] on span "Summary" at bounding box center [844, 206] width 43 height 13
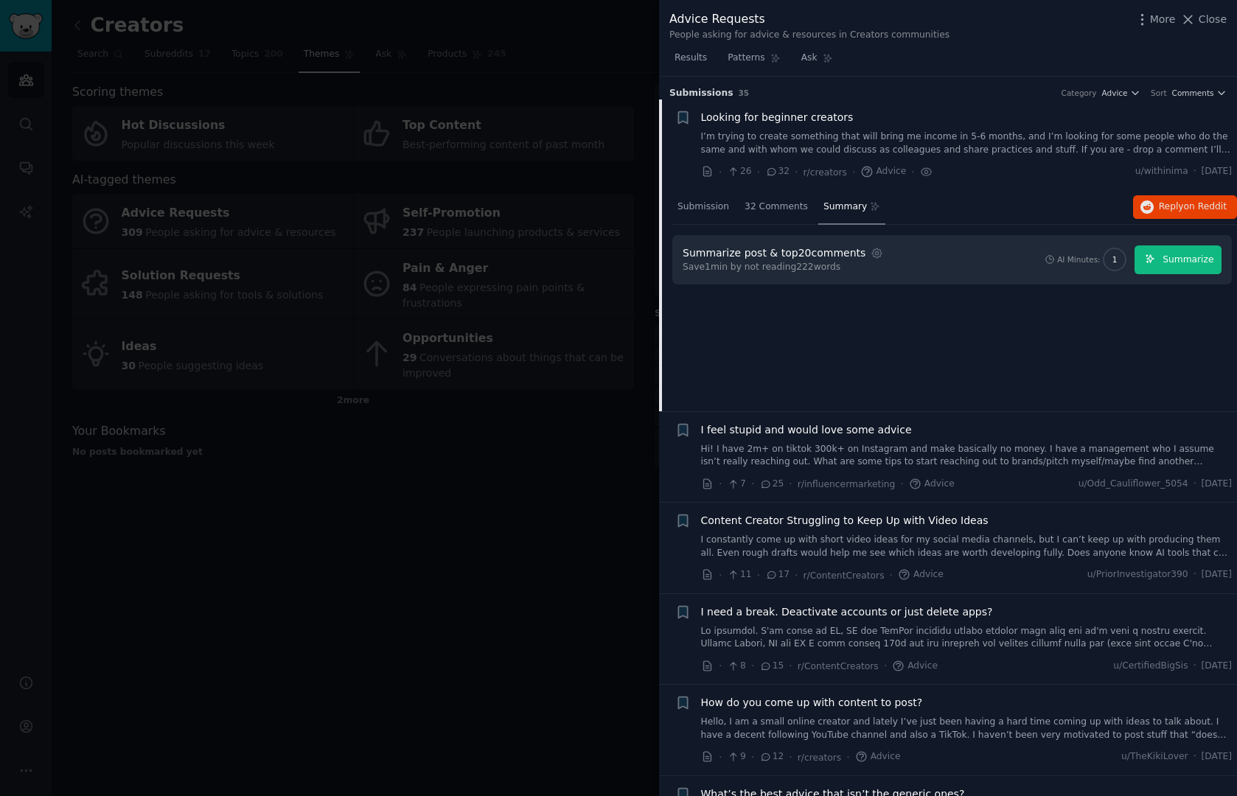
click at [1150, 254] on icon "button" at bounding box center [1150, 259] width 10 height 10
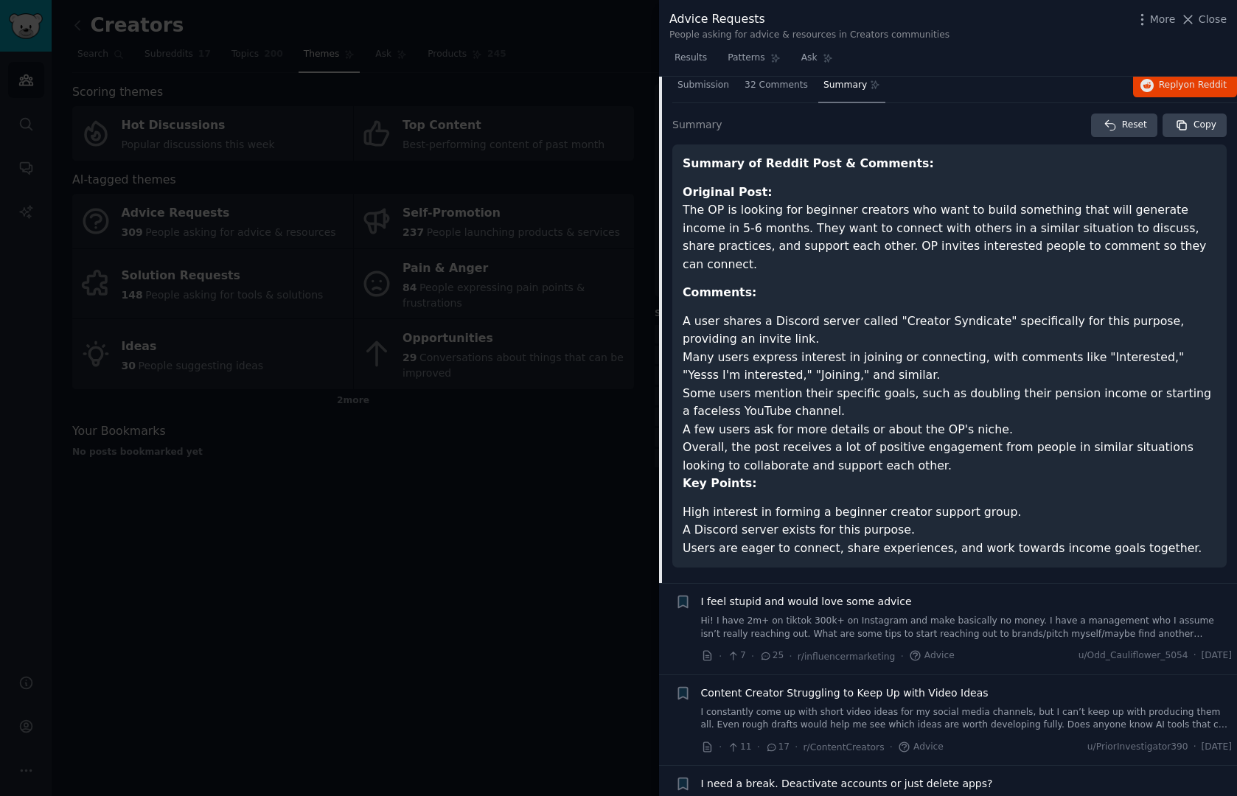
scroll to position [122, 0]
click at [915, 614] on link "Hi! I have 2m+ on tiktok 300k+ on Instagram and make basically no money. I have…" at bounding box center [966, 627] width 531 height 26
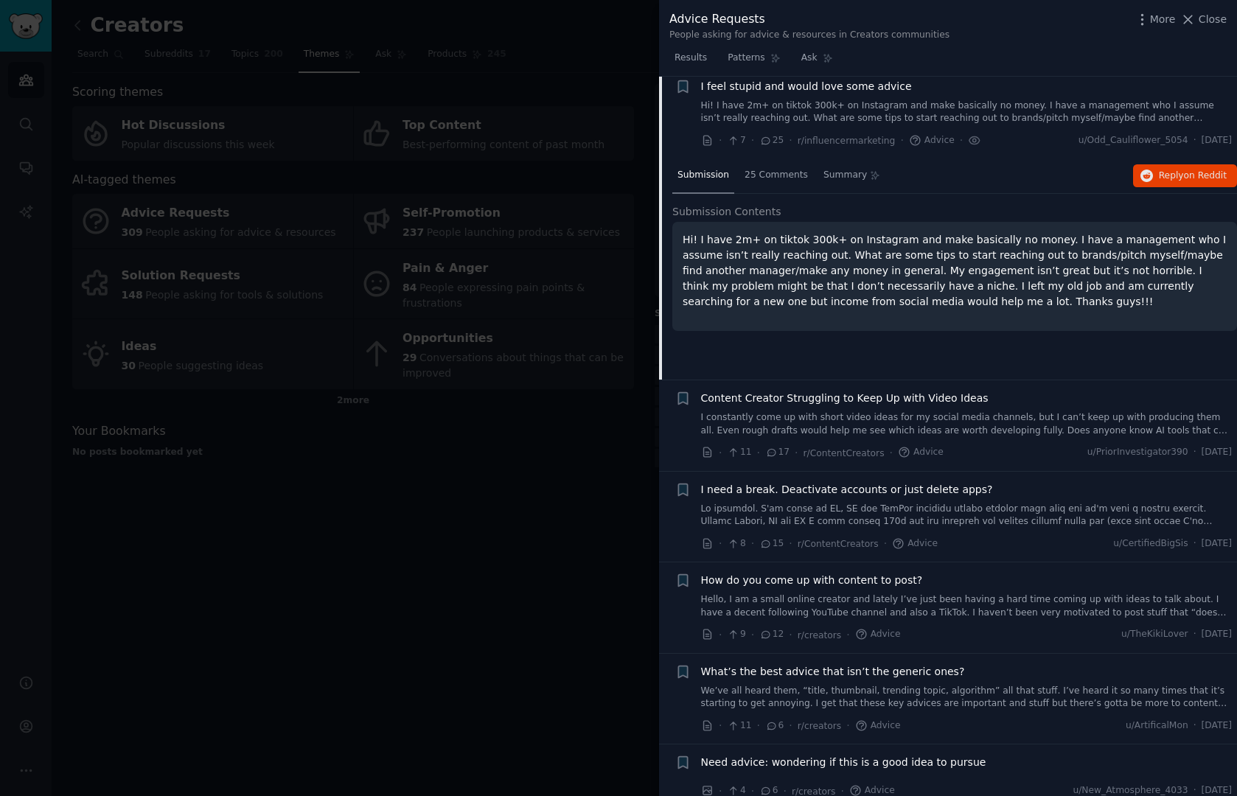
scroll to position [113, 0]
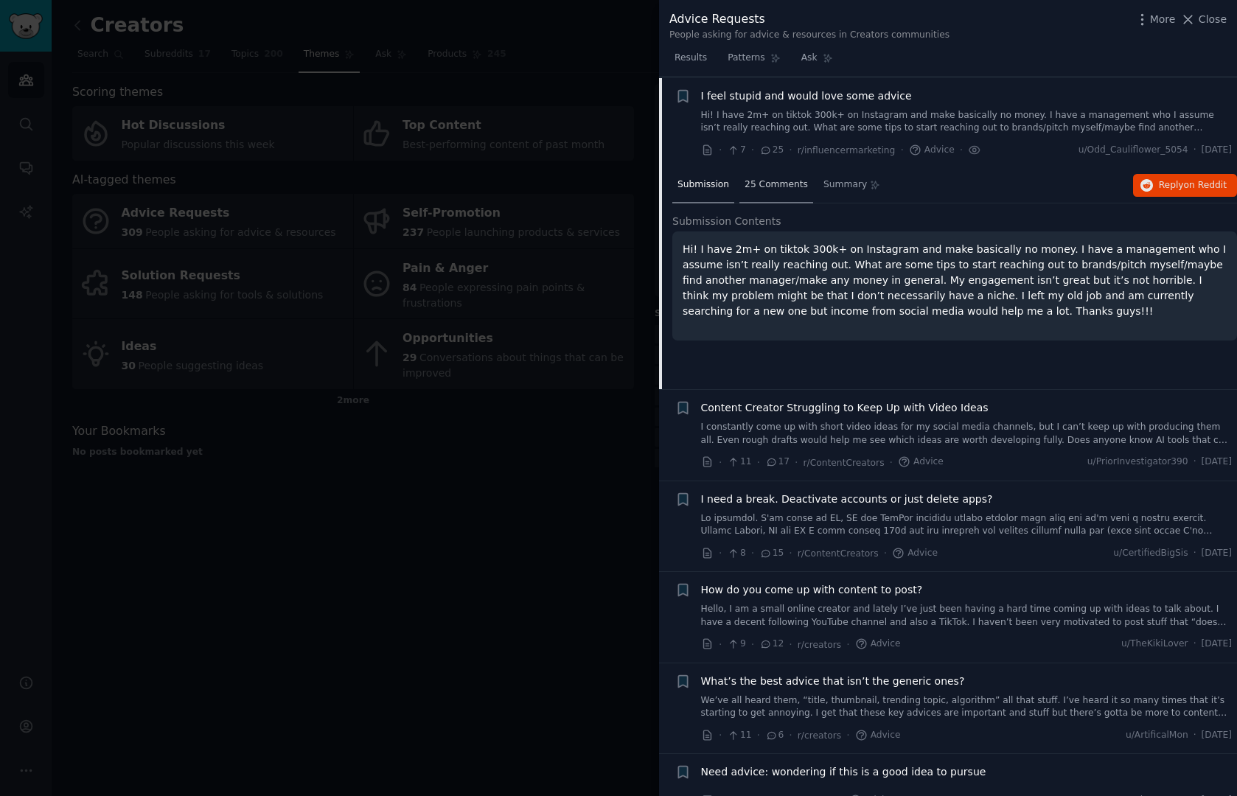
click at [769, 180] on span "25 Comments" at bounding box center [775, 184] width 63 height 13
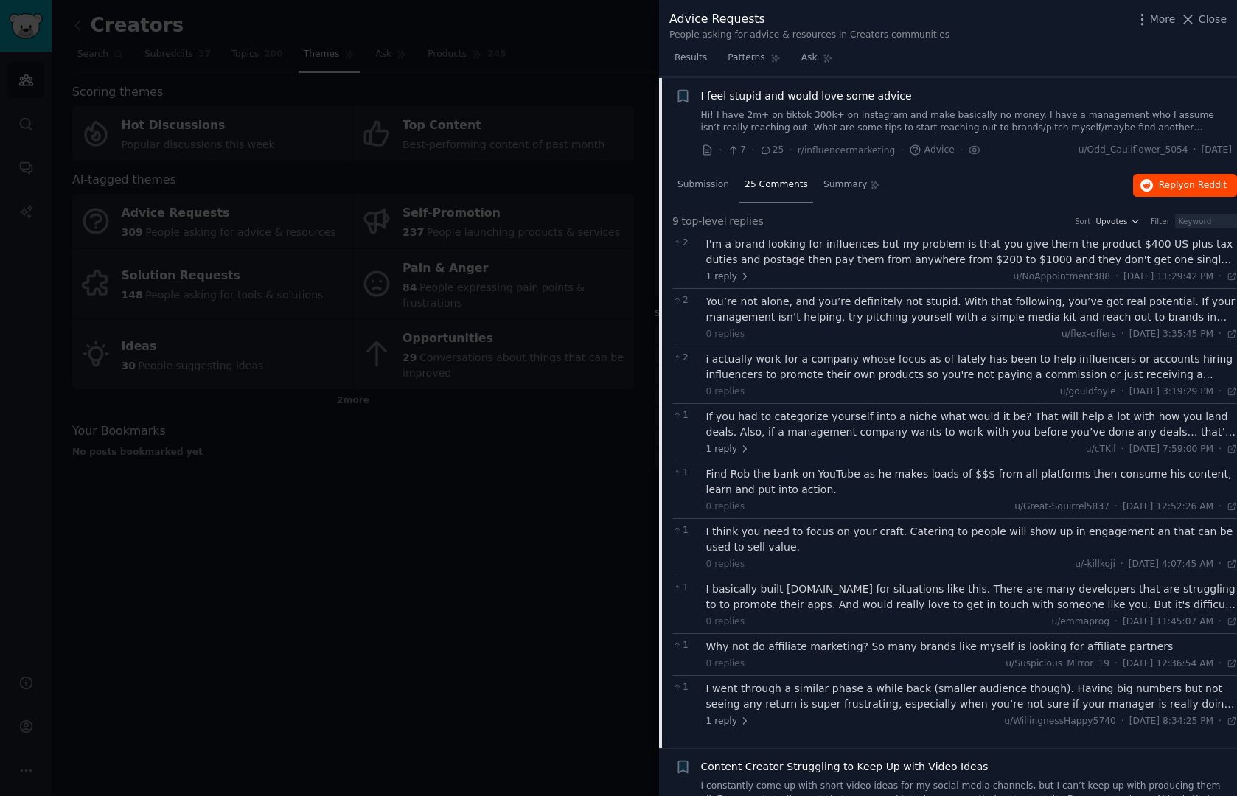
click at [1165, 179] on span "Reply on Reddit" at bounding box center [1193, 185] width 68 height 13
